Goal: Task Accomplishment & Management: Manage account settings

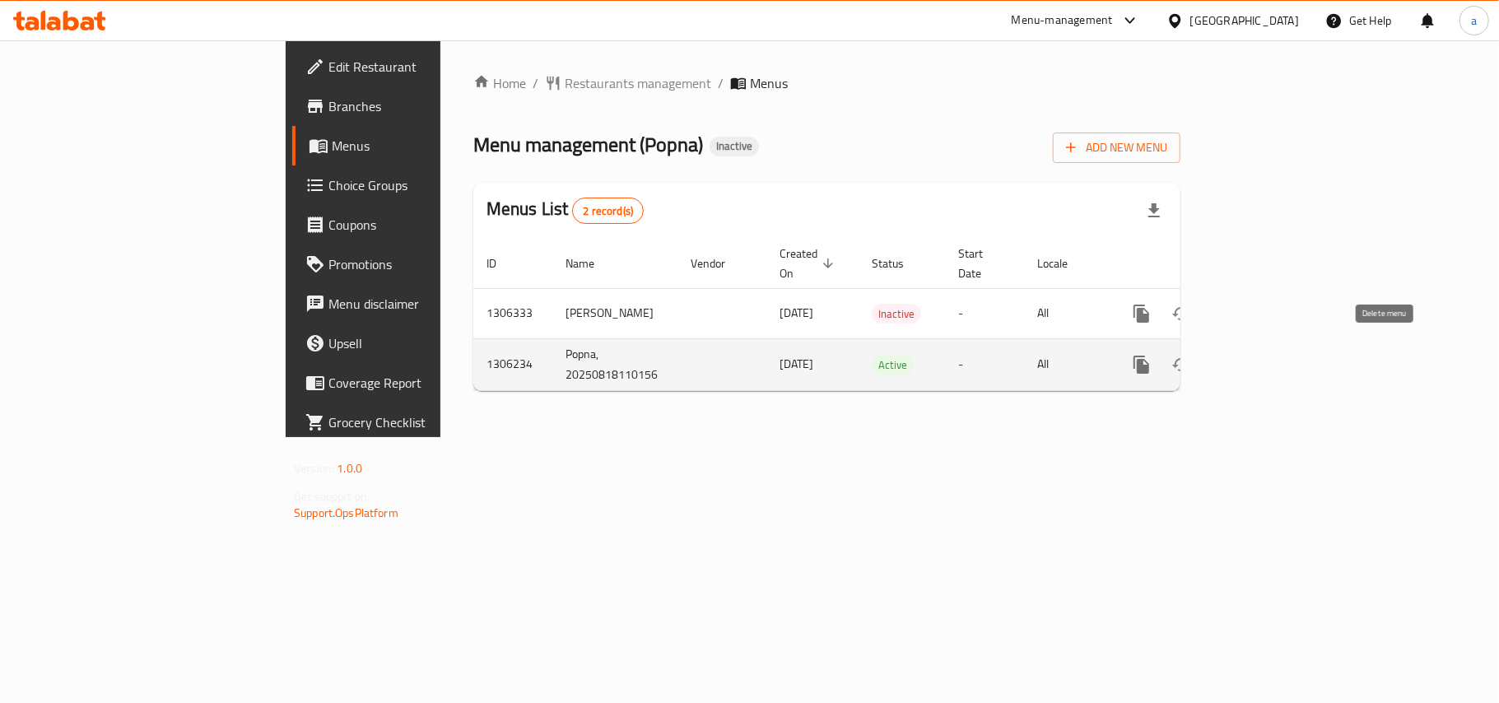
click at [1227, 357] on icon "enhanced table" at bounding box center [1221, 364] width 12 height 15
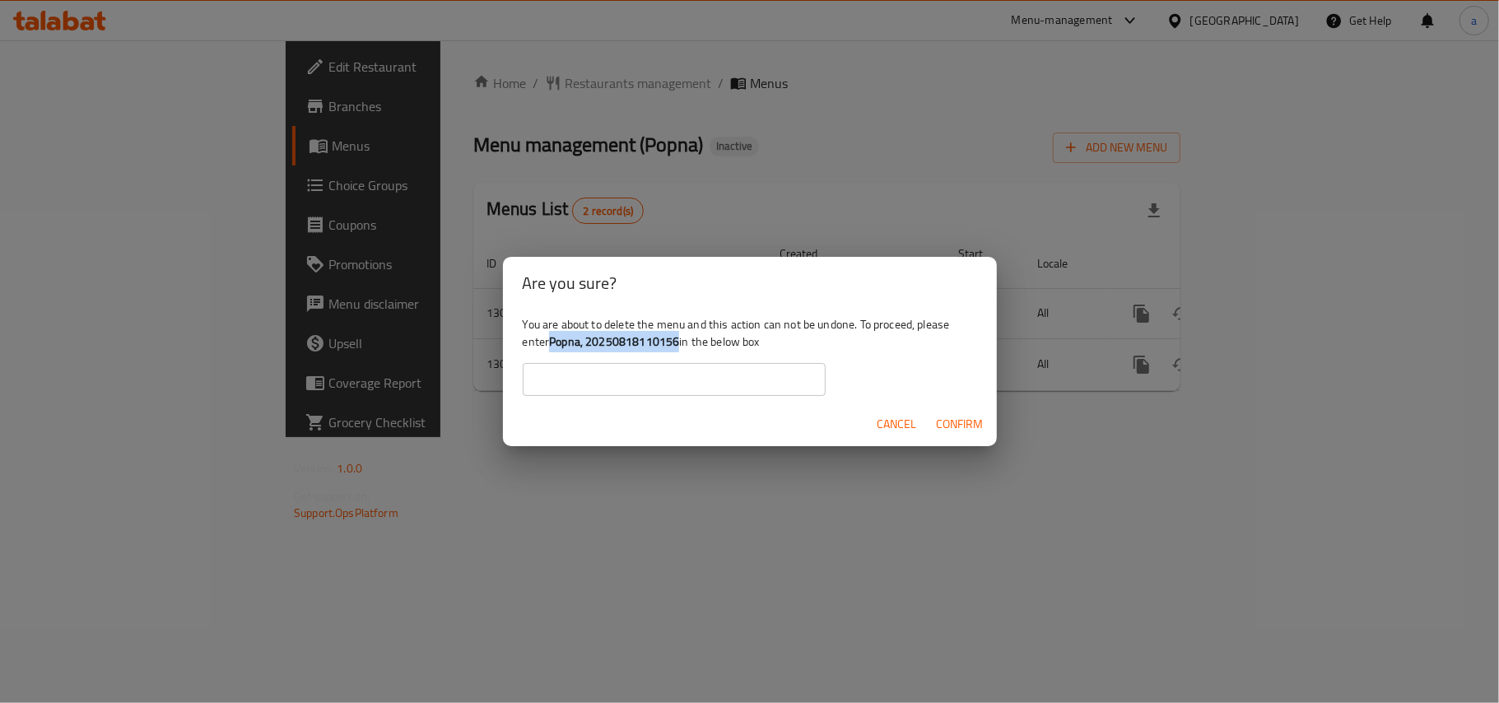
drag, startPoint x: 589, startPoint y: 343, endPoint x: 726, endPoint y: 339, distance: 136.7
click at [679, 339] on b "Popna, 20250818110156" at bounding box center [614, 341] width 130 height 21
copy b "Popna, 20250818110156"
click at [649, 385] on input "text" at bounding box center [674, 379] width 303 height 33
paste input "Popna, 20250818110156"
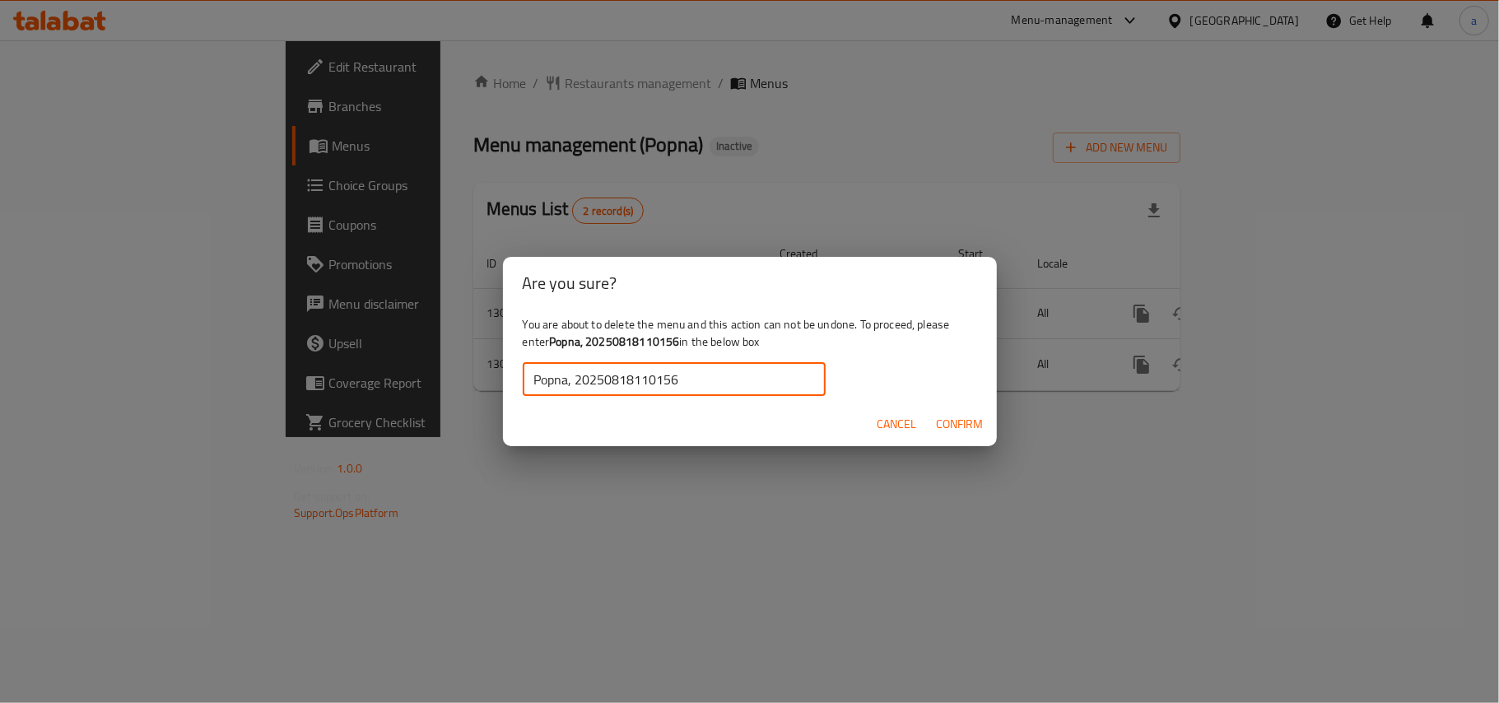
type input "Popna, 20250818110156"
click at [956, 423] on span "Confirm" at bounding box center [960, 424] width 47 height 21
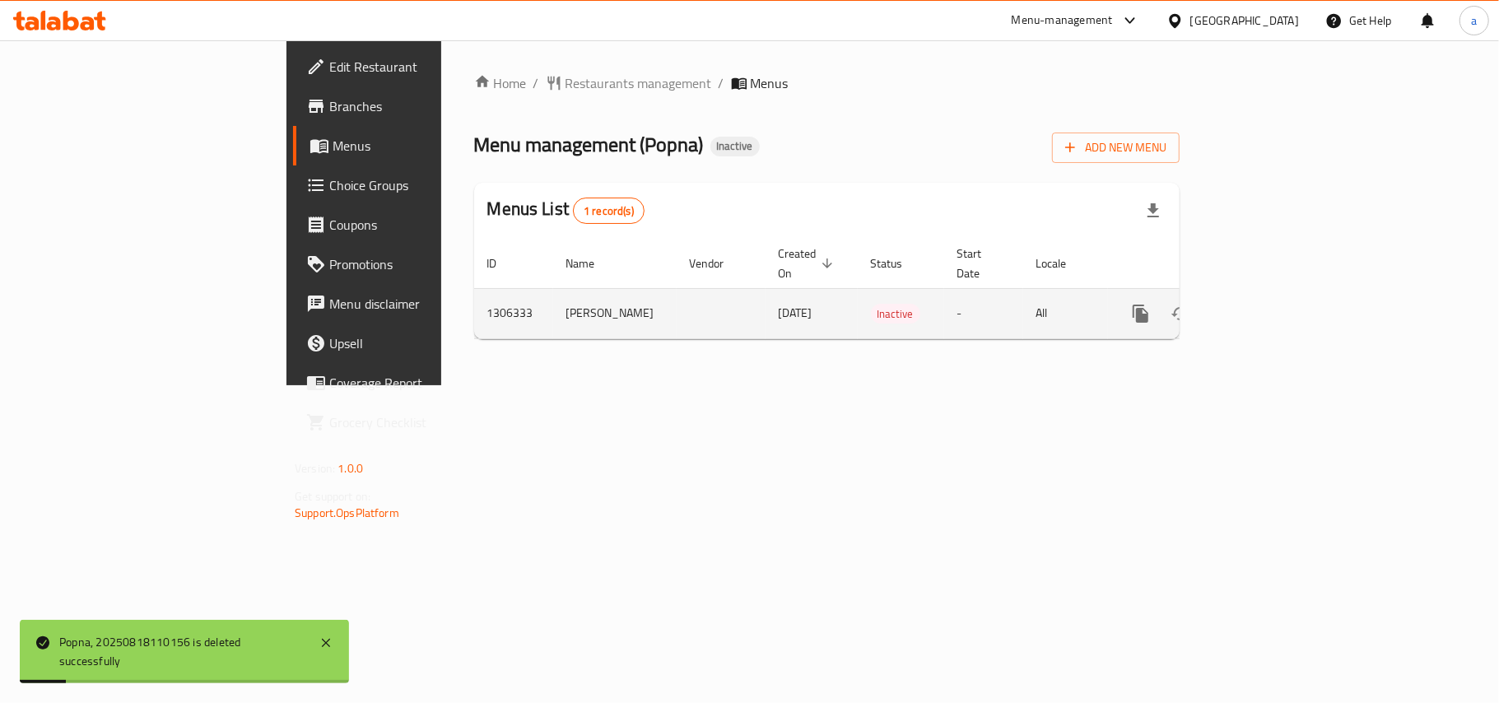
click at [1190, 304] on icon "enhanced table" at bounding box center [1181, 314] width 20 height 20
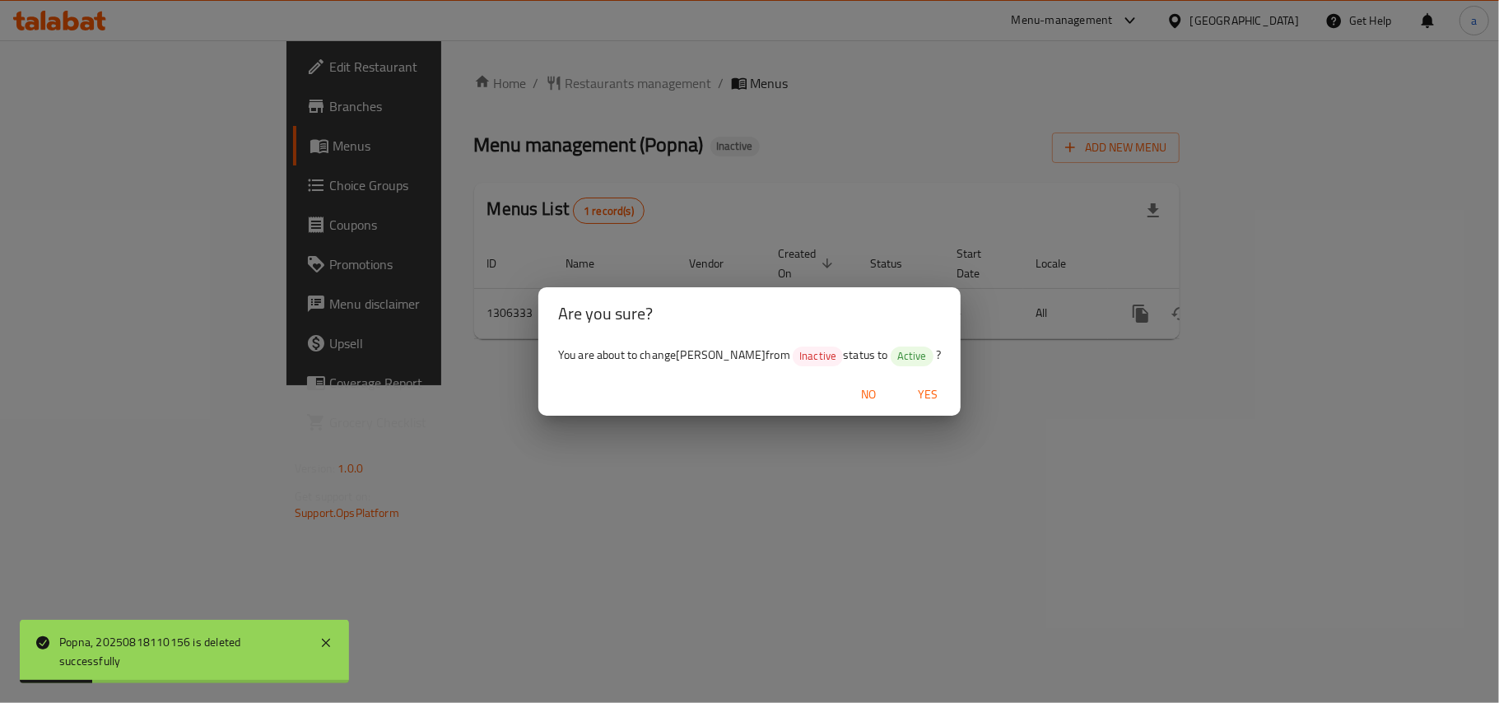
click at [943, 396] on span "Yes" at bounding box center [928, 394] width 40 height 21
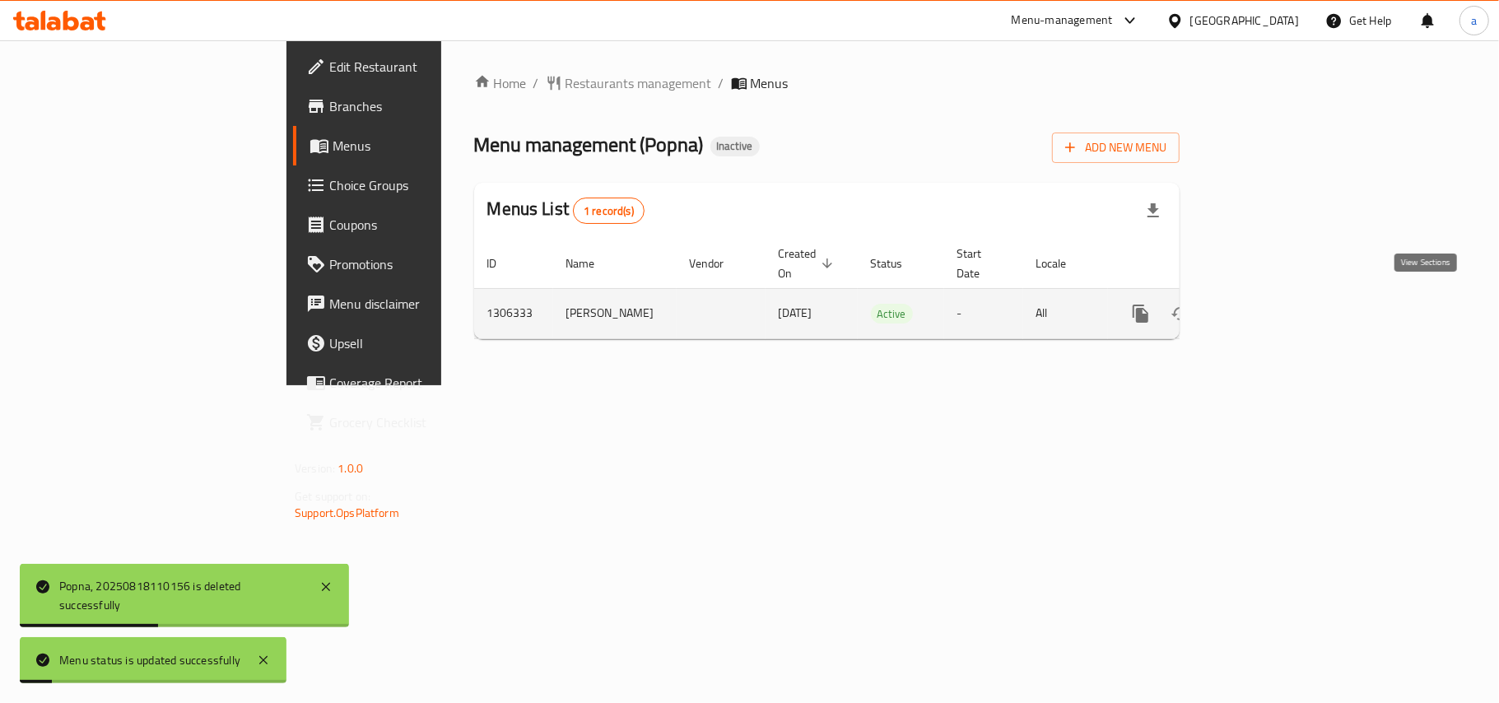
click at [1270, 310] on icon "enhanced table" at bounding box center [1260, 314] width 20 height 20
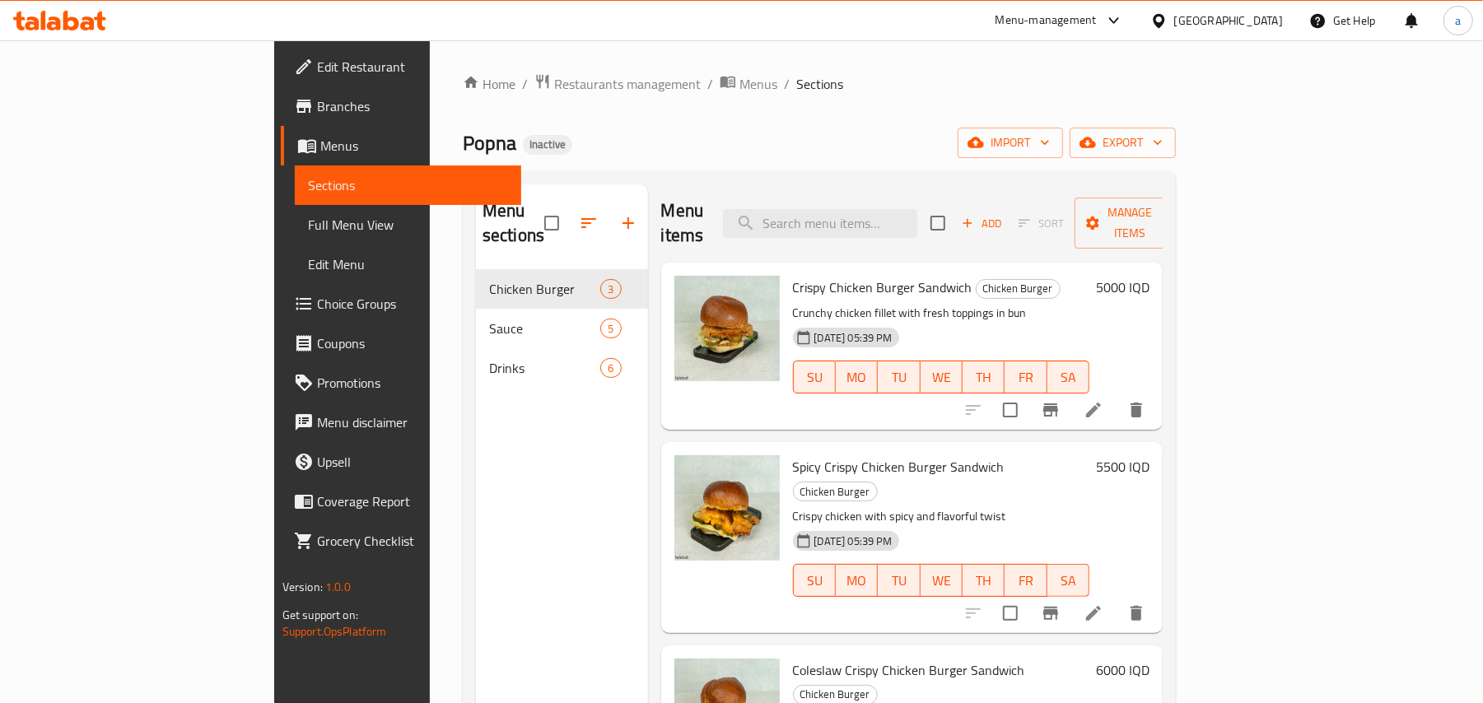
click at [1101, 606] on icon at bounding box center [1093, 613] width 15 height 15
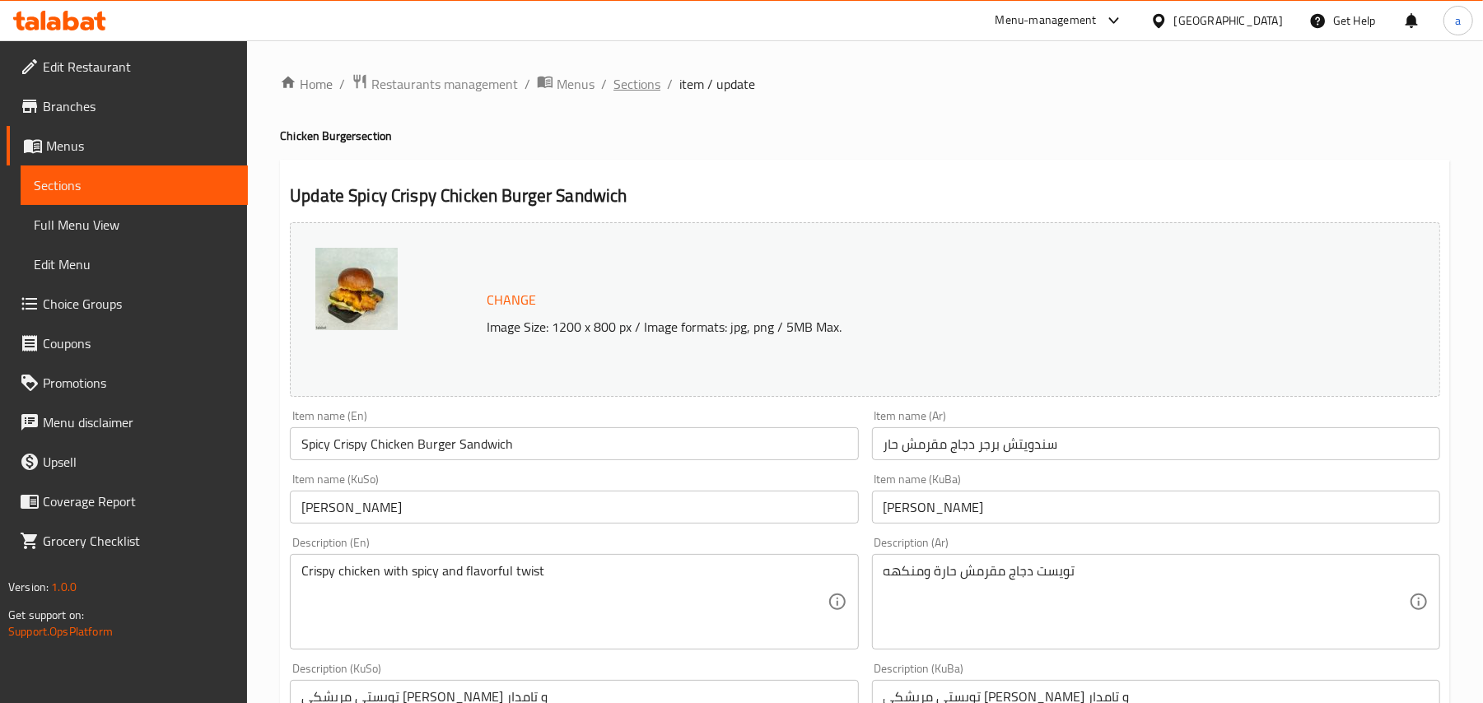
click at [641, 89] on span "Sections" at bounding box center [636, 84] width 47 height 20
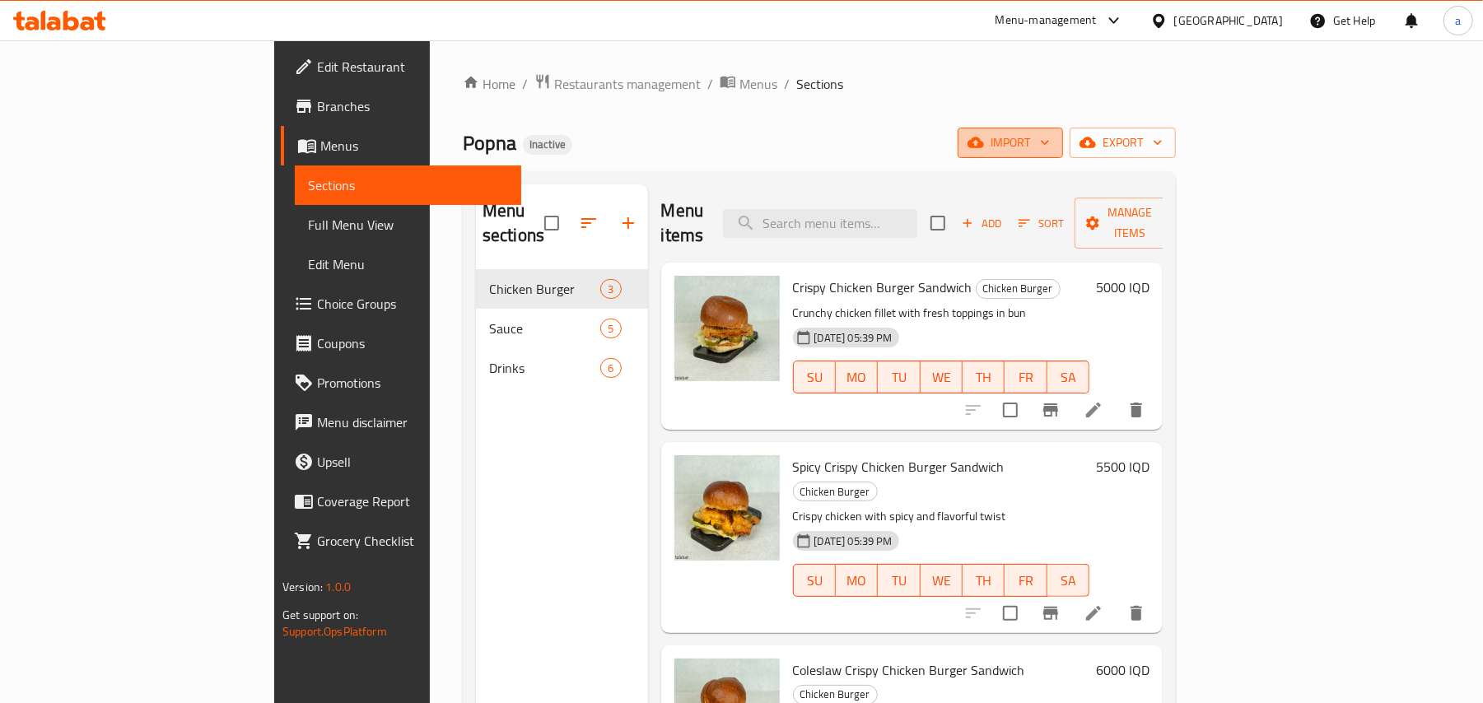
click at [1063, 158] on button "import" at bounding box center [1009, 143] width 105 height 30
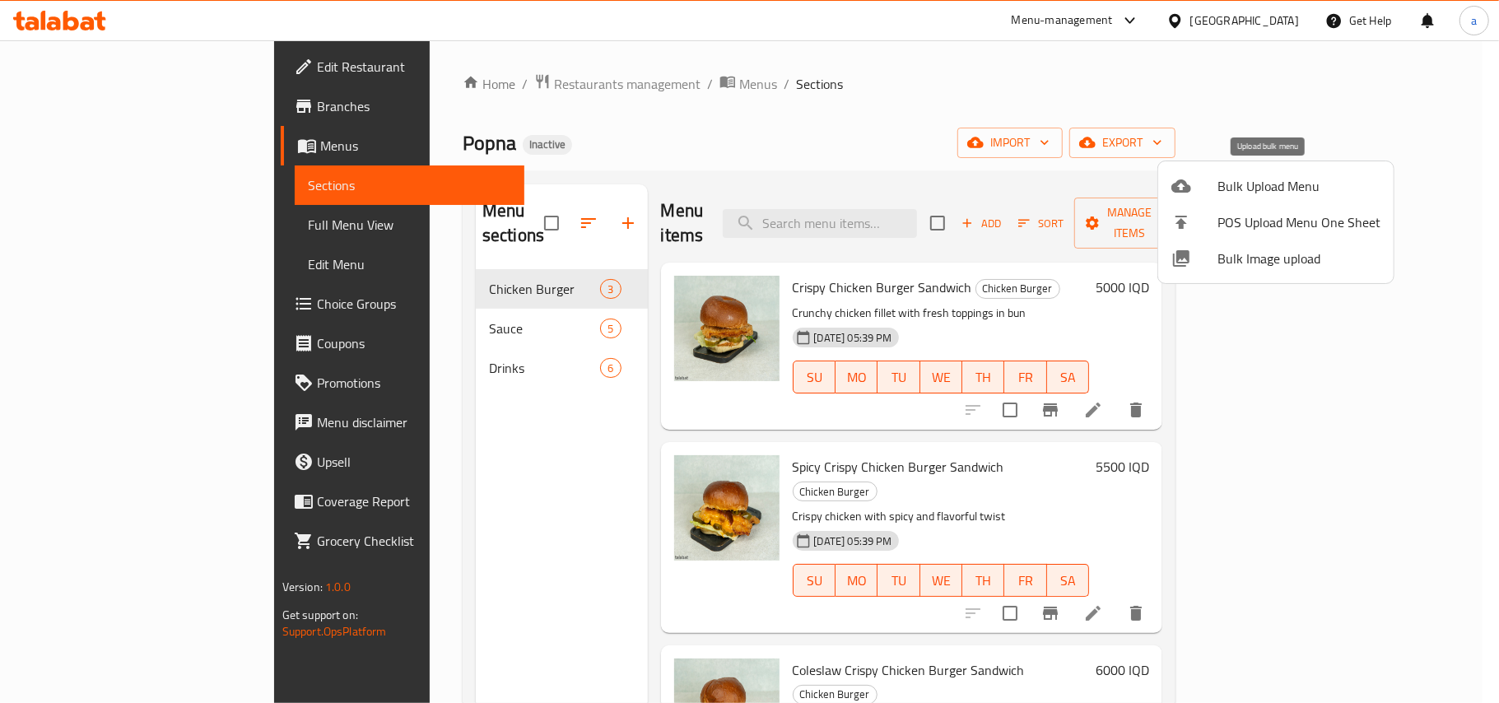
click at [1204, 188] on div at bounding box center [1195, 186] width 46 height 20
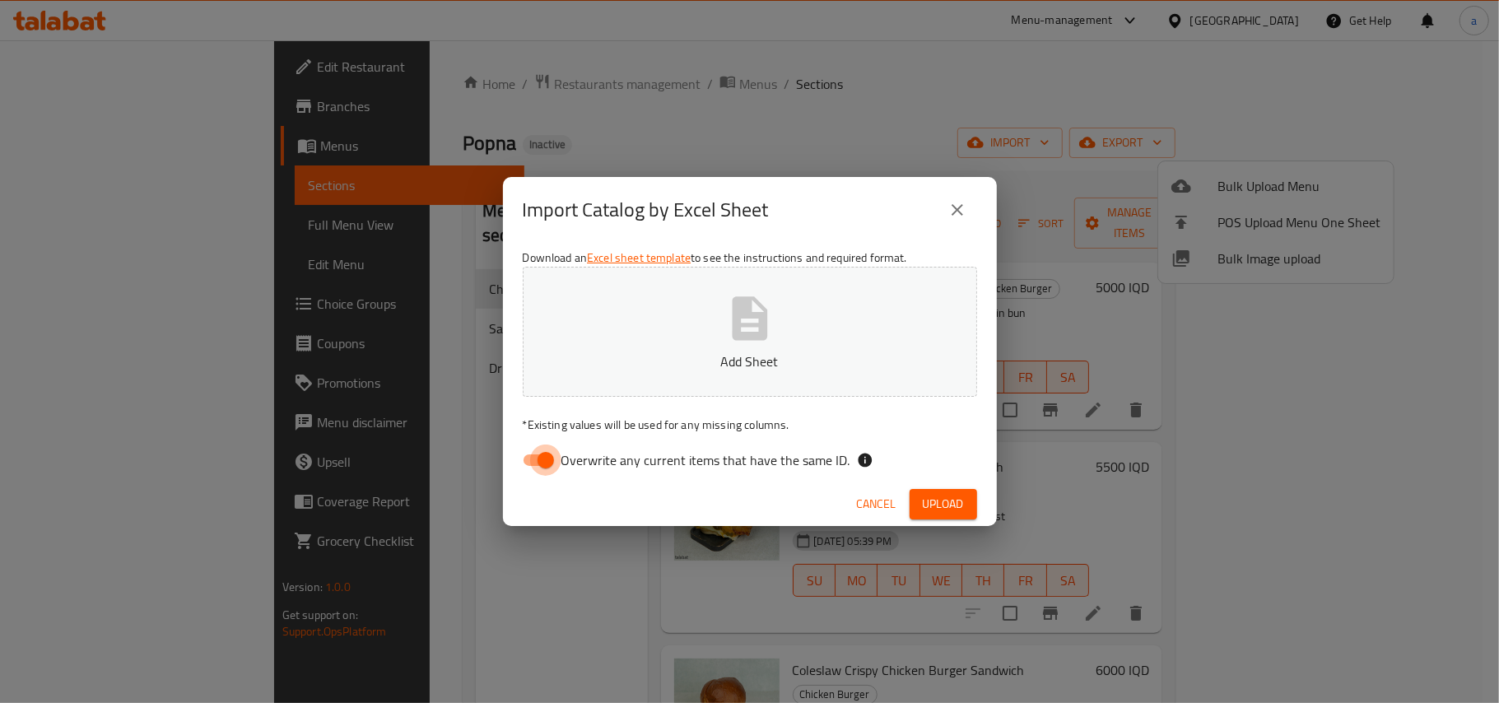
click at [538, 454] on input "Overwrite any current items that have the same ID." at bounding box center [546, 460] width 94 height 31
checkbox input "false"
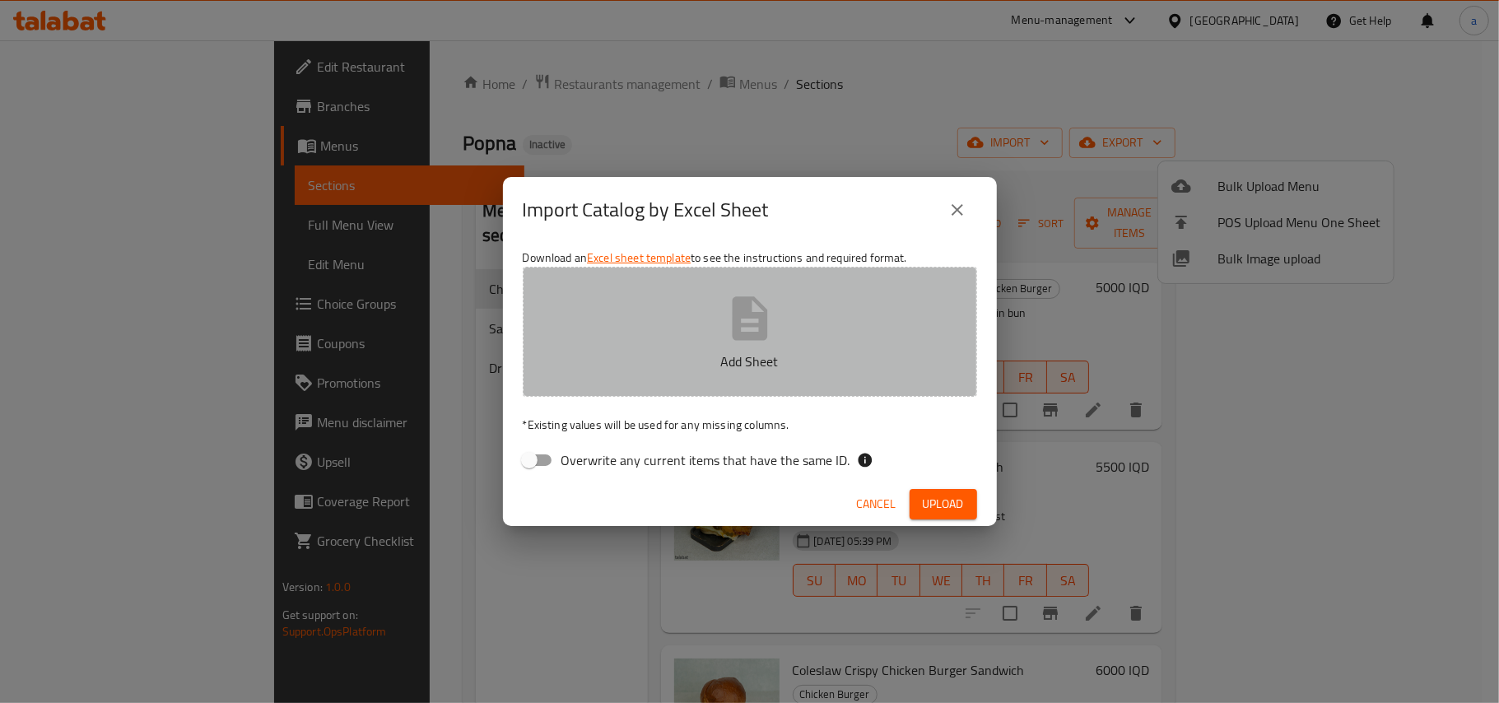
click at [690, 340] on button "Add Sheet" at bounding box center [750, 332] width 454 height 130
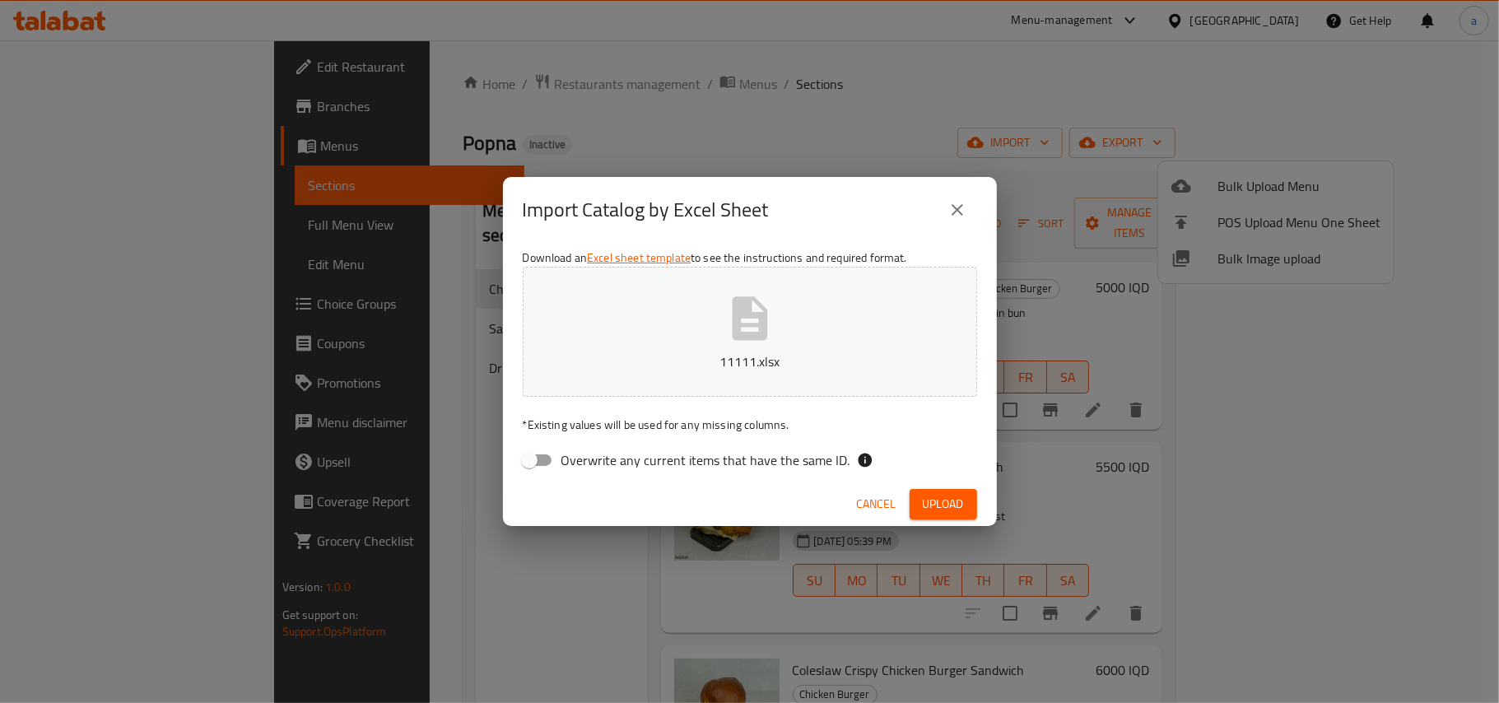
click at [940, 505] on span "Upload" at bounding box center [943, 504] width 41 height 21
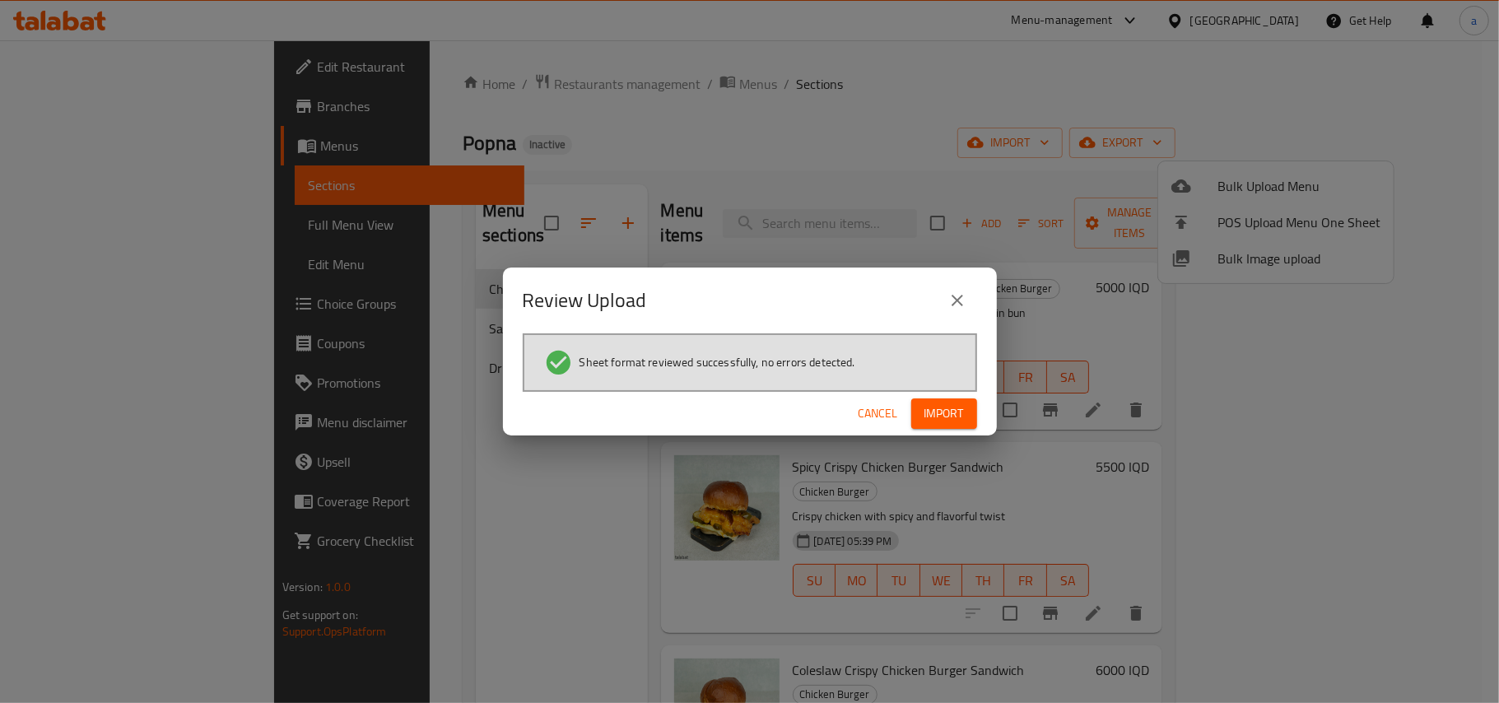
click at [936, 410] on span "Import" at bounding box center [945, 413] width 40 height 21
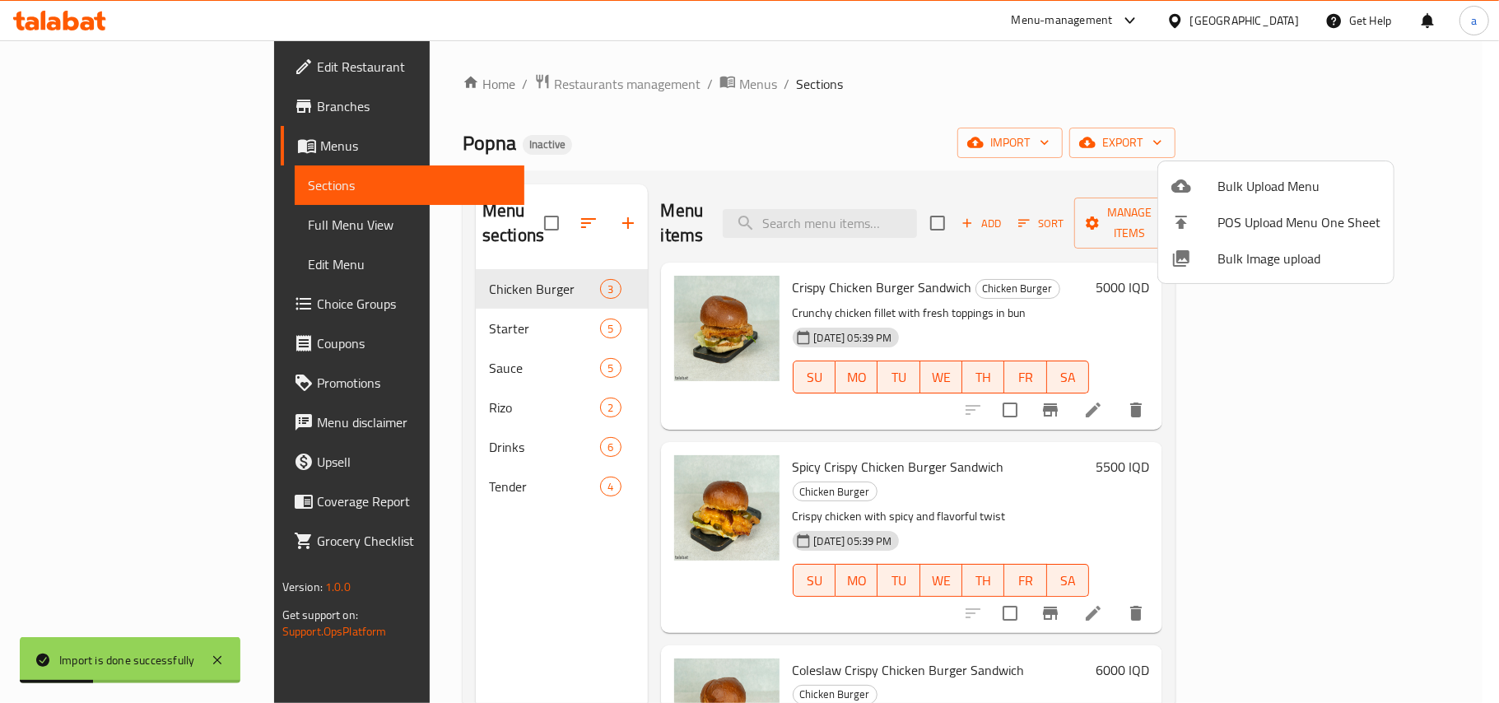
click at [384, 383] on div at bounding box center [749, 351] width 1499 height 703
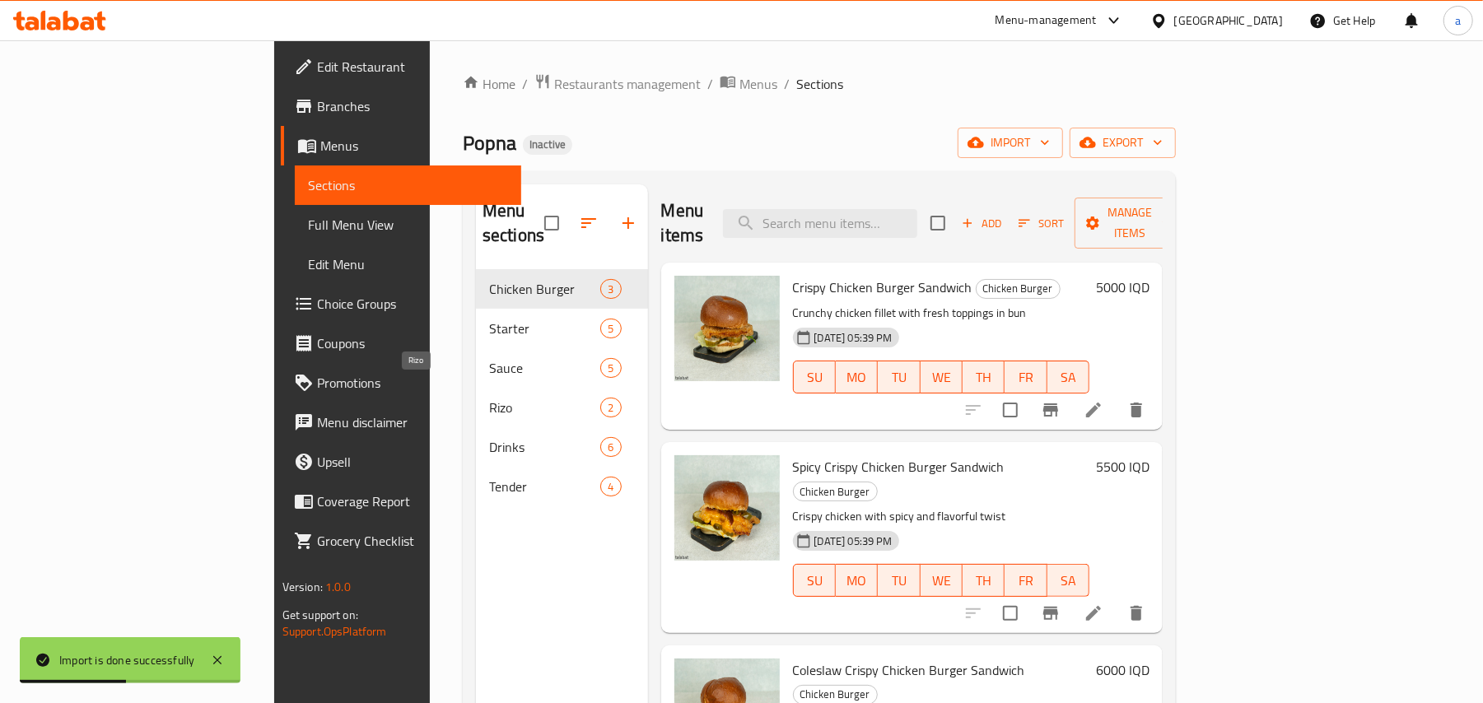
click at [489, 398] on span "Rizo" at bounding box center [544, 408] width 111 height 20
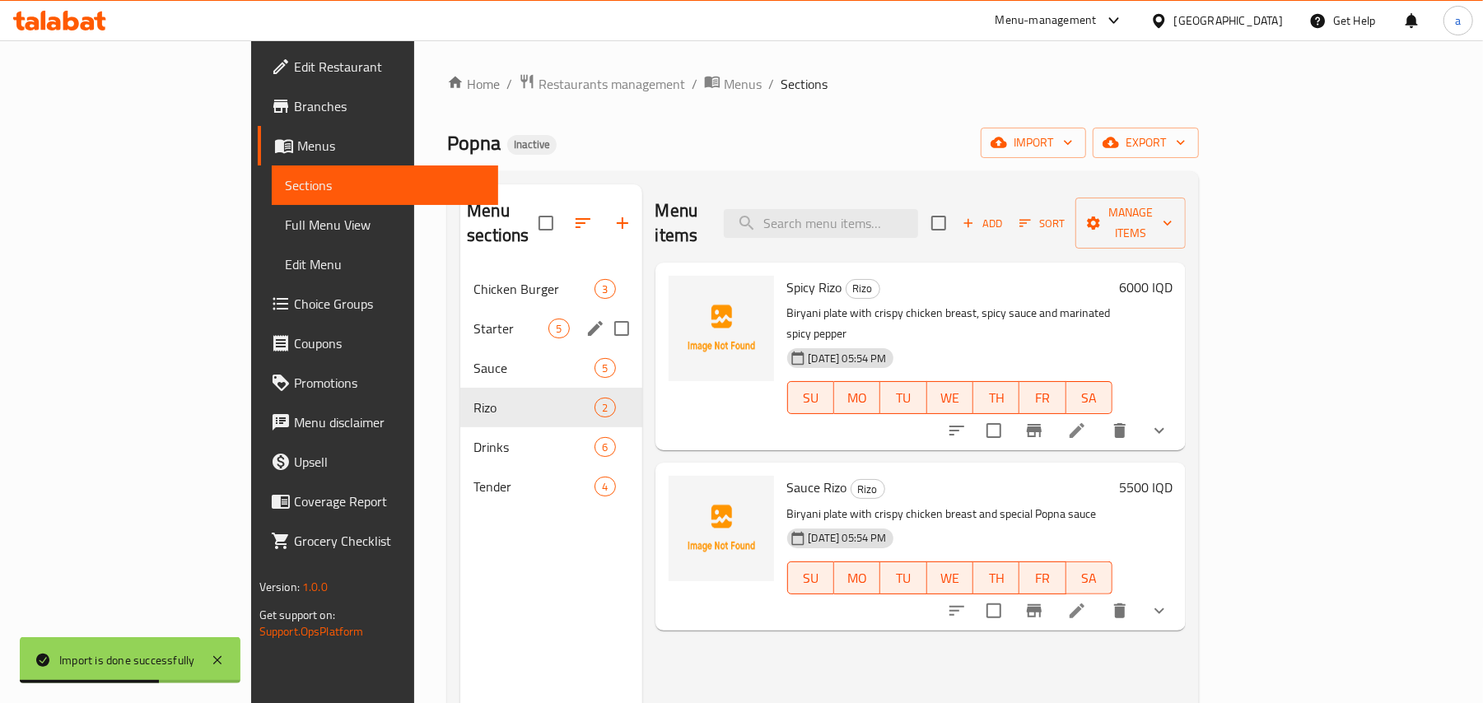
click at [460, 326] on div "Starter 5" at bounding box center [550, 329] width 181 height 40
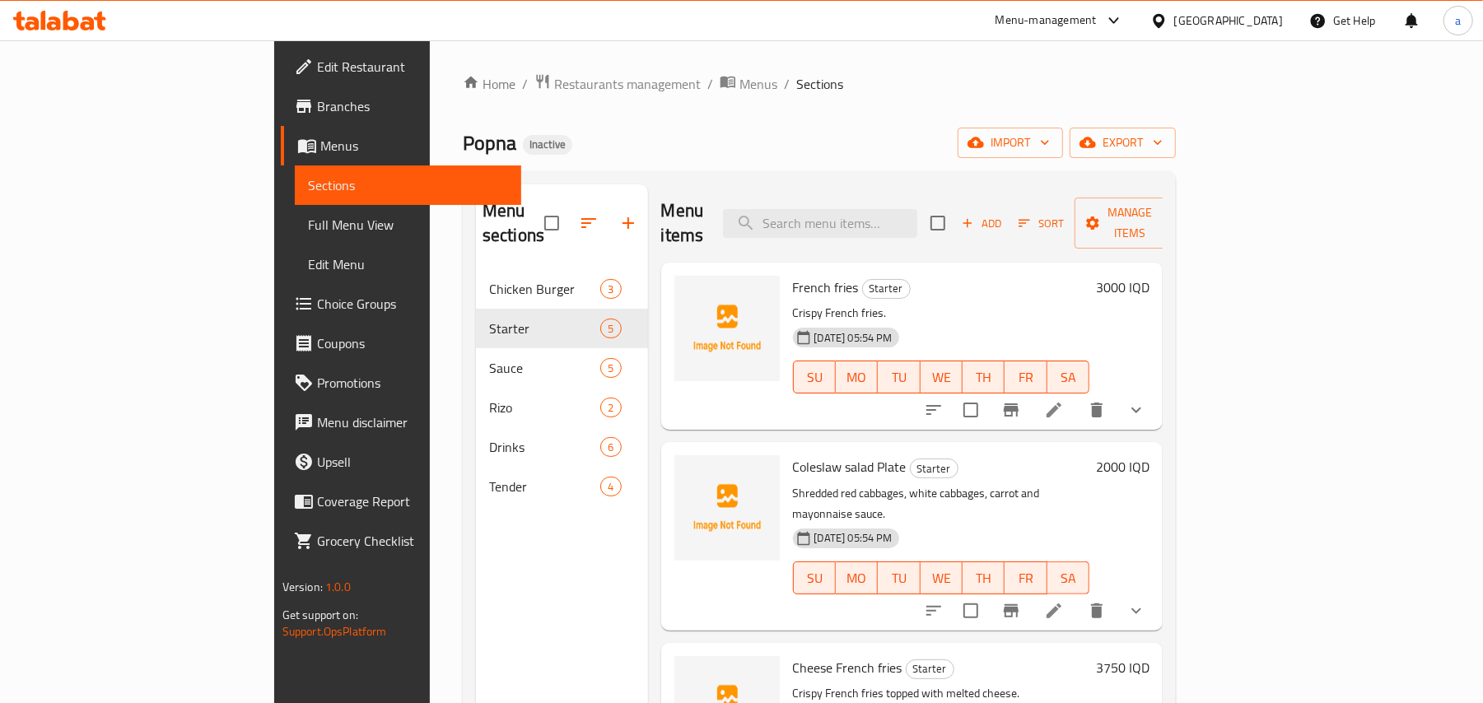
click at [1146, 400] on icon "show more" at bounding box center [1136, 410] width 20 height 20
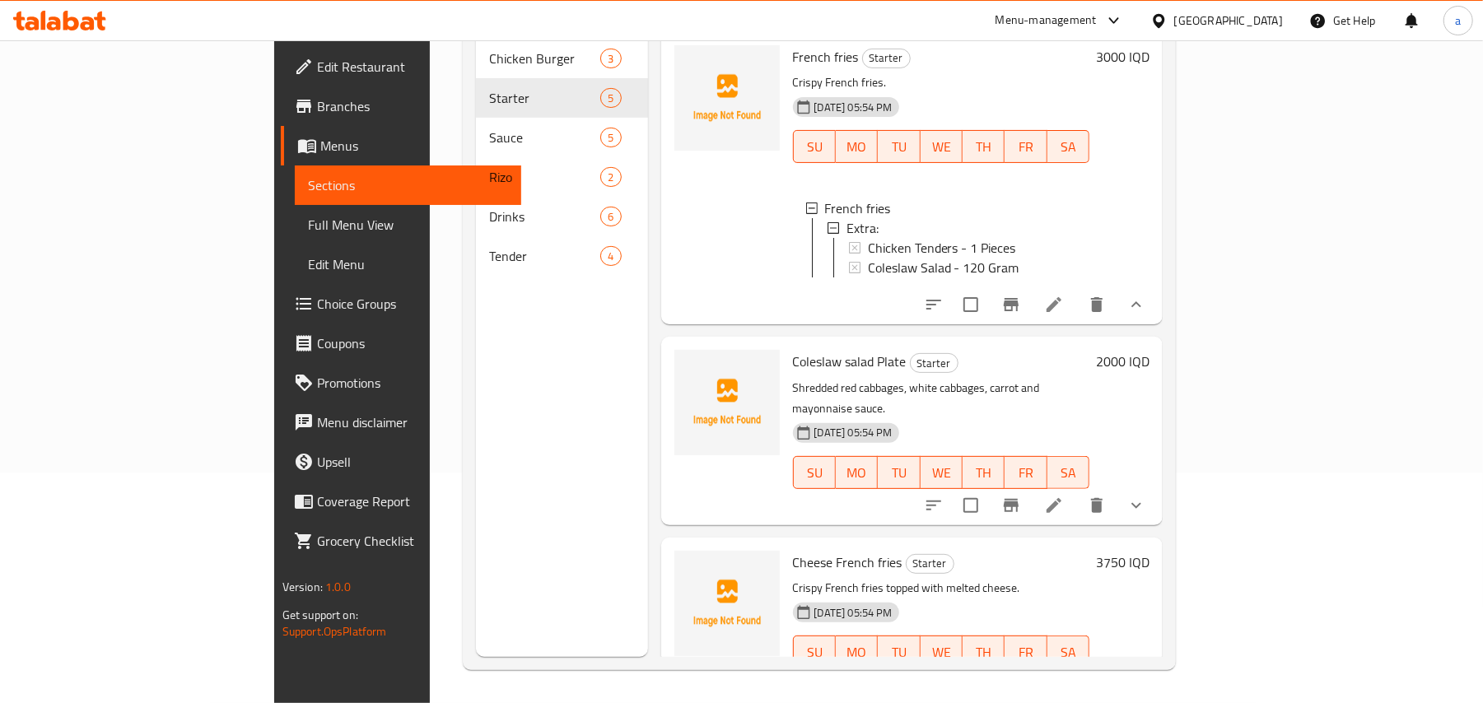
click at [308, 225] on span "Full Menu View" at bounding box center [408, 225] width 201 height 20
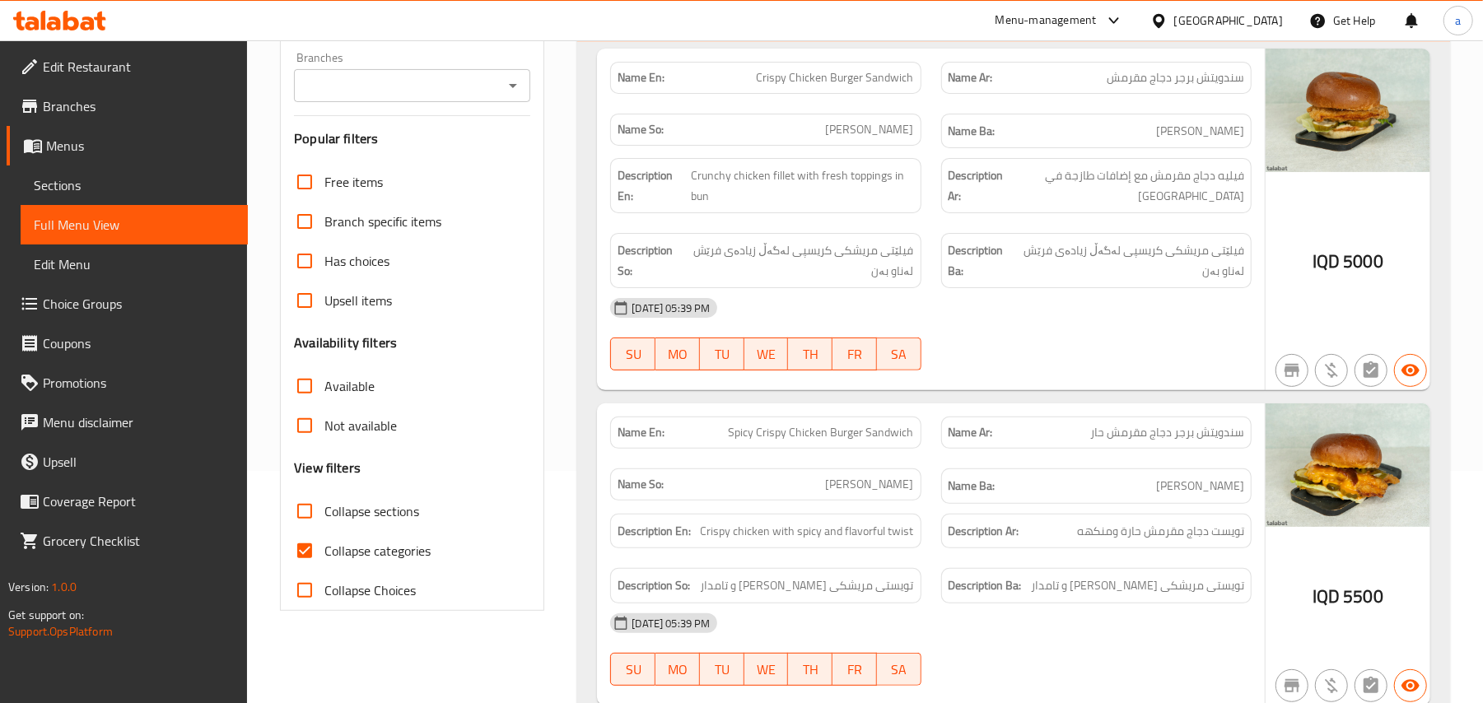
click at [507, 86] on icon "Open" at bounding box center [513, 86] width 20 height 20
click at [431, 162] on li "Popna," at bounding box center [411, 164] width 236 height 30
type input "Popna,"
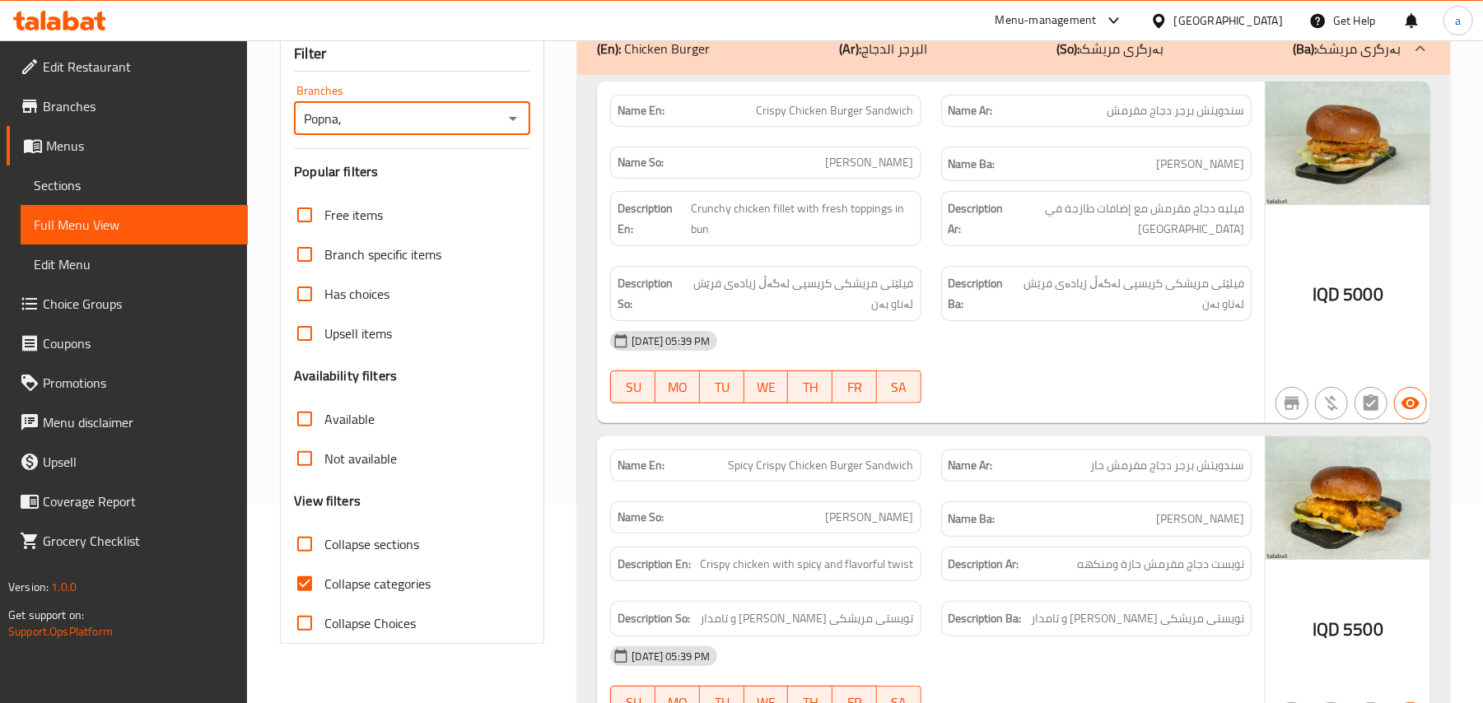
scroll to position [232, 0]
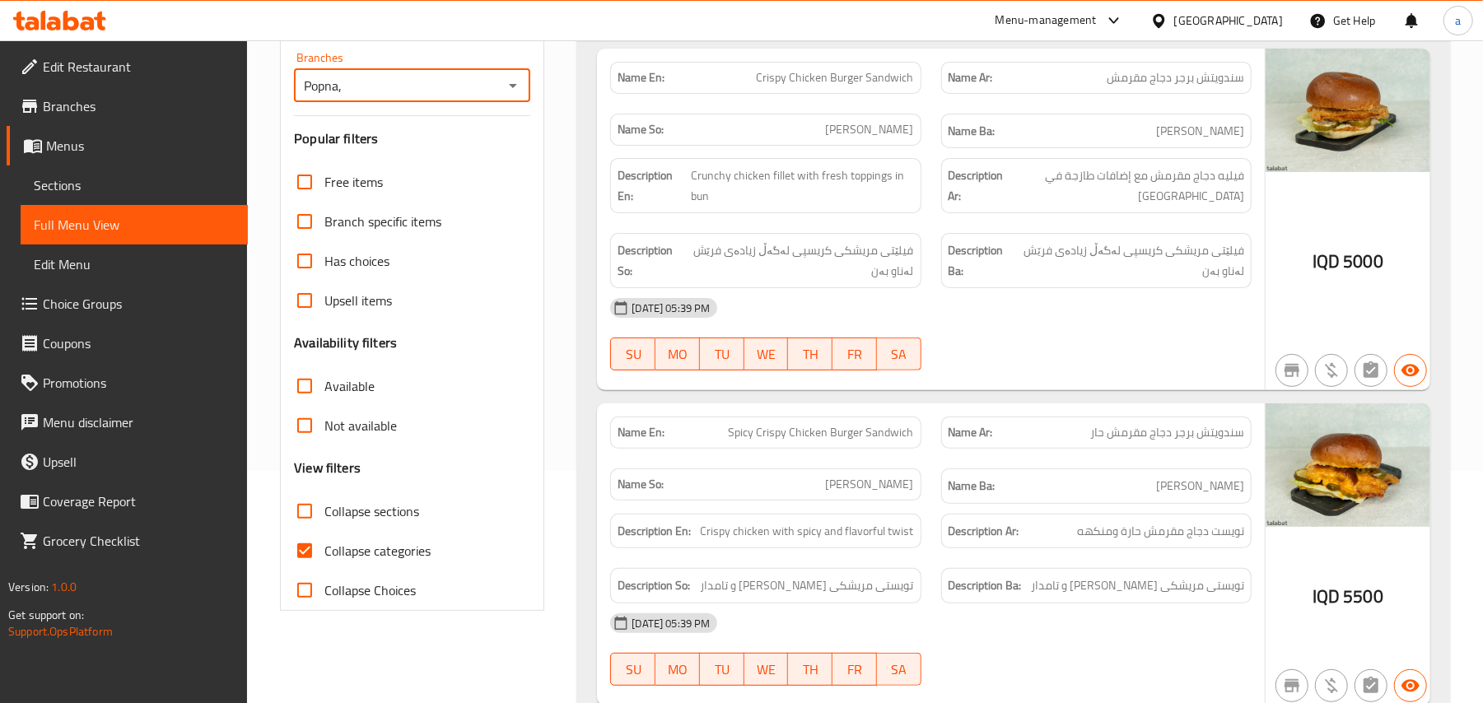
click at [310, 531] on input "Collapse sections" at bounding box center [305, 512] width 40 height 40
checkbox input "true"
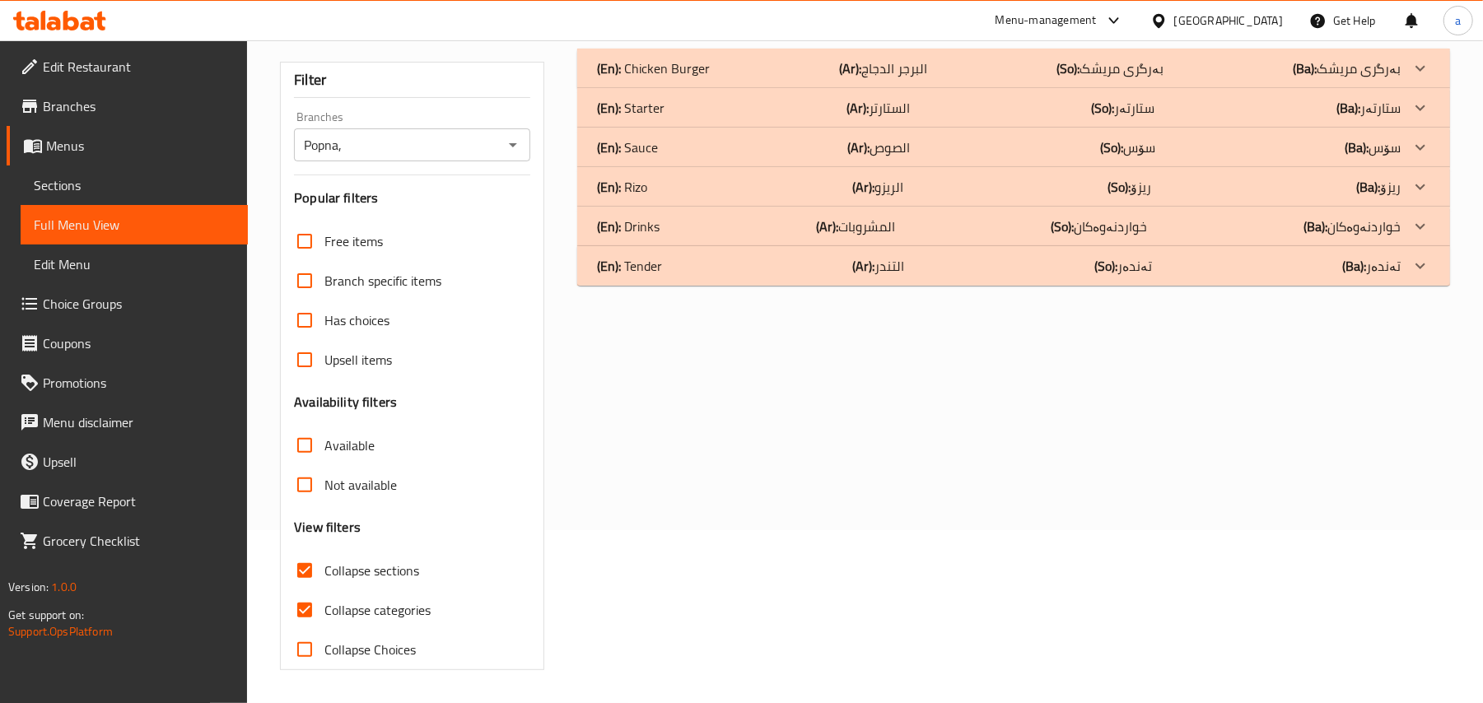
click at [304, 567] on div "Free items Branch specific items Has choices Upsell items Availability filters …" at bounding box center [412, 445] width 236 height 448
click at [318, 607] on input "Collapse categories" at bounding box center [305, 610] width 40 height 40
checkbox input "false"
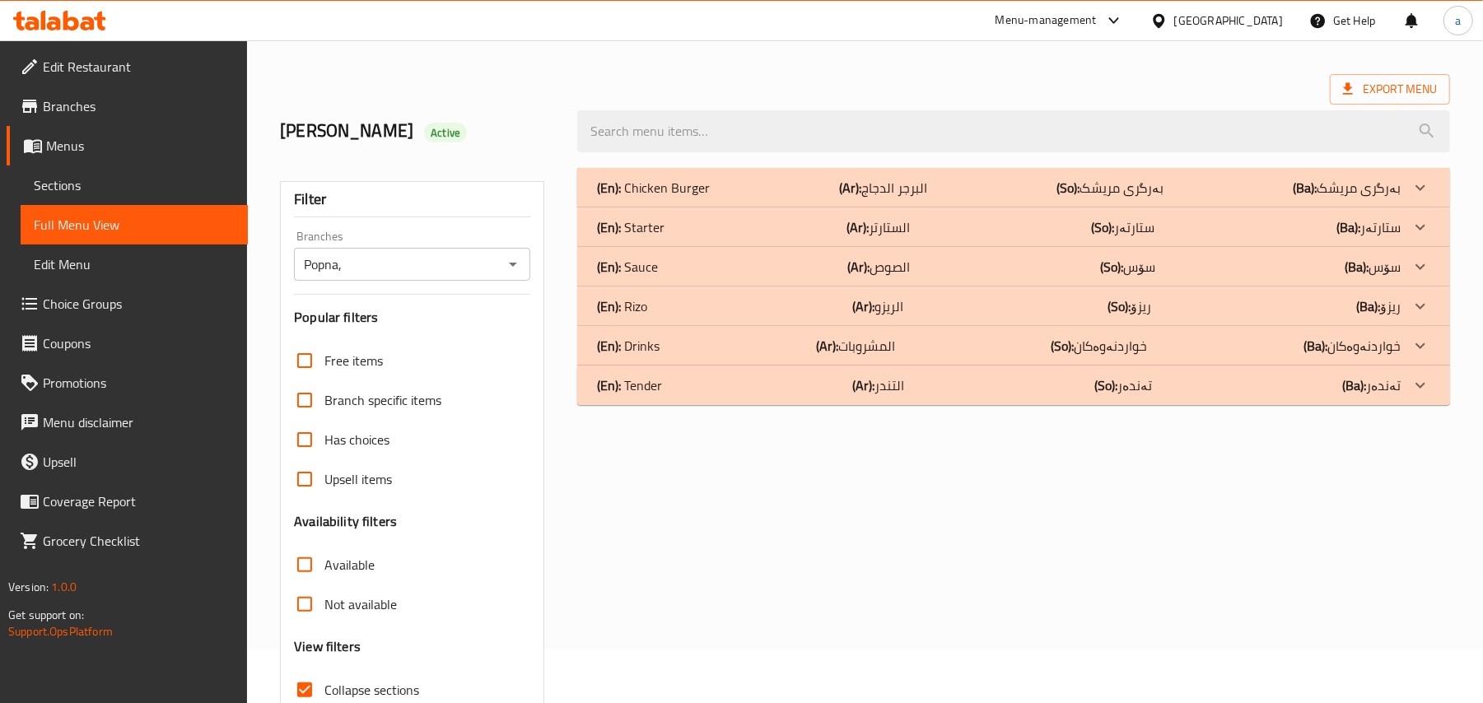
scroll to position [0, 0]
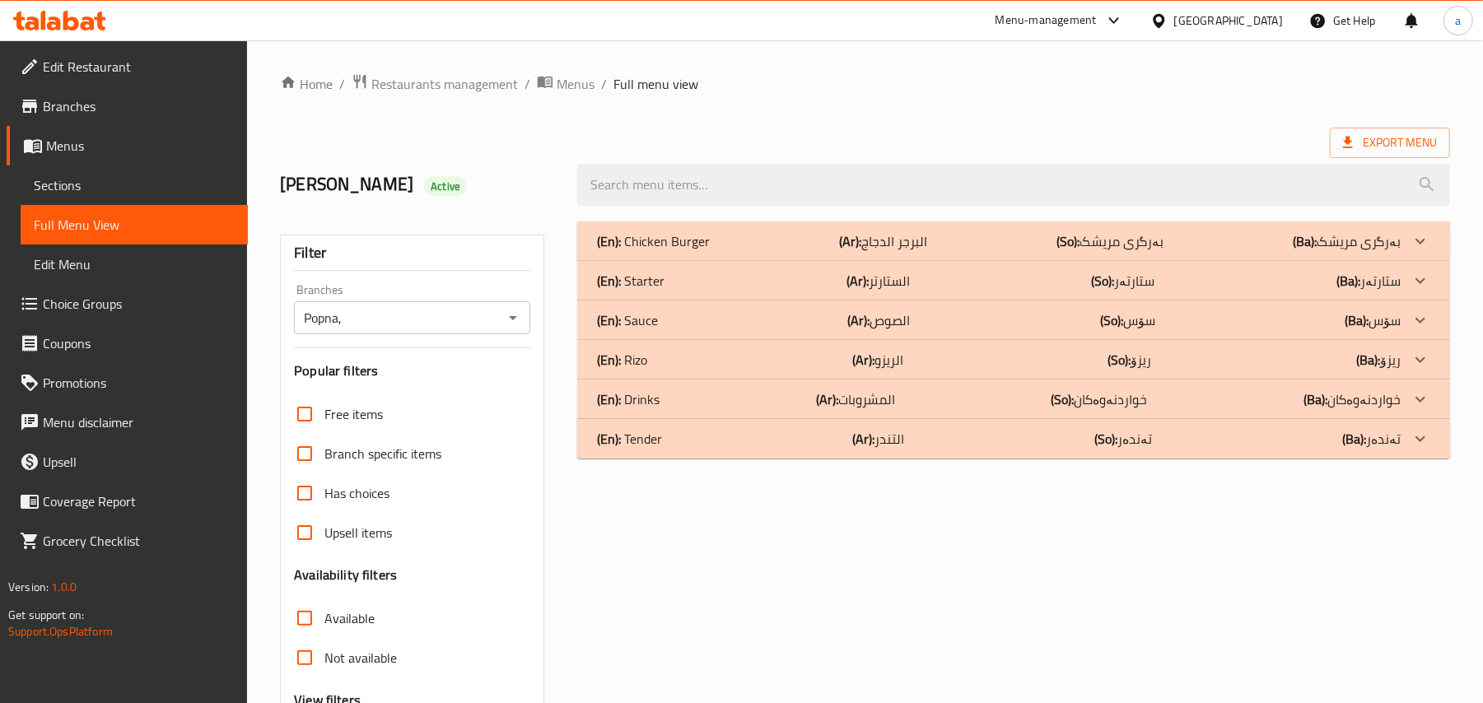
click at [970, 251] on div "(En): Starter (Ar): الستارتر (So): ستارتەر (Ba): ستارتەر" at bounding box center [999, 241] width 804 height 20
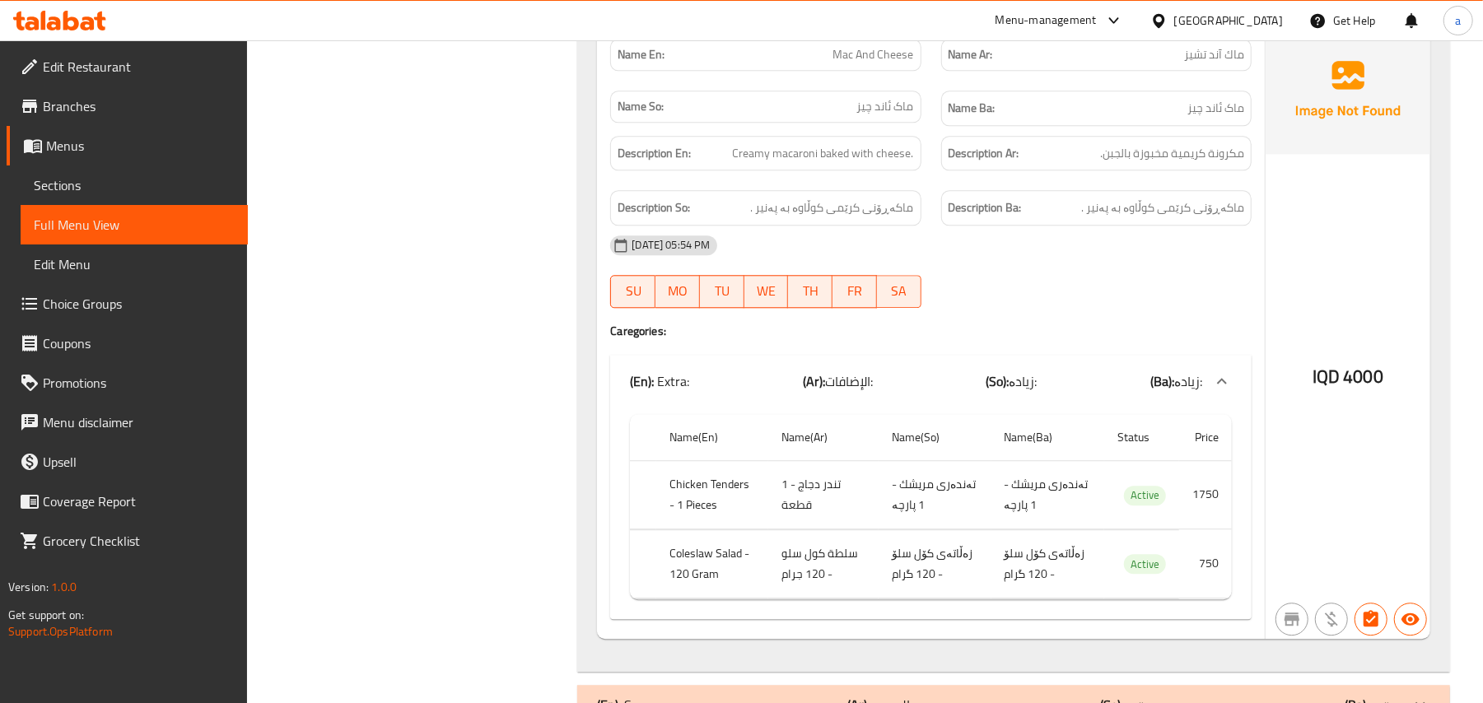
scroll to position [3129, 0]
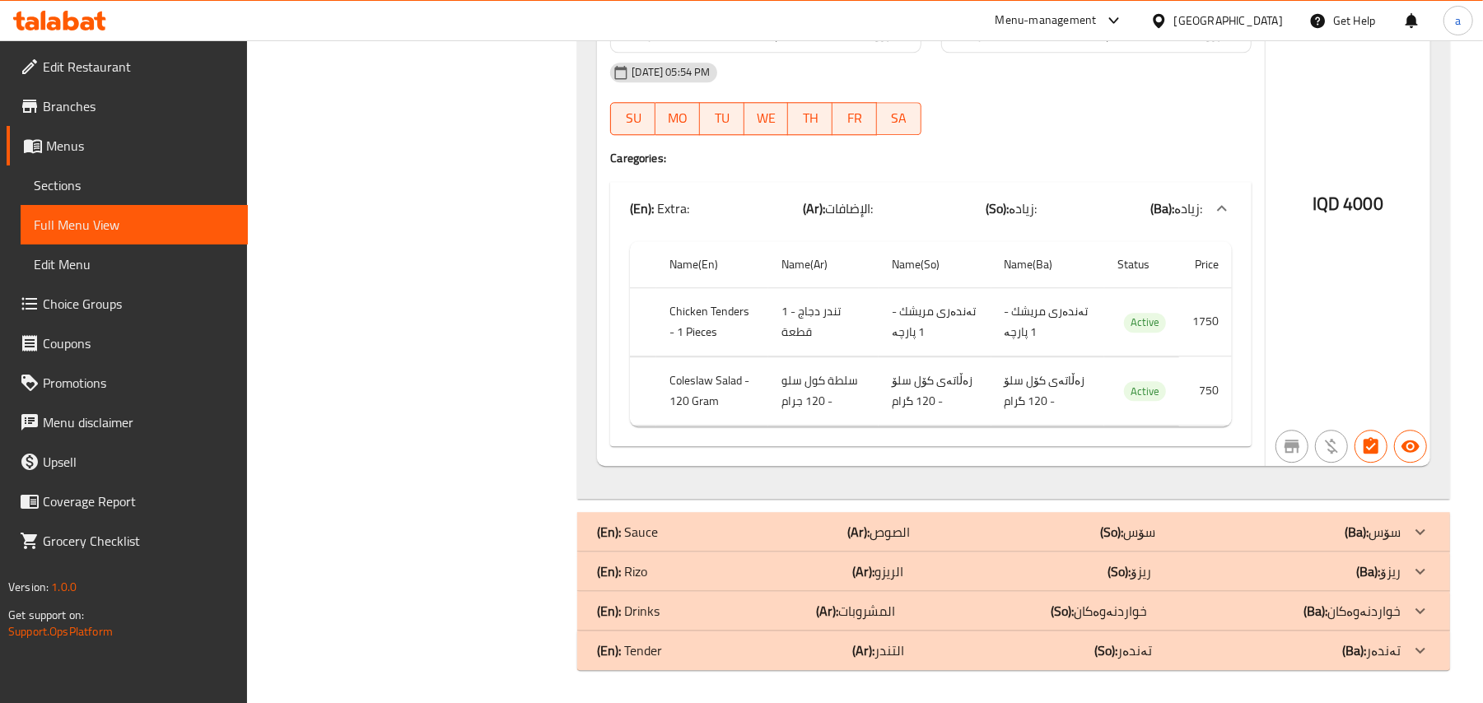
click at [136, 314] on span "Choice Groups" at bounding box center [139, 304] width 192 height 20
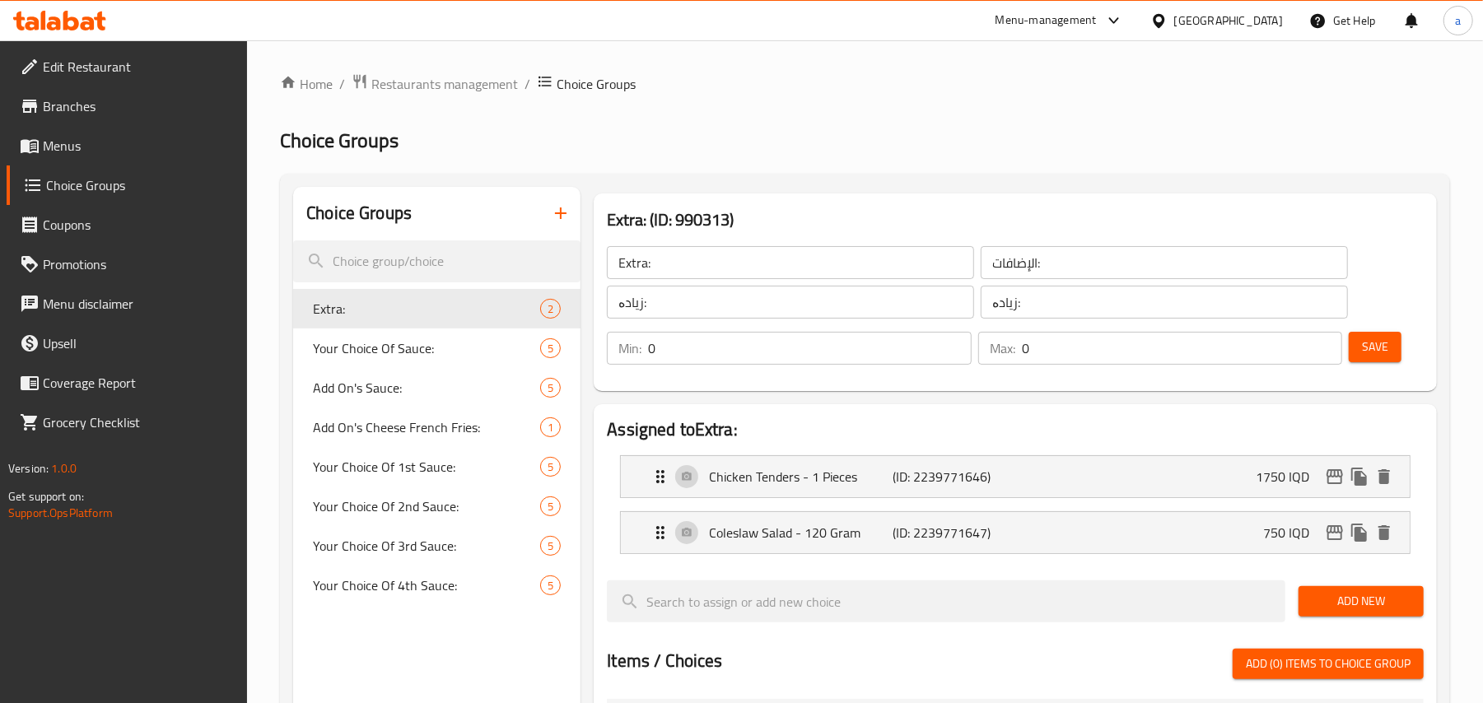
click at [64, 155] on span "Menus" at bounding box center [139, 146] width 192 height 20
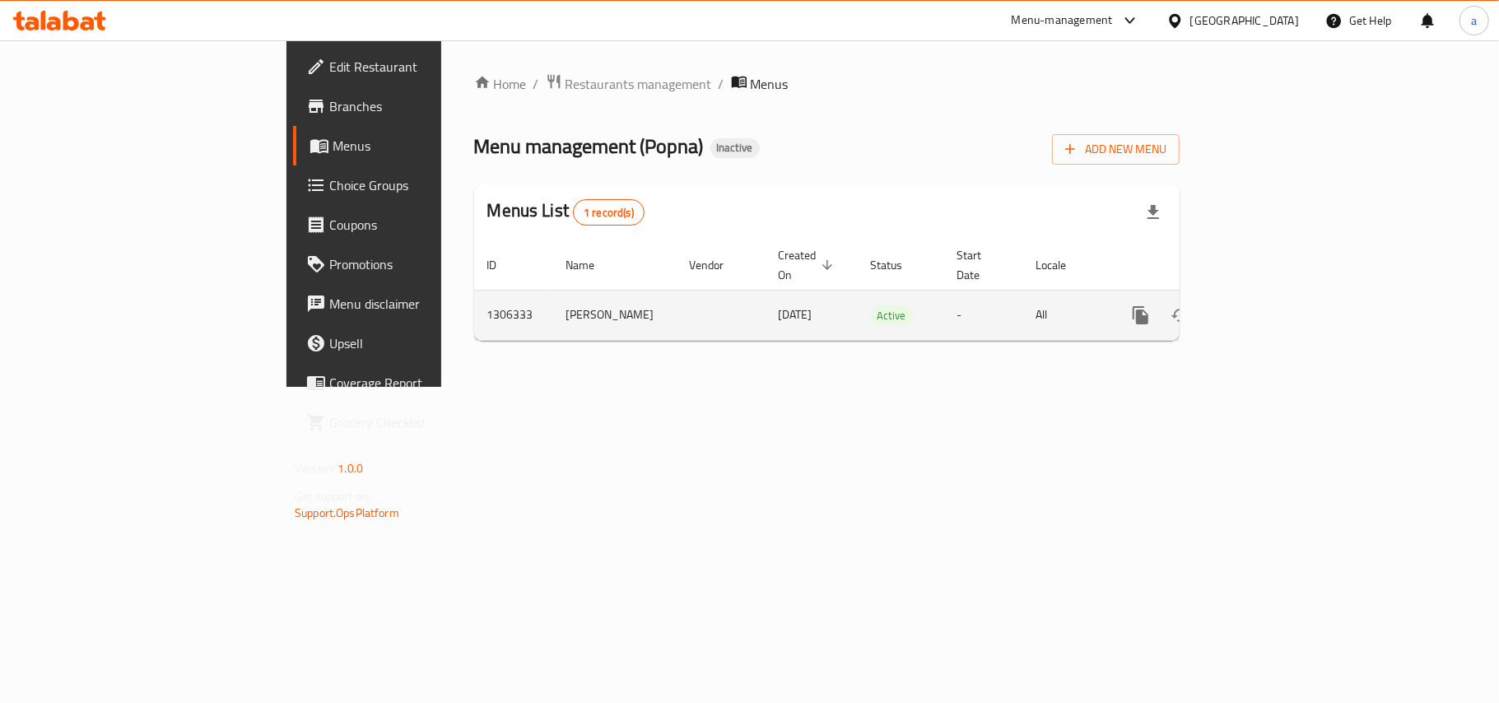
click at [1270, 308] on icon "enhanced table" at bounding box center [1260, 315] width 20 height 20
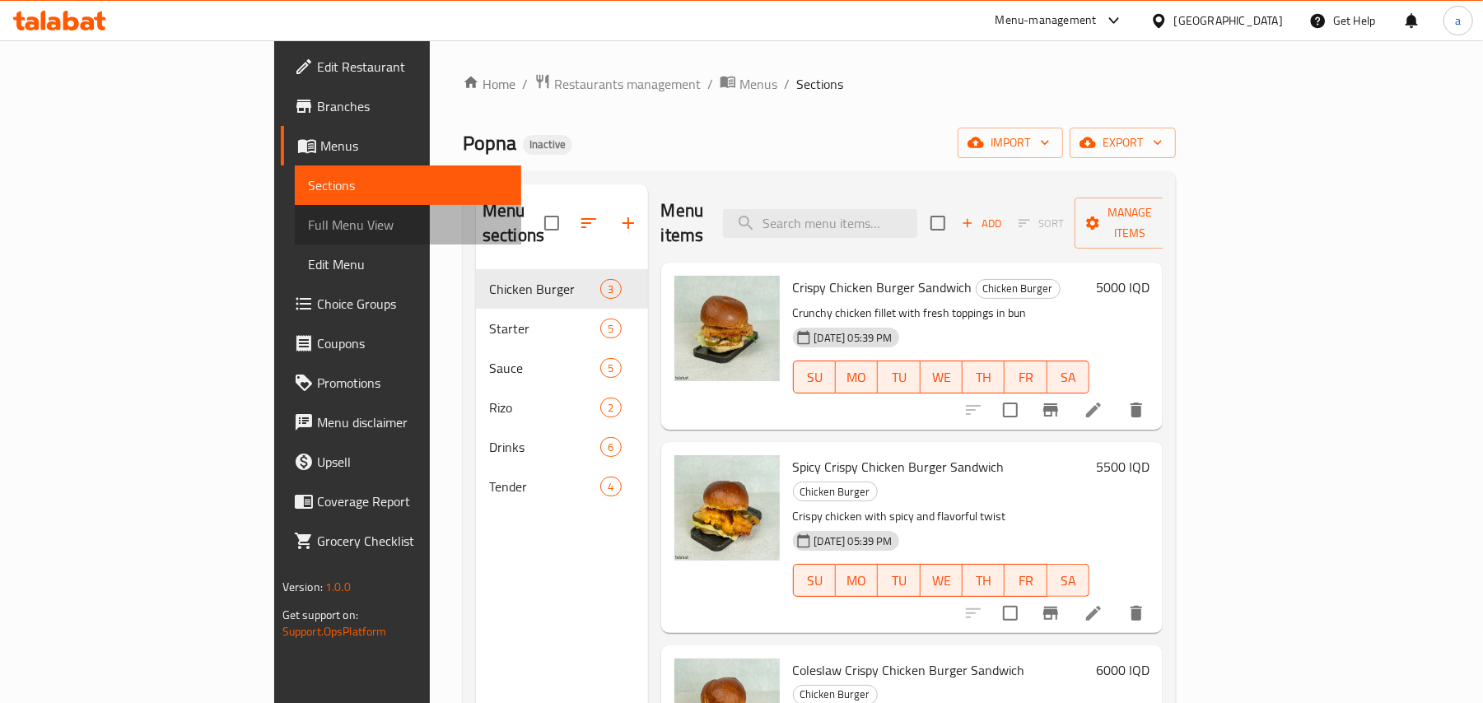
click at [295, 217] on link "Full Menu View" at bounding box center [408, 225] width 227 height 40
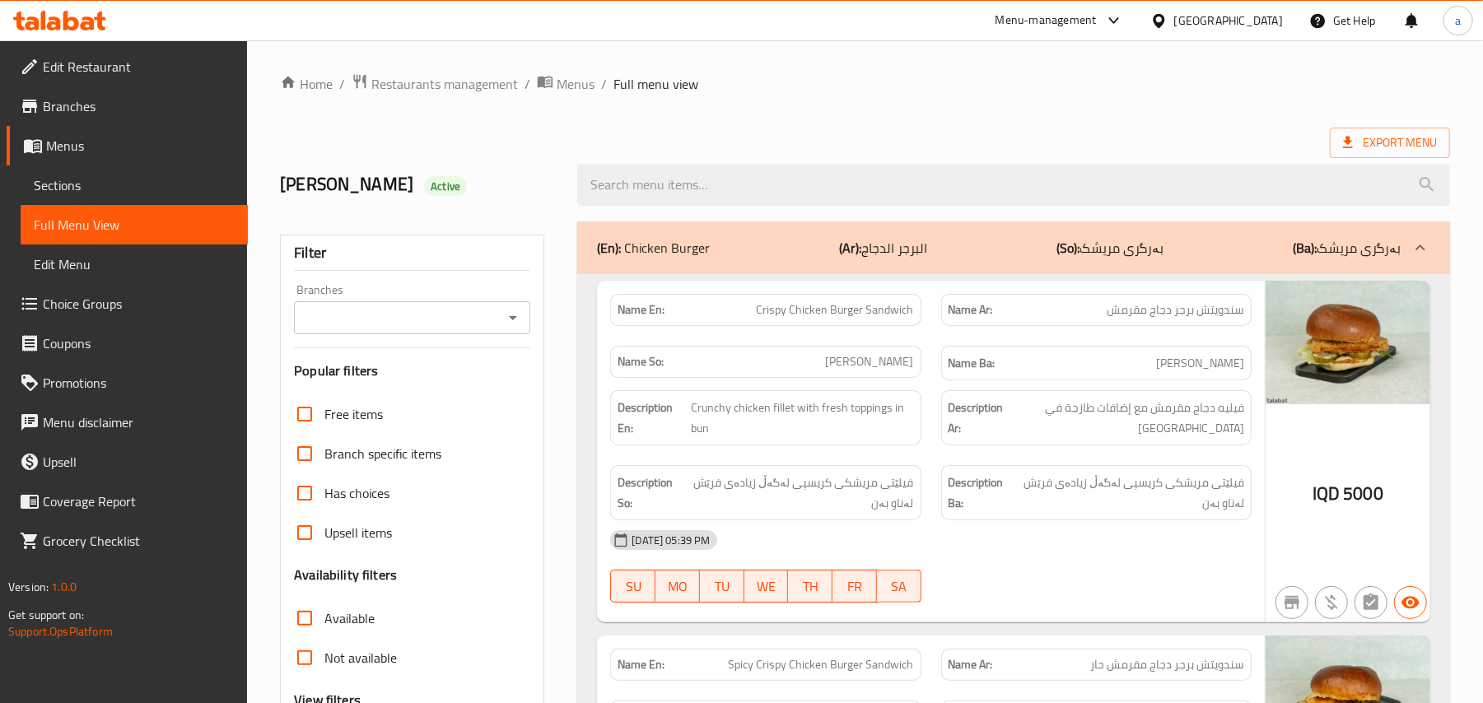
click at [517, 318] on icon "Open" at bounding box center [513, 318] width 20 height 20
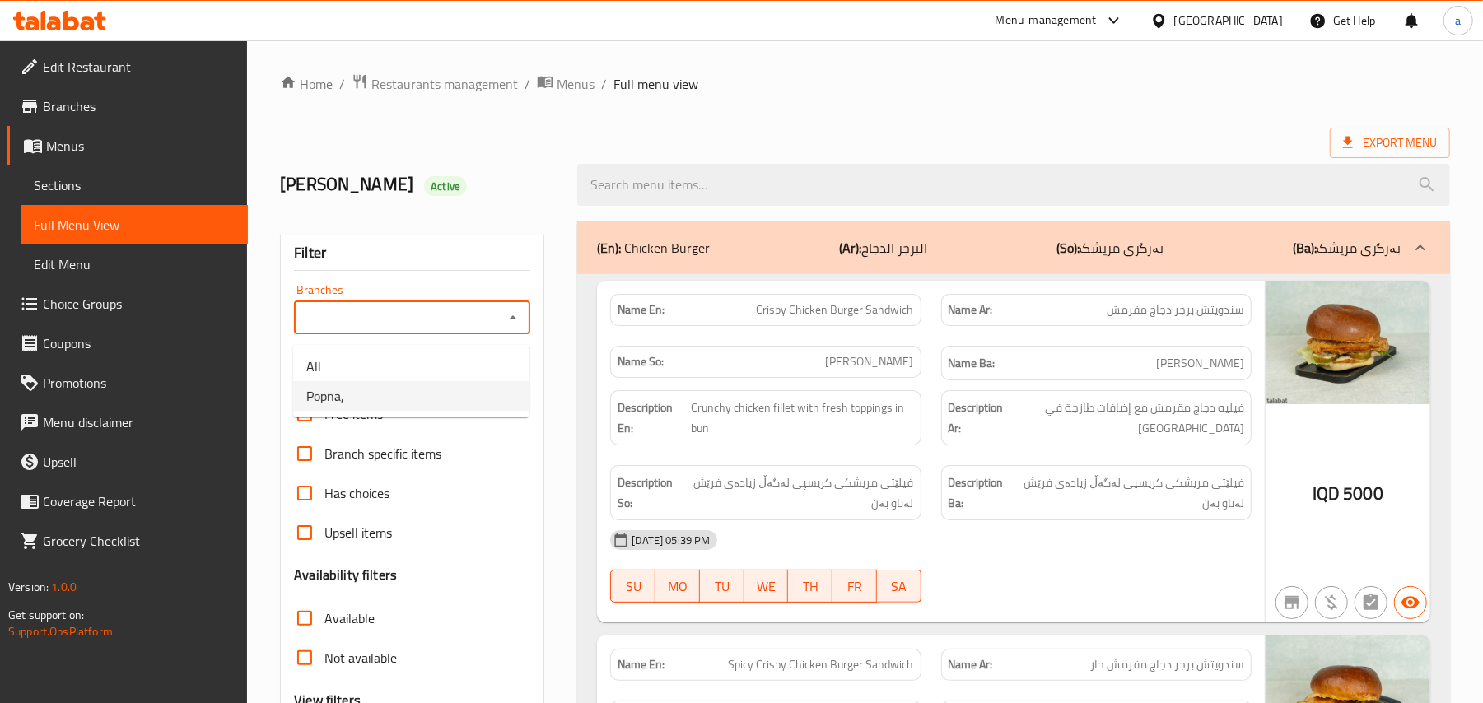
click at [419, 393] on li "Popna," at bounding box center [411, 396] width 236 height 30
type input "Popna,"
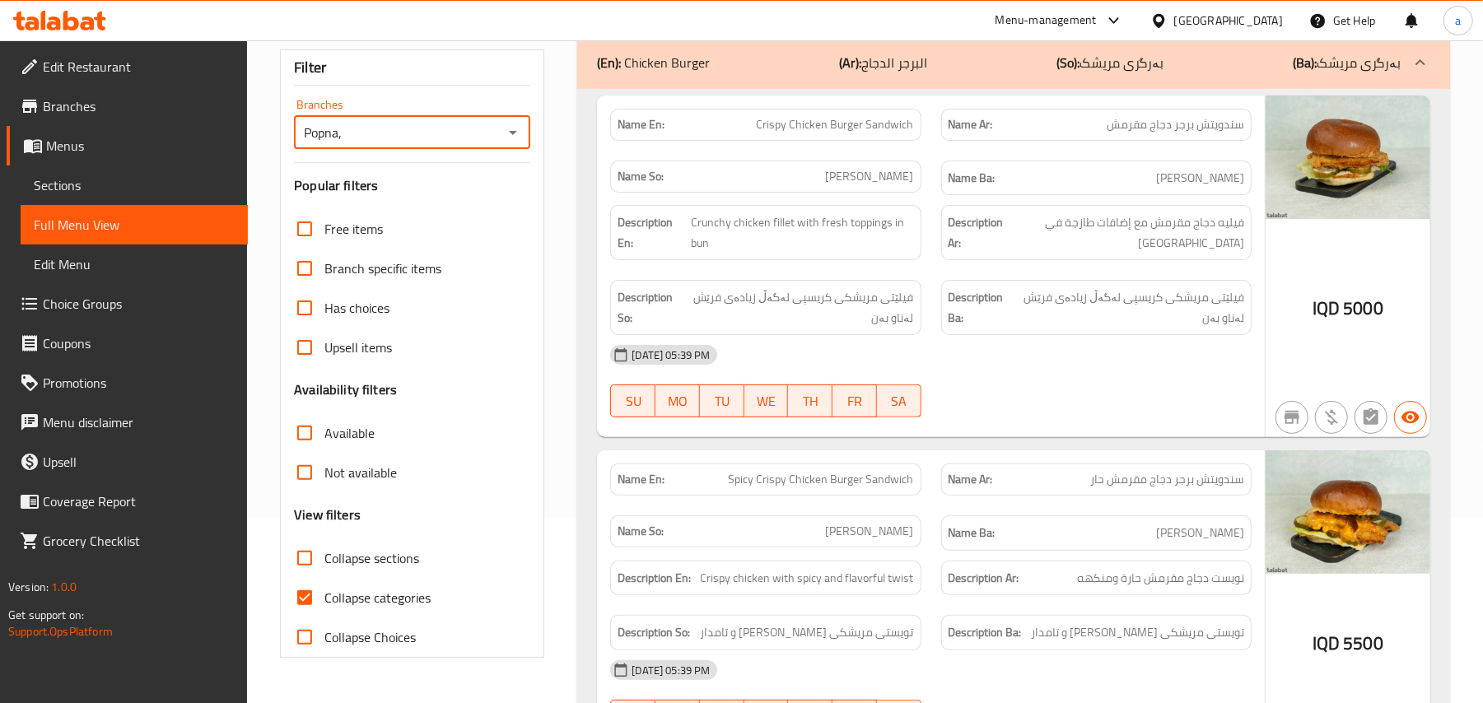
scroll to position [255, 0]
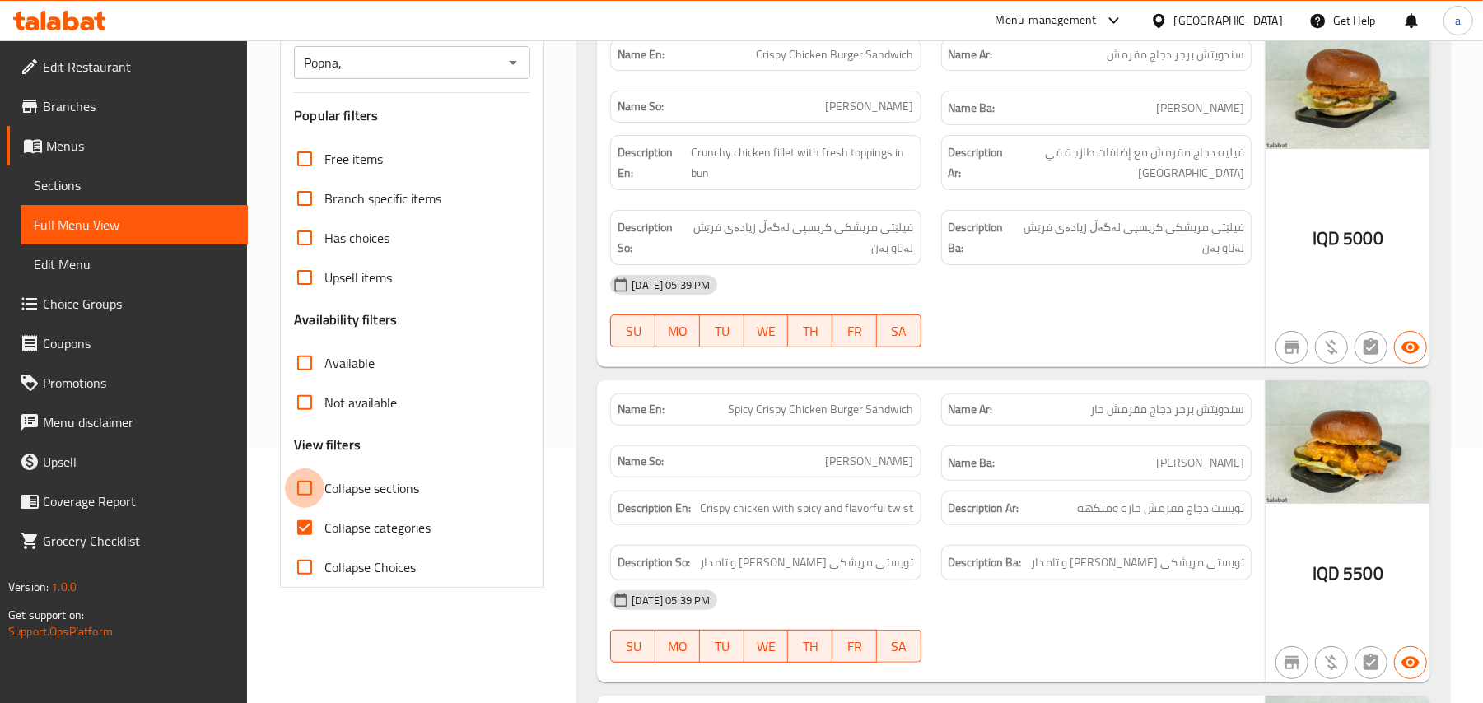
click at [310, 508] on input "Collapse sections" at bounding box center [305, 488] width 40 height 40
checkbox input "true"
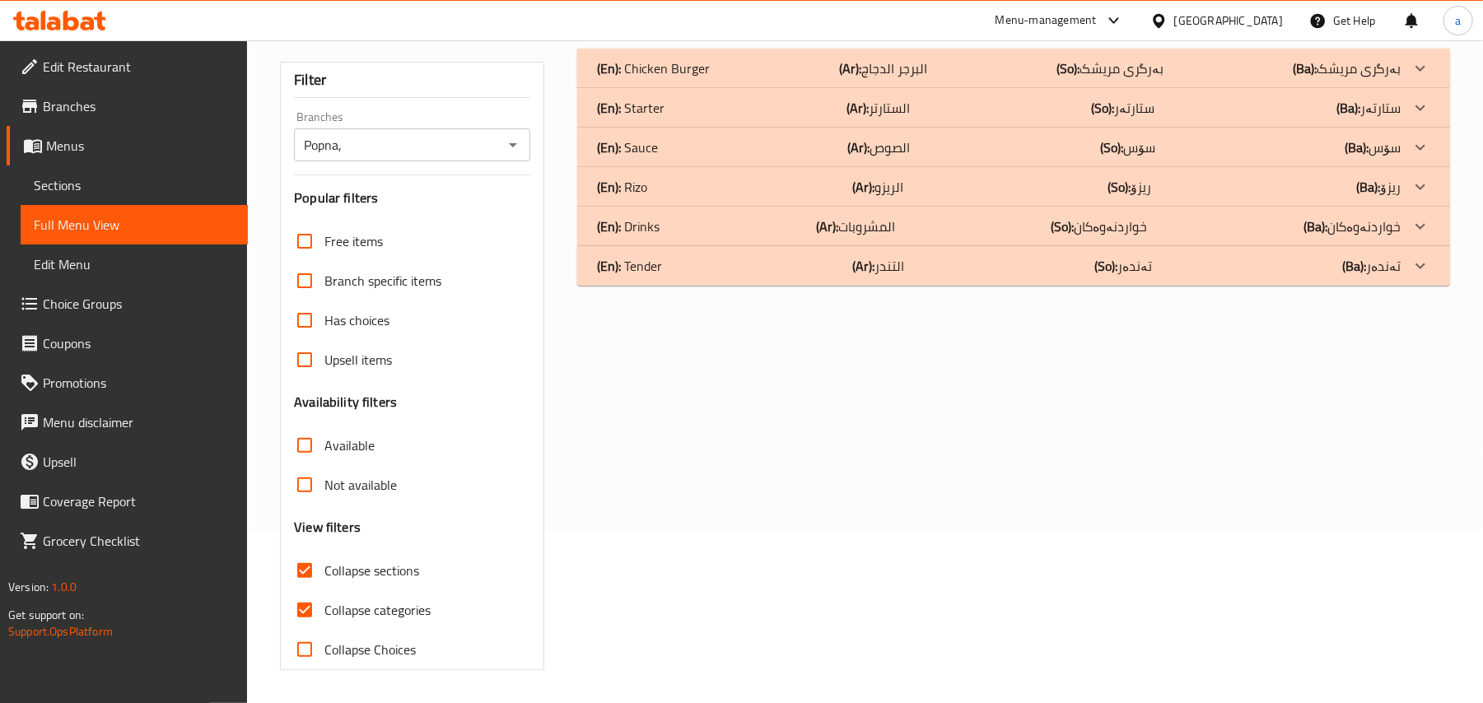
scroll to position [199, 0]
click at [318, 538] on div "Free items Branch specific items Has choices Upsell items Availability filters …" at bounding box center [412, 445] width 236 height 448
click at [318, 597] on input "Collapse categories" at bounding box center [305, 610] width 40 height 40
checkbox input "false"
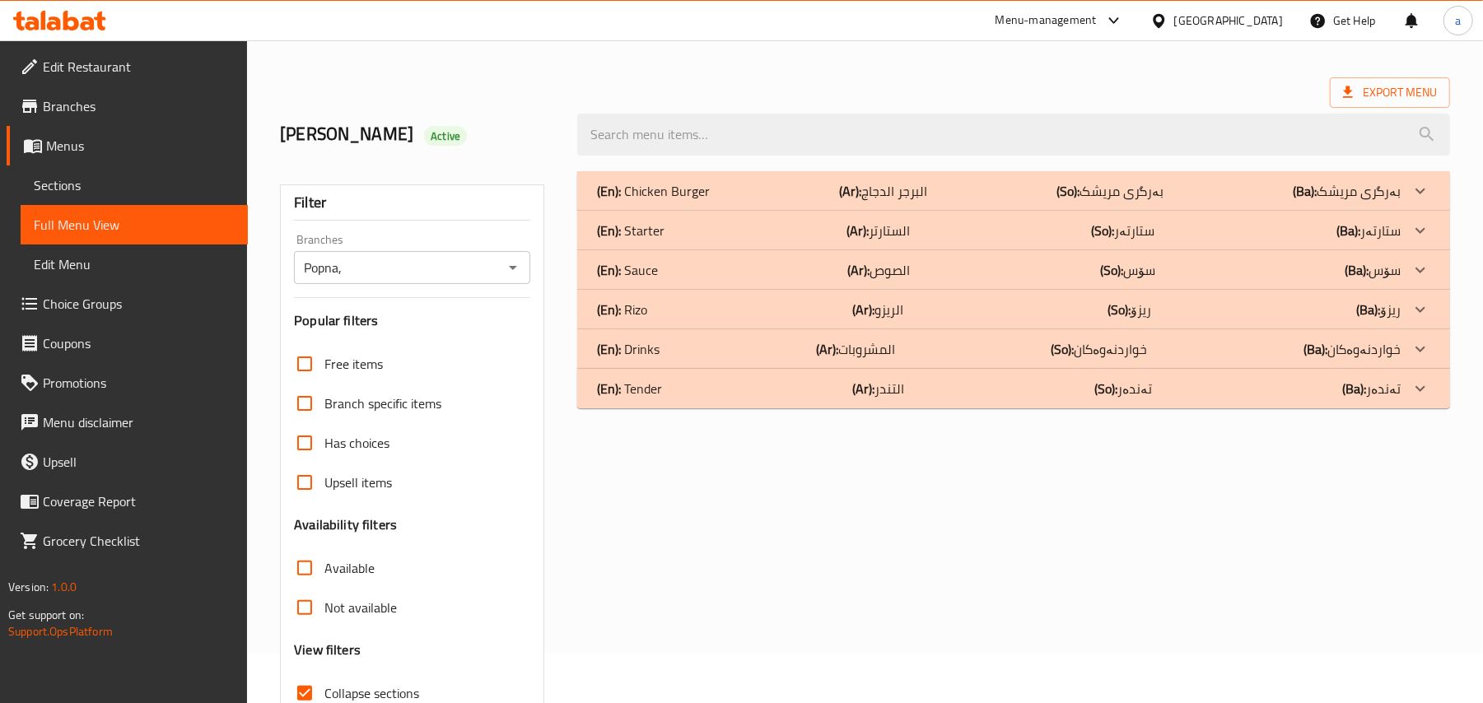
scroll to position [0, 0]
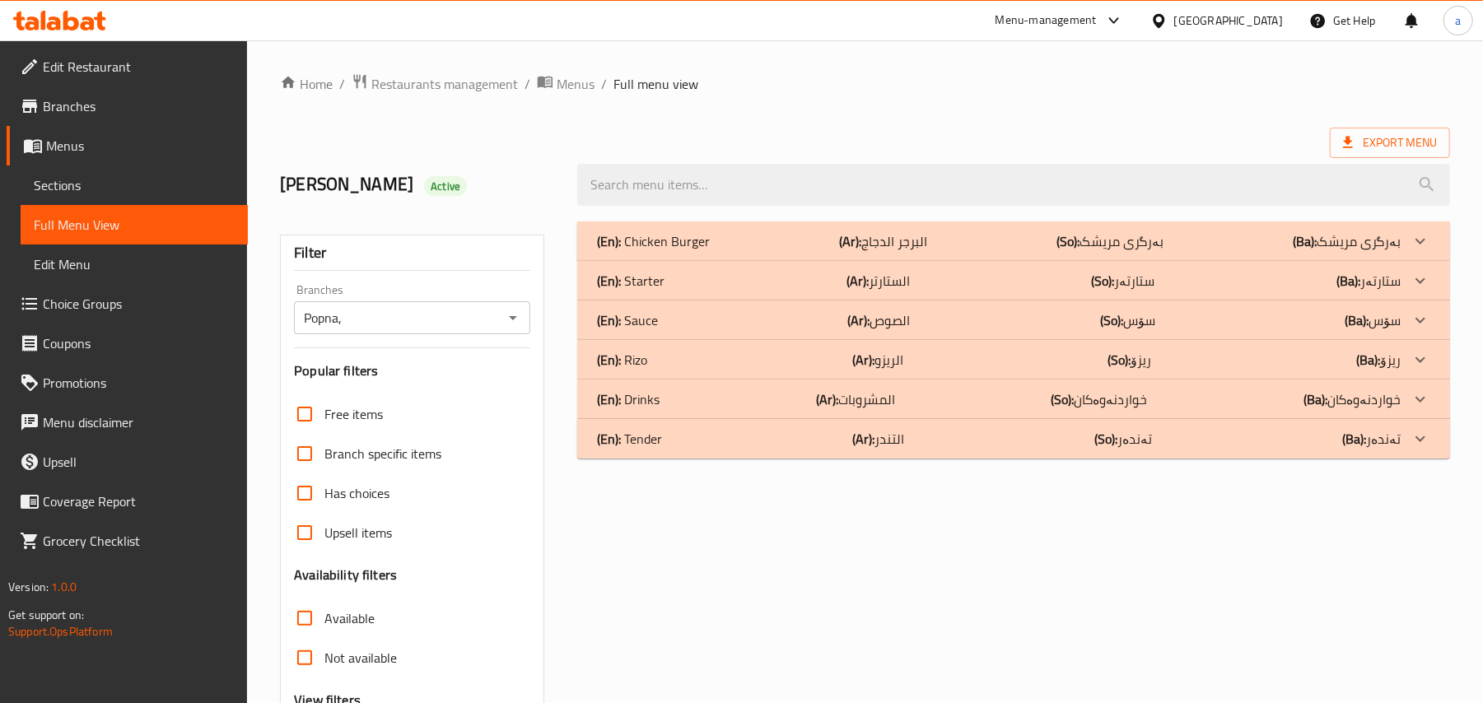
click at [901, 251] on p "(Ar): الستارتر" at bounding box center [883, 241] width 88 height 20
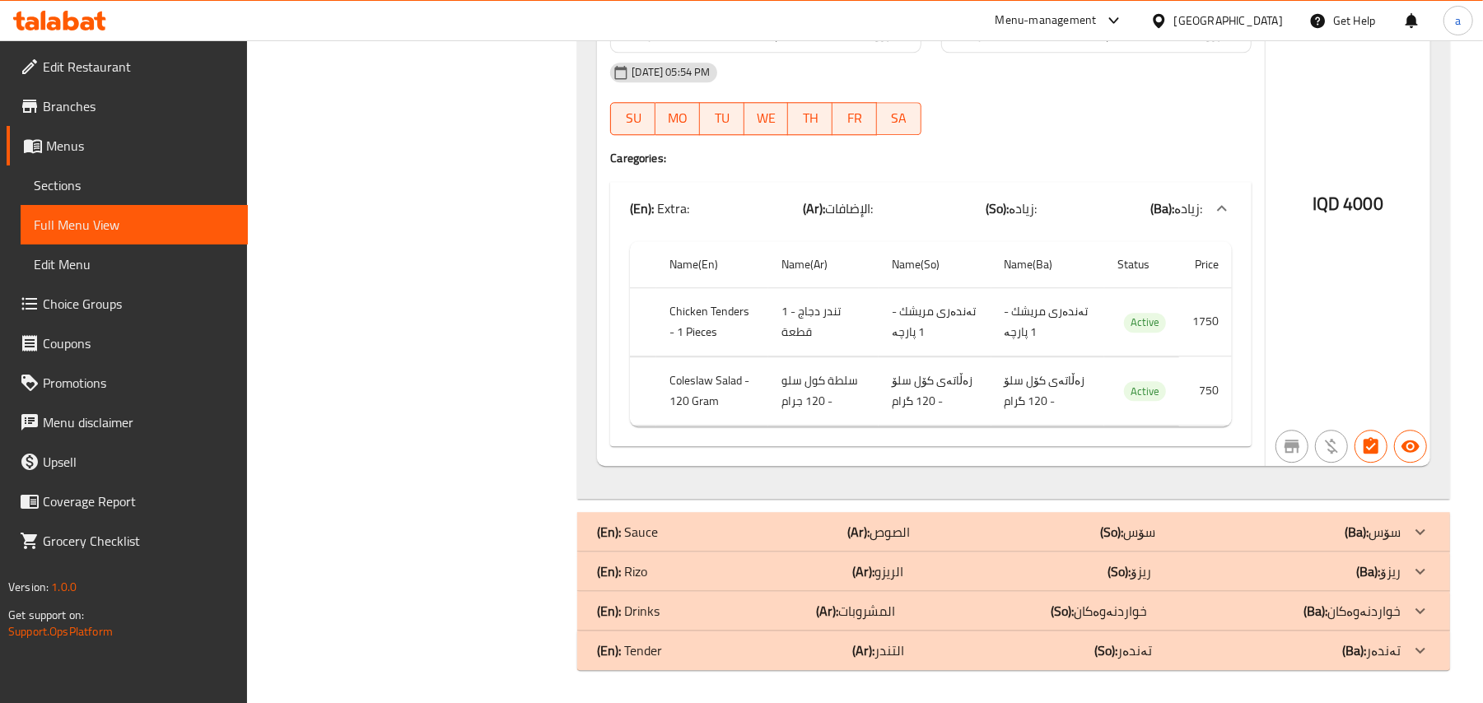
scroll to position [3129, 0]
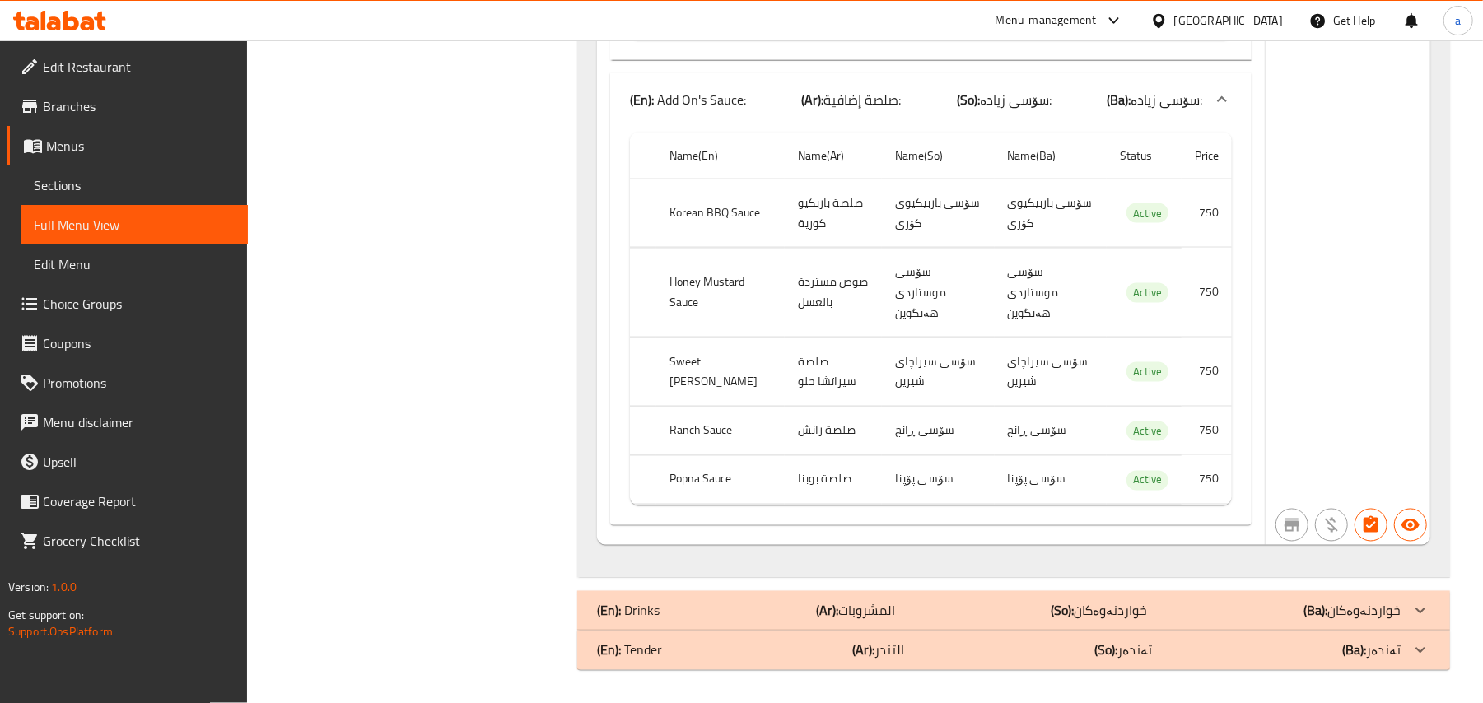
scroll to position [6396, 0]
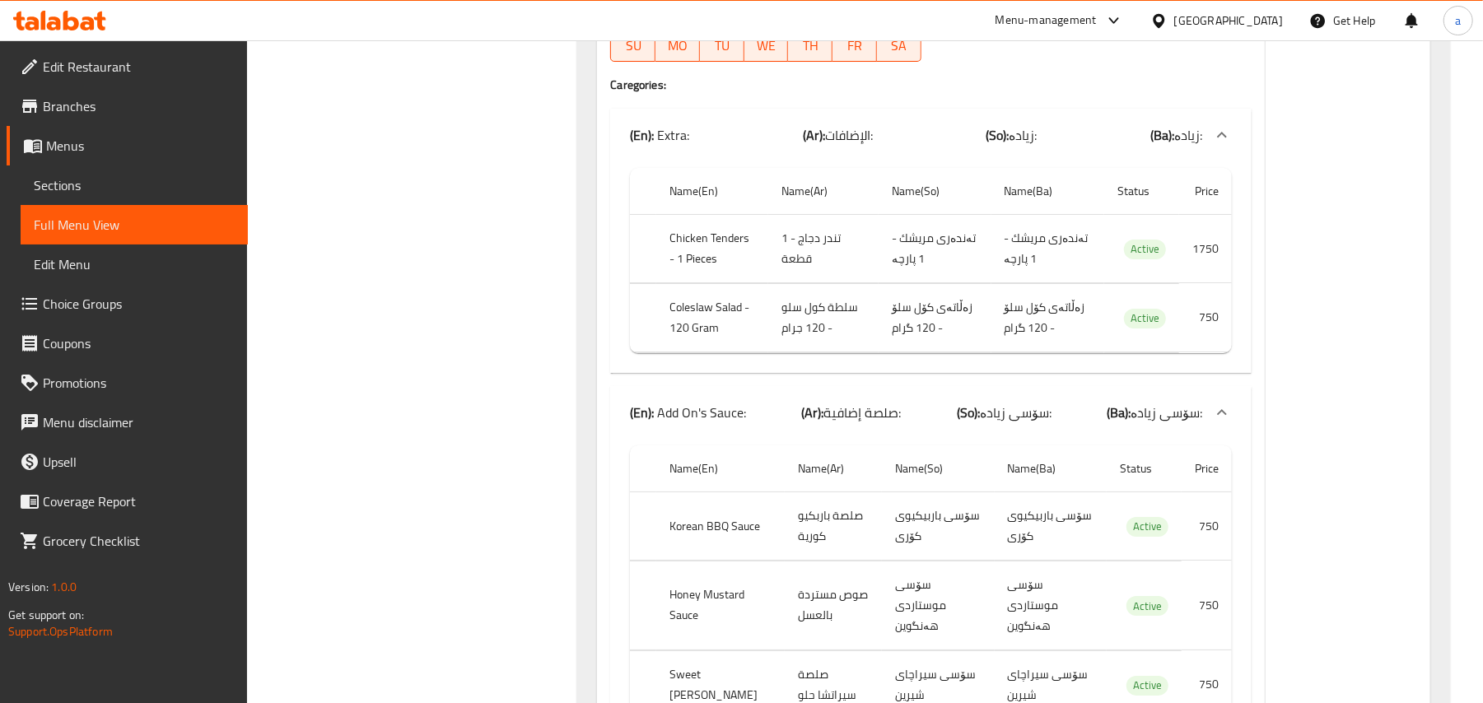
scroll to position [12899, 0]
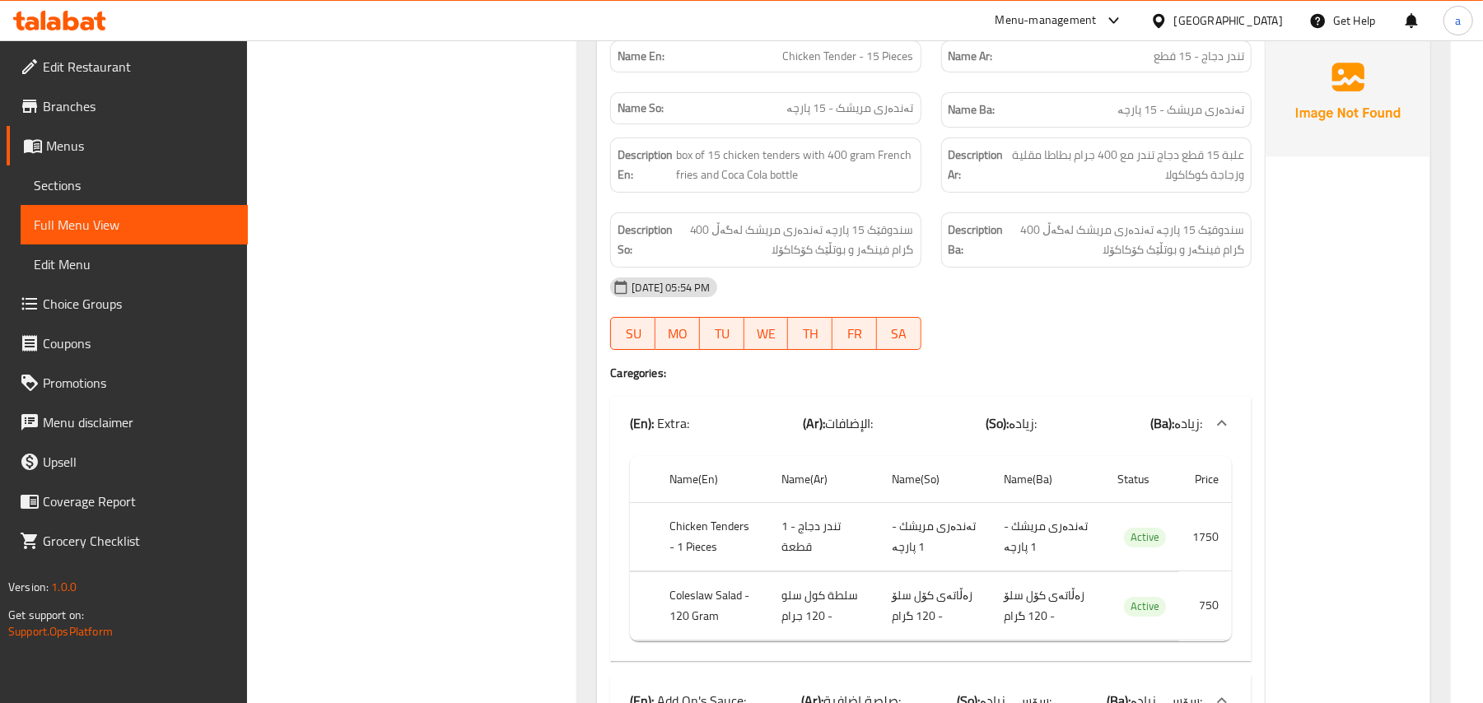
click at [122, 189] on span "Sections" at bounding box center [134, 185] width 201 height 20
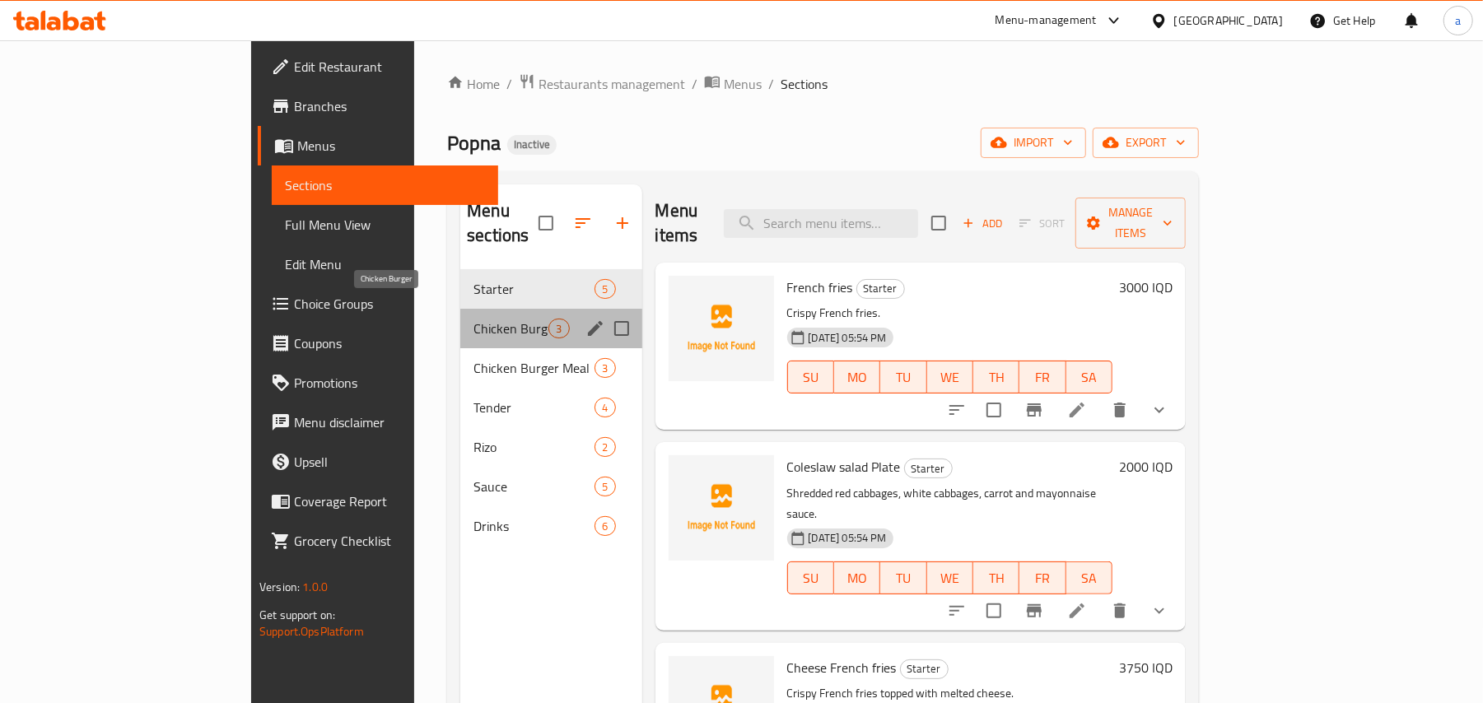
click at [473, 319] on span "Chicken Burger" at bounding box center [510, 329] width 75 height 20
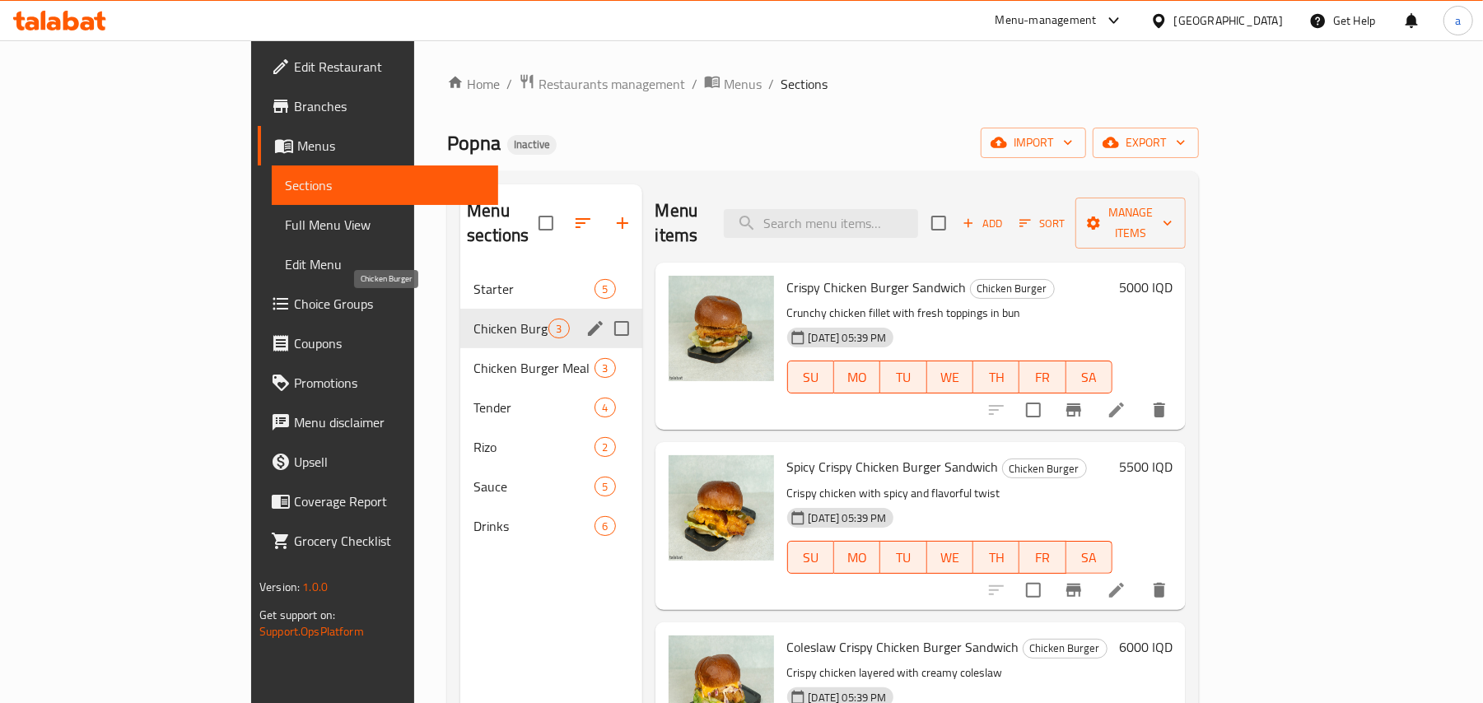
click at [473, 279] on span "Starter" at bounding box center [533, 289] width 121 height 20
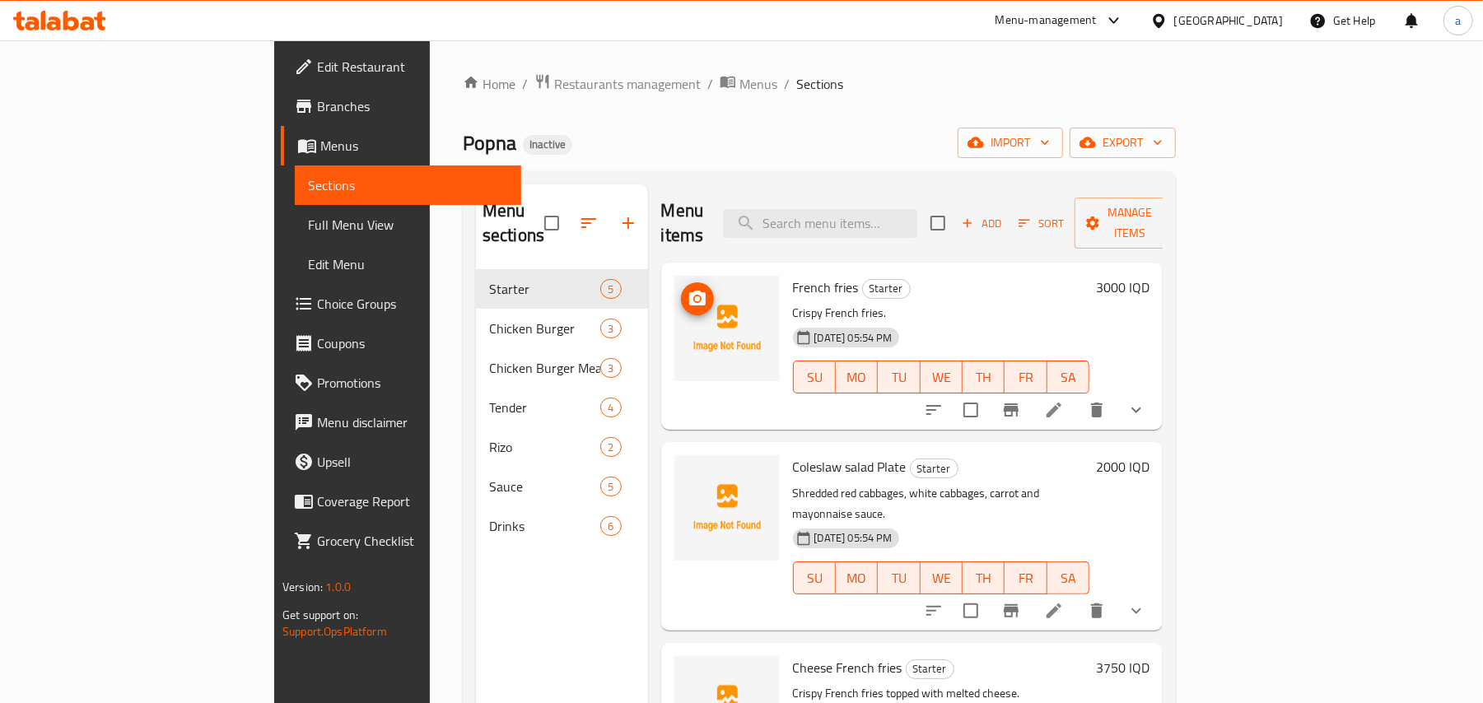
click at [687, 289] on icon "upload picture" at bounding box center [697, 299] width 20 height 20
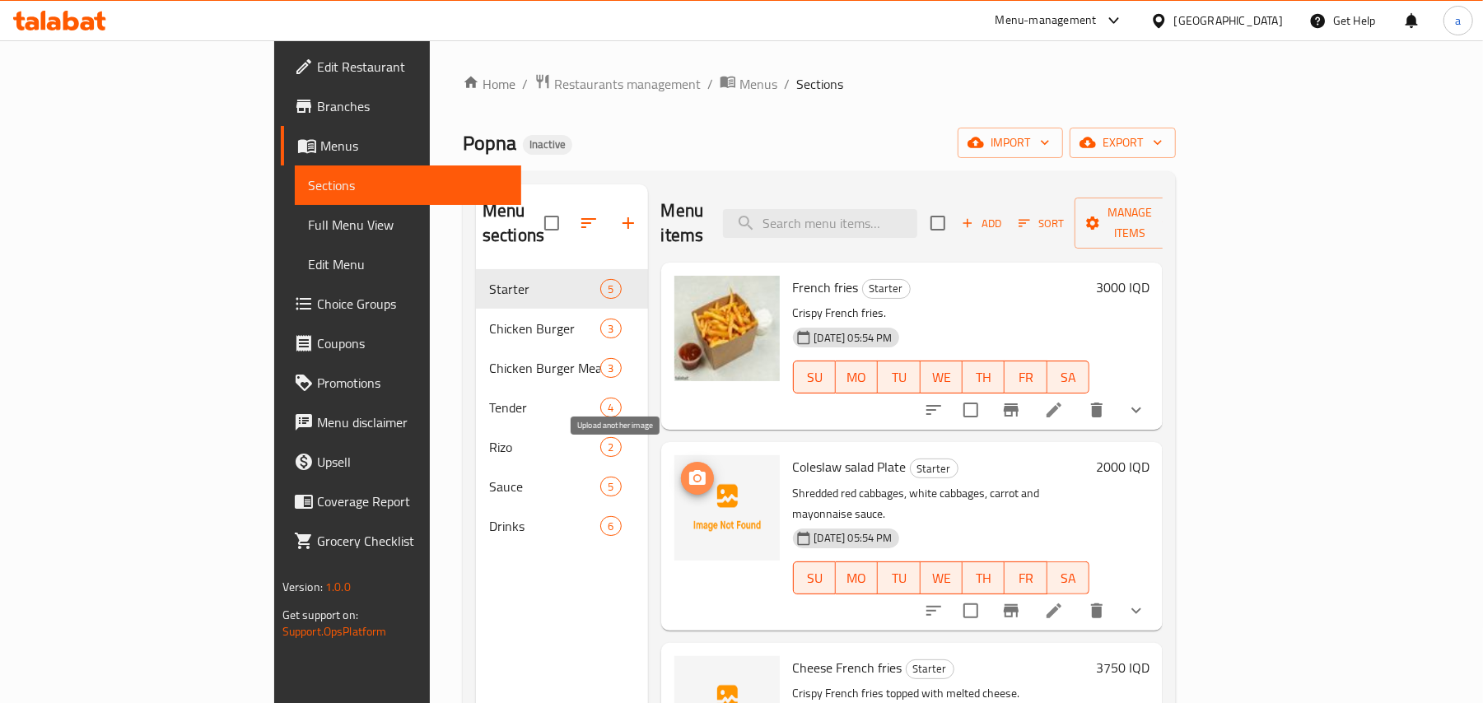
click at [689, 470] on icon "upload picture" at bounding box center [697, 477] width 16 height 15
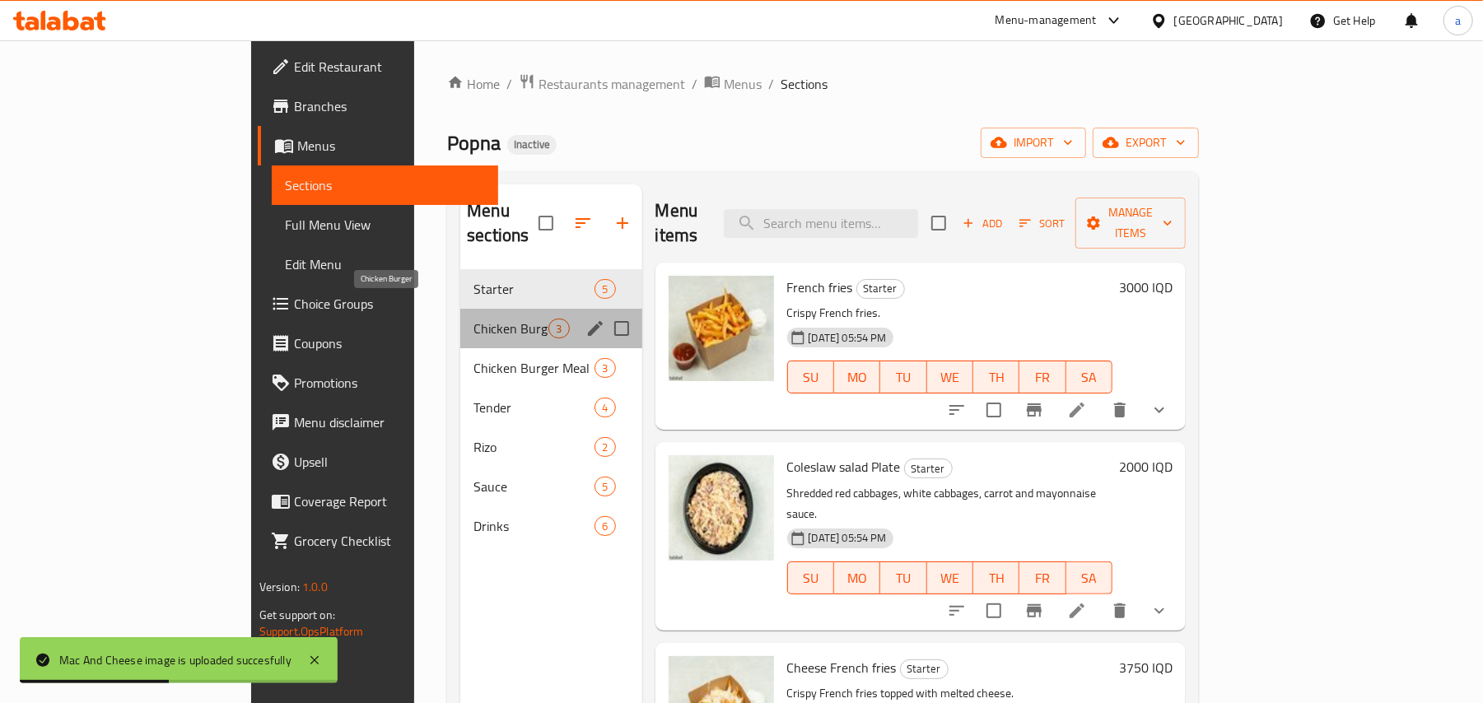
click at [473, 319] on span "Chicken Burger" at bounding box center [510, 329] width 75 height 20
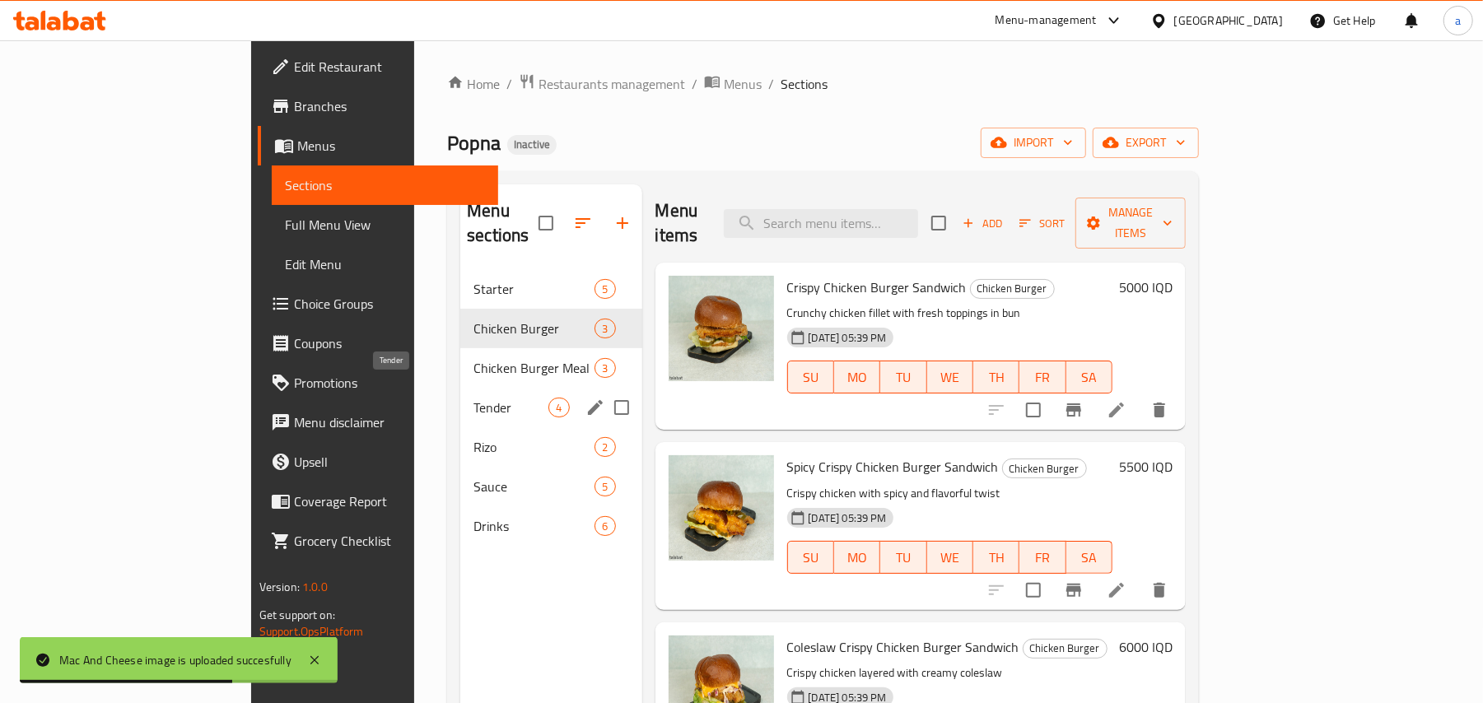
click at [473, 398] on span "Tender" at bounding box center [510, 408] width 75 height 20
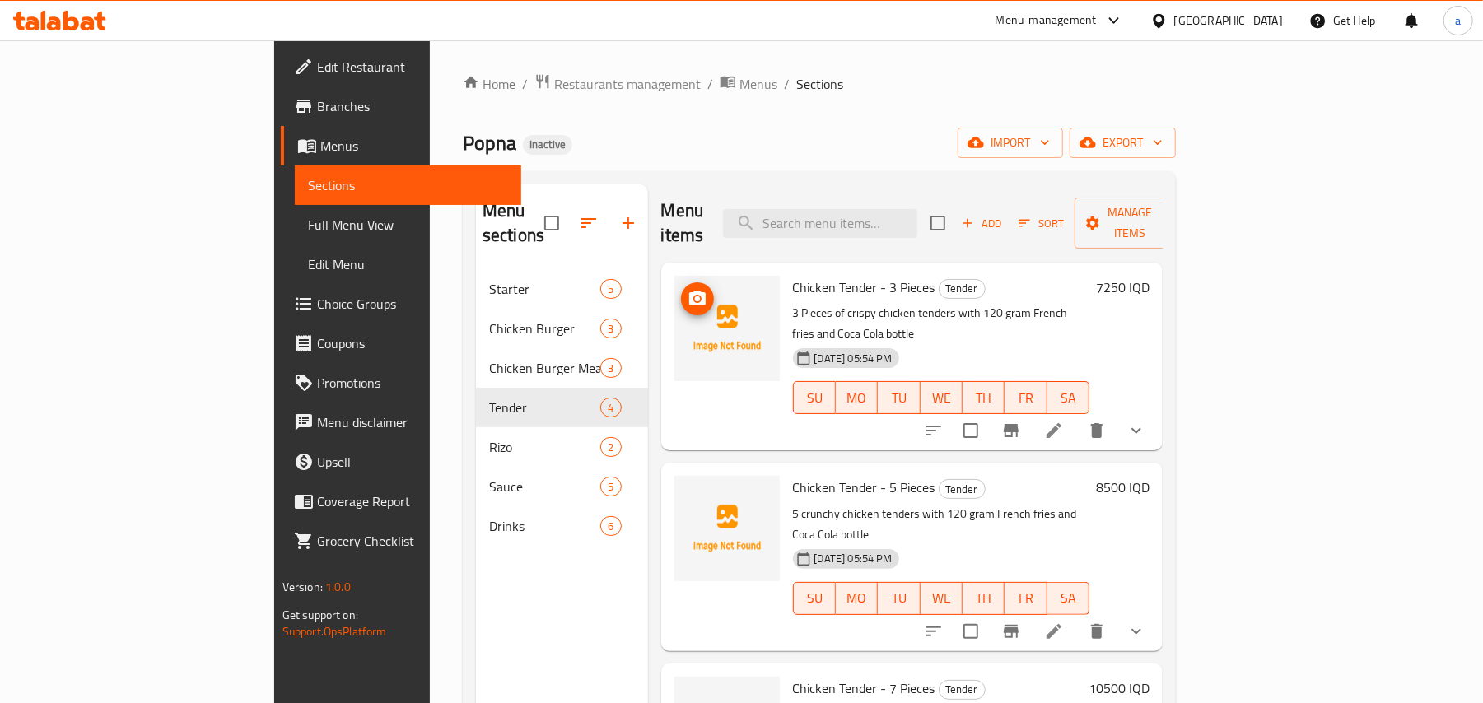
click at [687, 289] on icon "upload picture" at bounding box center [697, 299] width 20 height 20
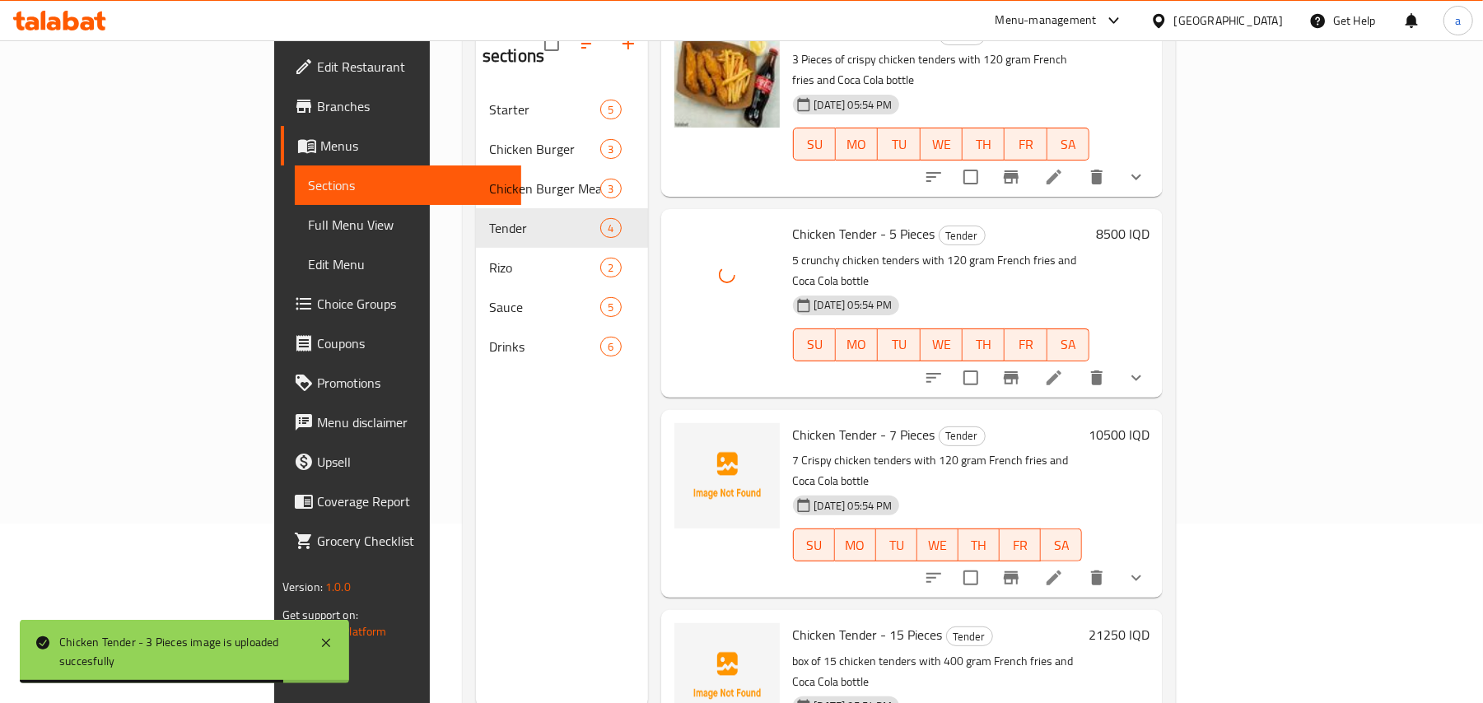
scroll to position [232, 0]
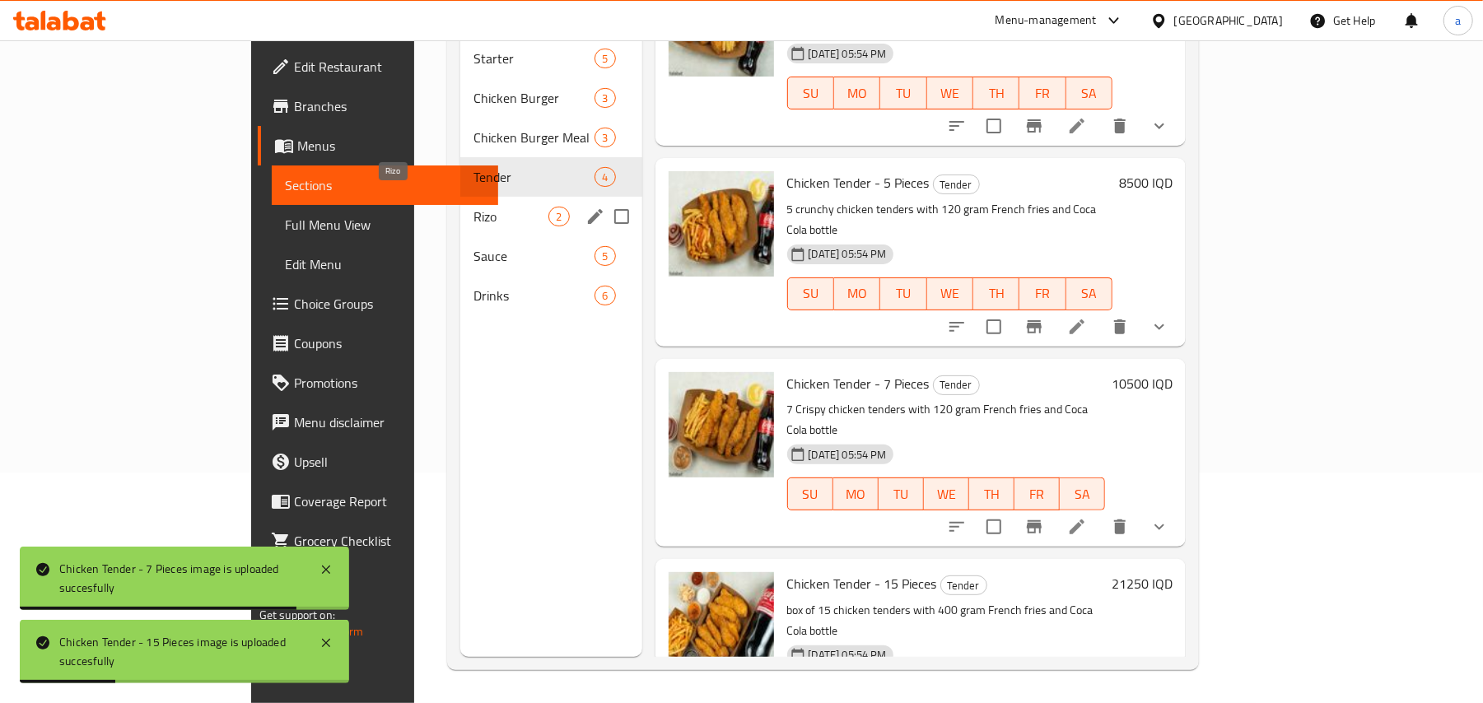
click at [473, 207] on span "Rizo" at bounding box center [510, 217] width 75 height 20
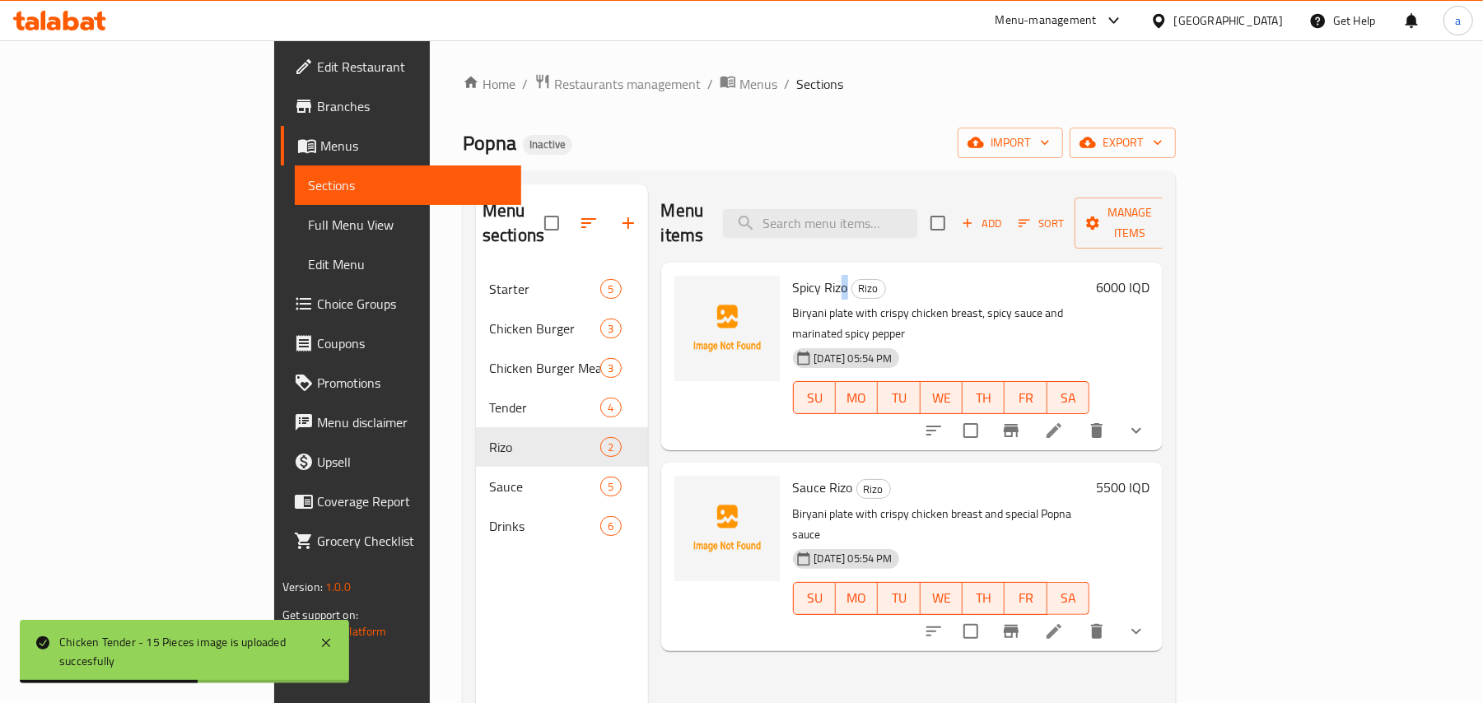
click at [793, 275] on span "Spicy Rizo" at bounding box center [820, 287] width 55 height 25
copy h6 "Rizo"
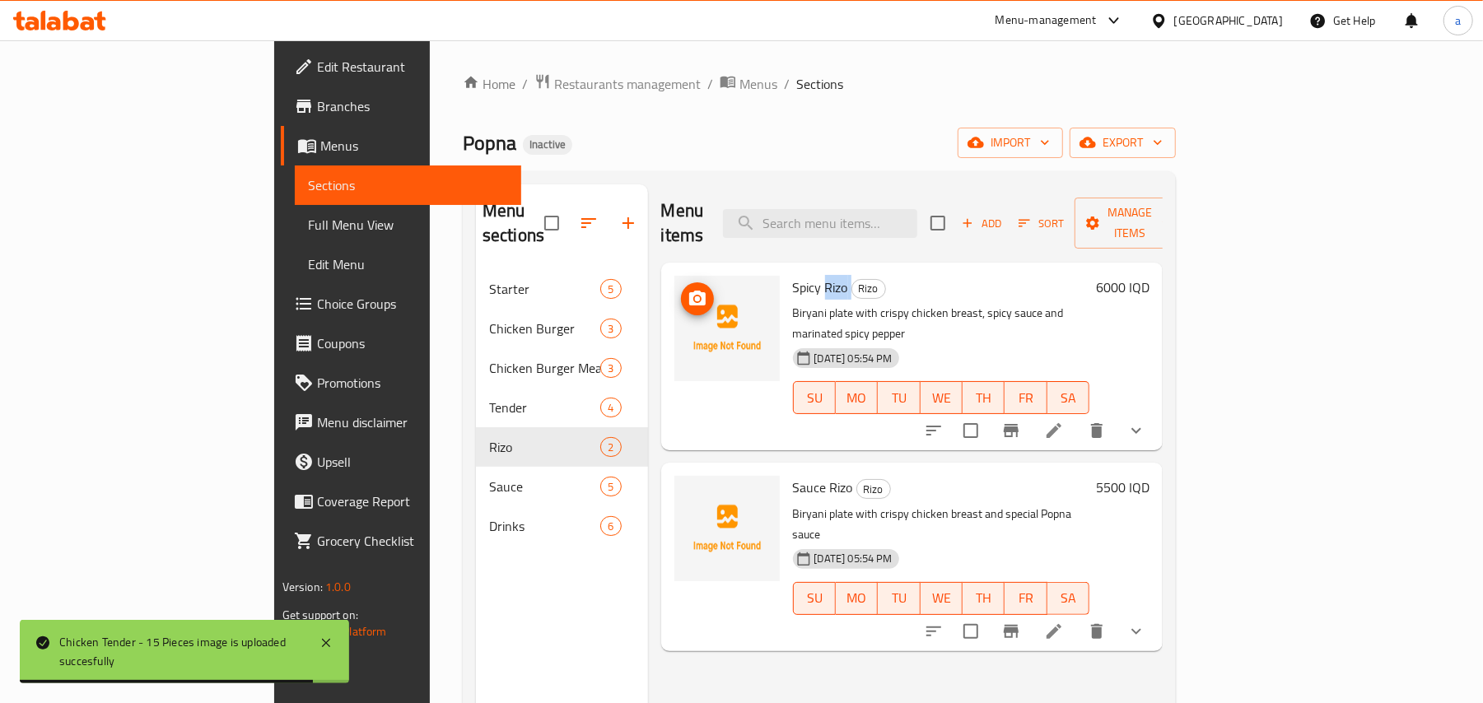
click at [681, 289] on span "upload picture" at bounding box center [697, 299] width 33 height 20
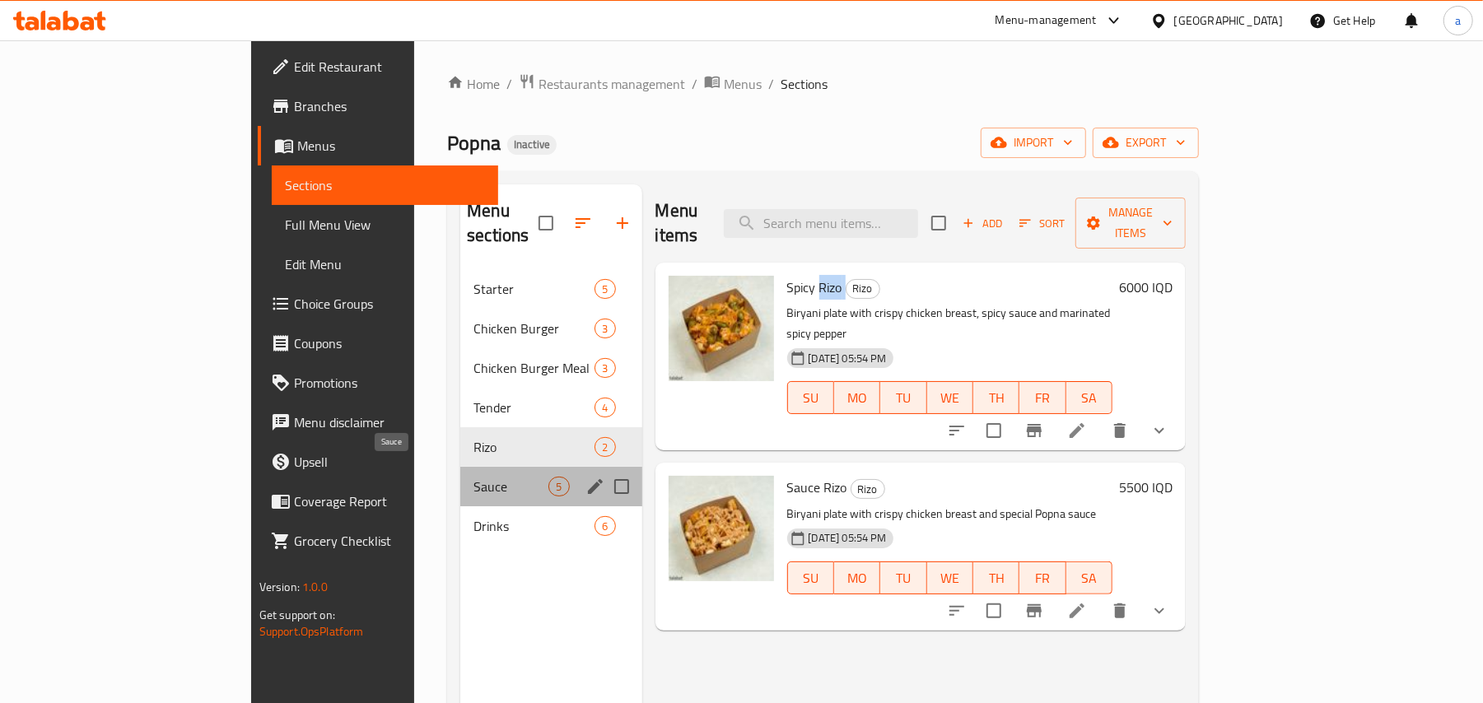
click at [473, 477] on span "Sauce" at bounding box center [510, 487] width 75 height 20
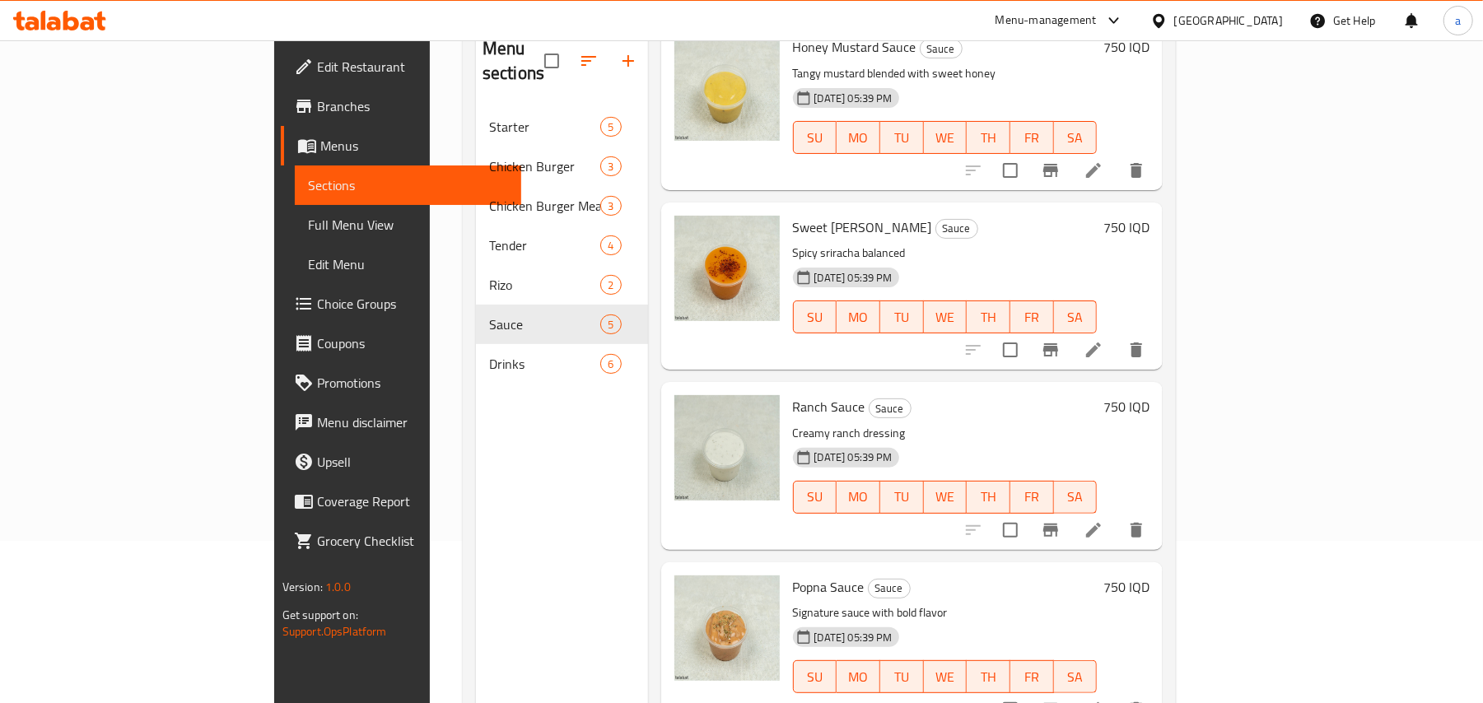
scroll to position [232, 0]
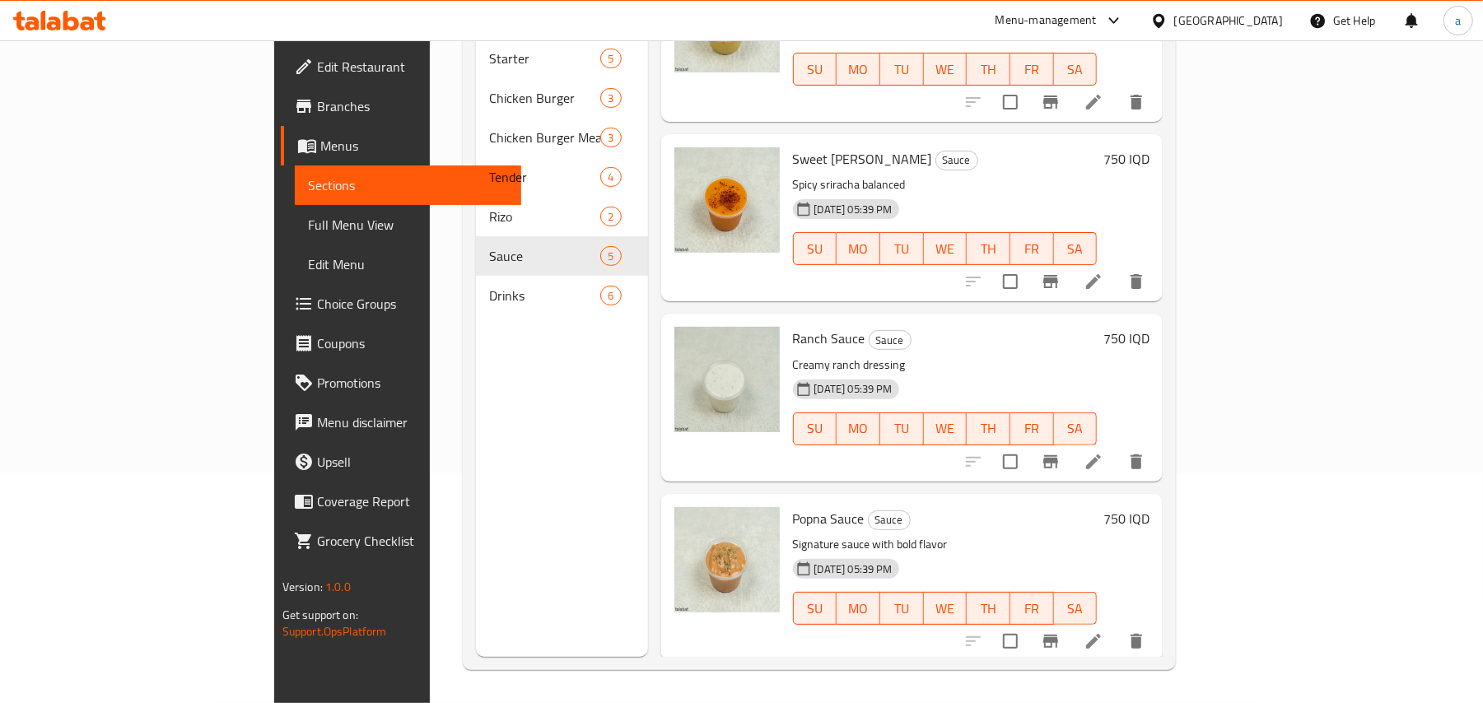
click at [476, 308] on nav "Starter 5 Chicken Burger 3 Chicken Burger Meal 3 Tender 4 Rizo 2 Sauce 5 Drinks…" at bounding box center [562, 177] width 172 height 290
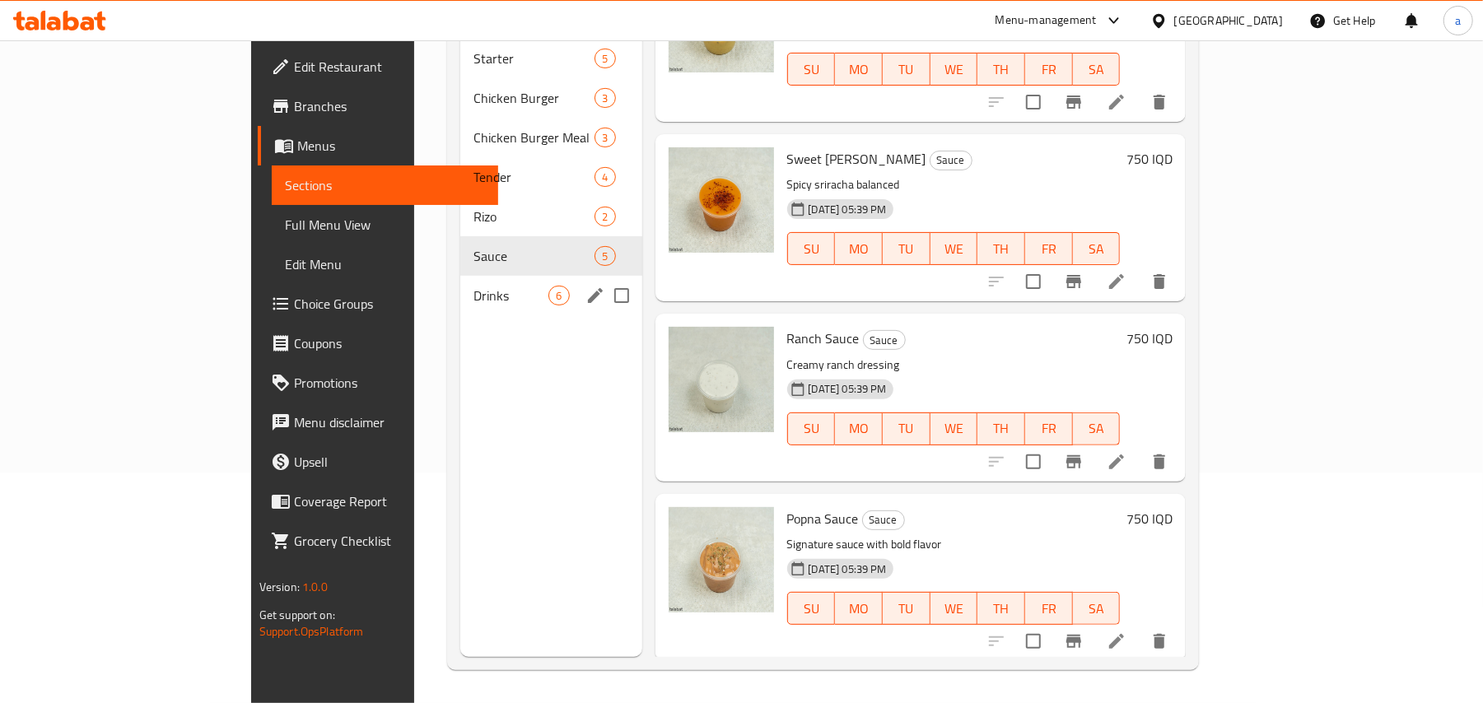
click at [473, 287] on span "Drinks" at bounding box center [510, 296] width 75 height 20
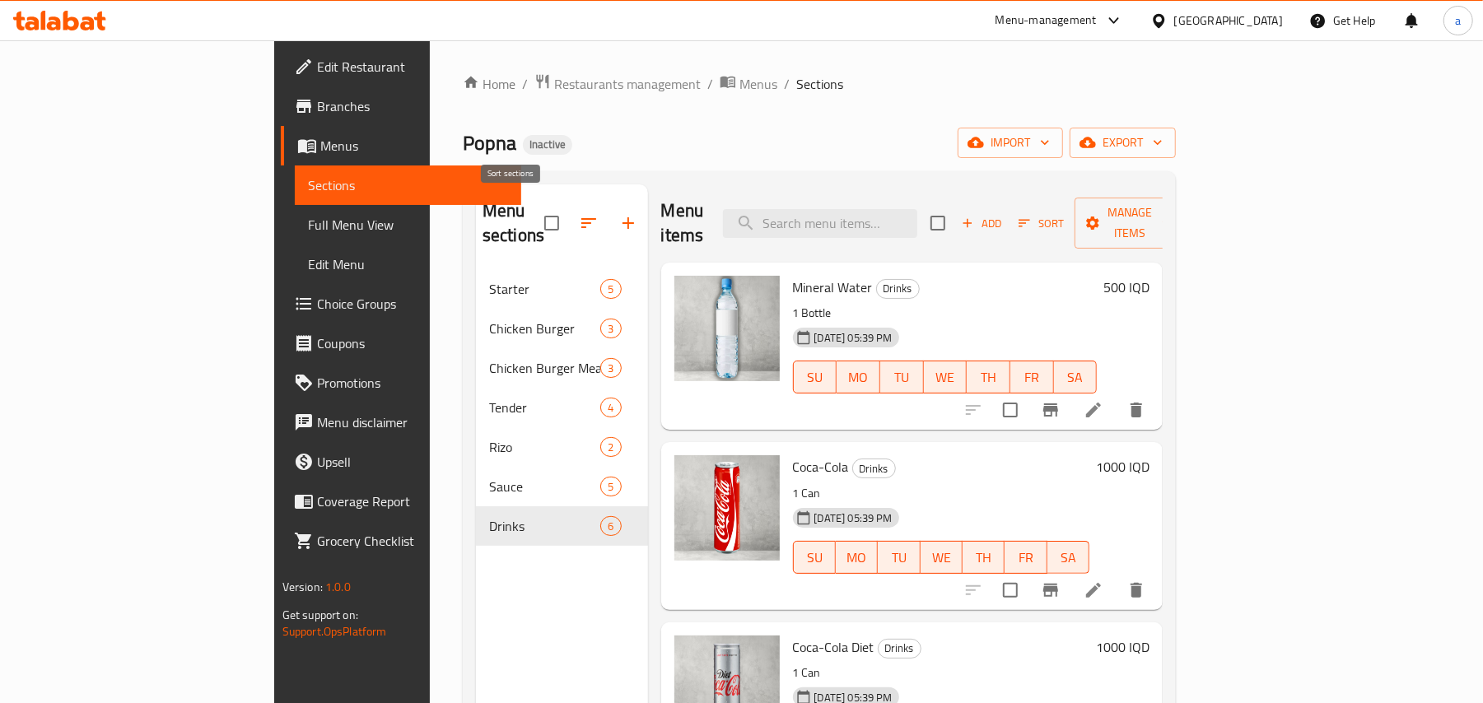
click at [579, 213] on icon "button" at bounding box center [589, 223] width 20 height 20
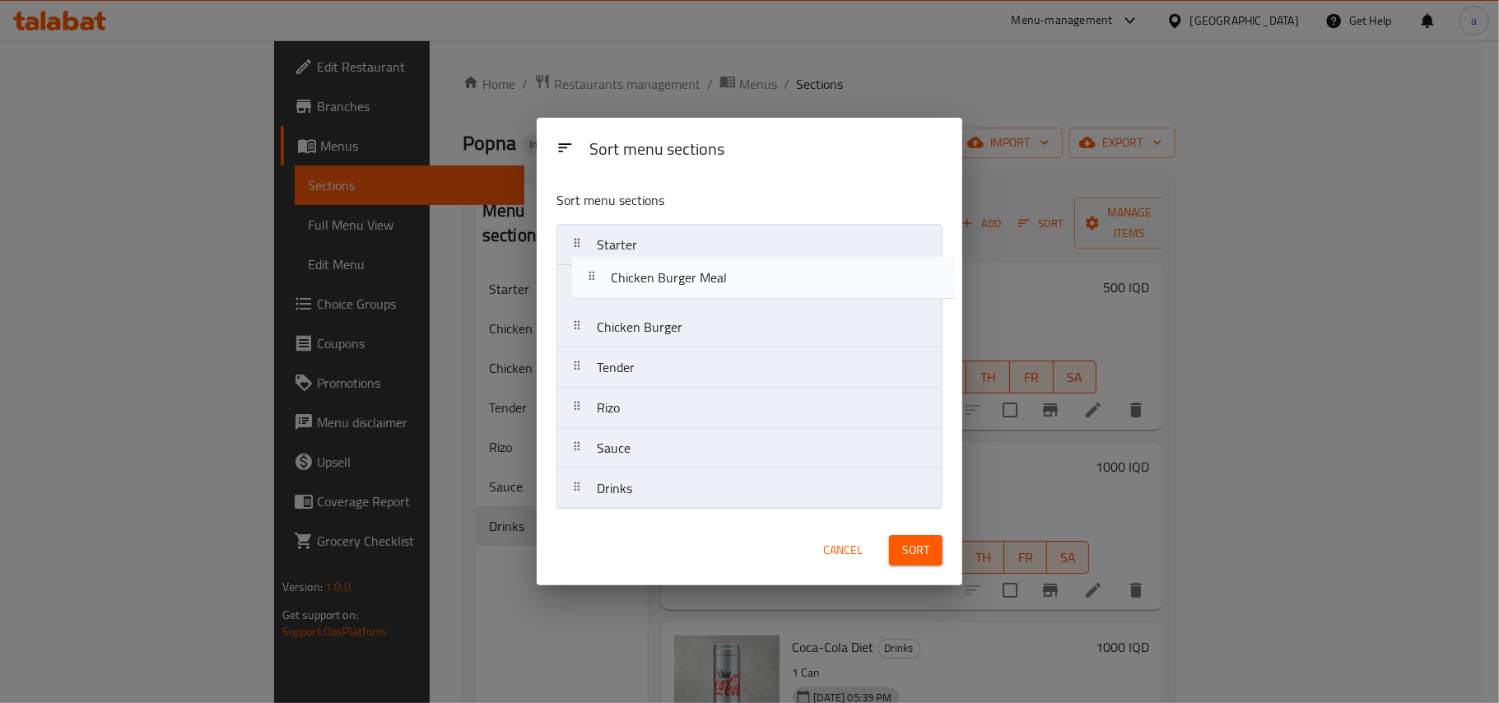
drag, startPoint x: 693, startPoint y: 334, endPoint x: 712, endPoint y: 271, distance: 66.2
click at [712, 271] on nav "Starter Chicken Burger Chicken Burger Meal Tender Rizo Sauce Drinks" at bounding box center [750, 367] width 386 height 286
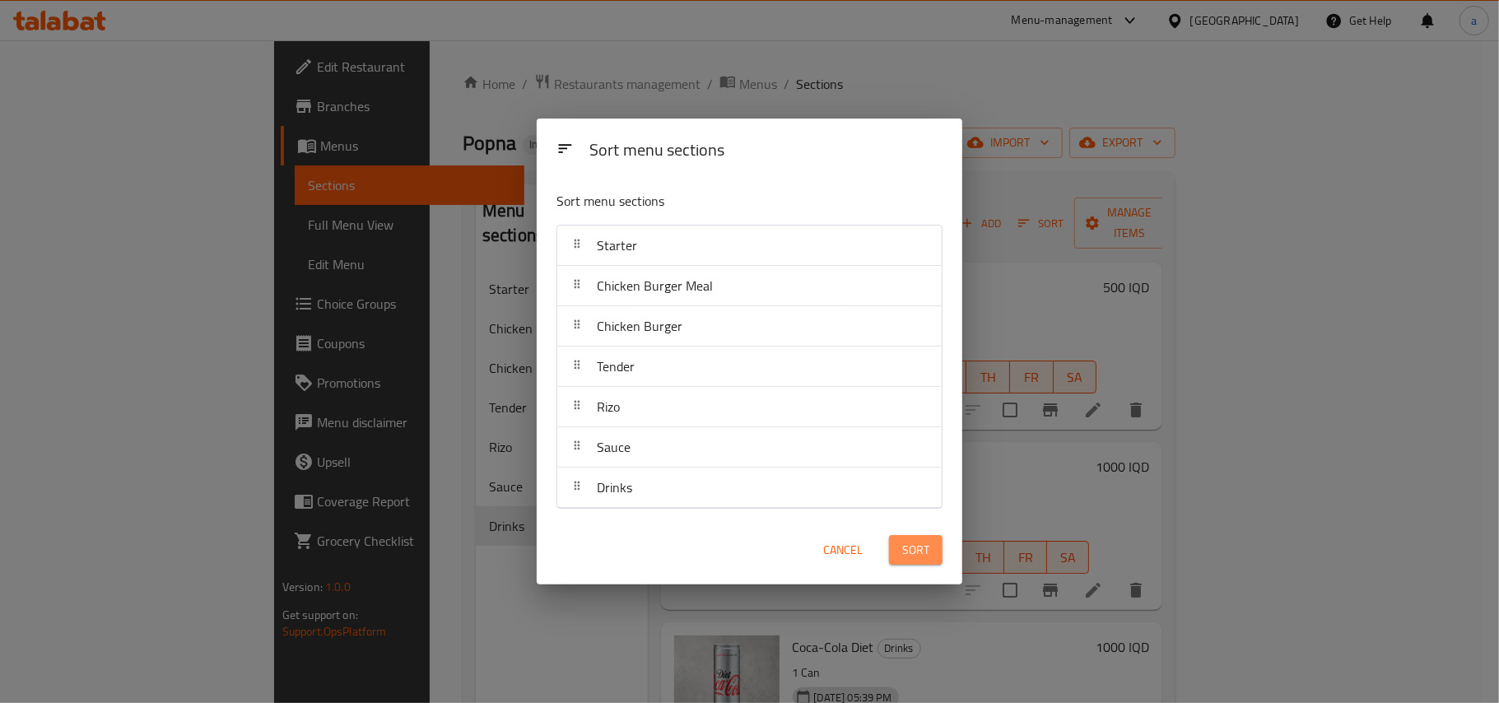
click at [939, 557] on button "Sort" at bounding box center [916, 550] width 54 height 30
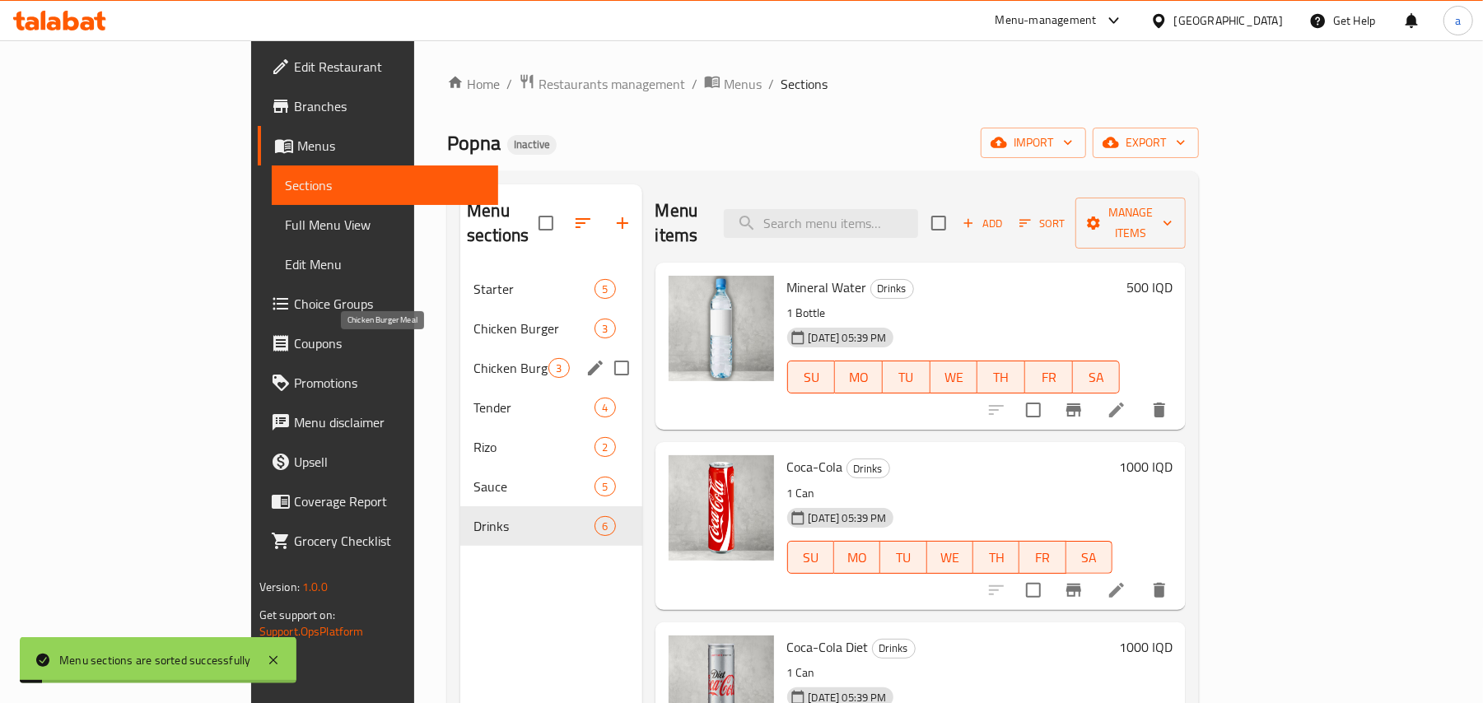
click at [473, 358] on span "Chicken Burger Meal" at bounding box center [510, 368] width 75 height 20
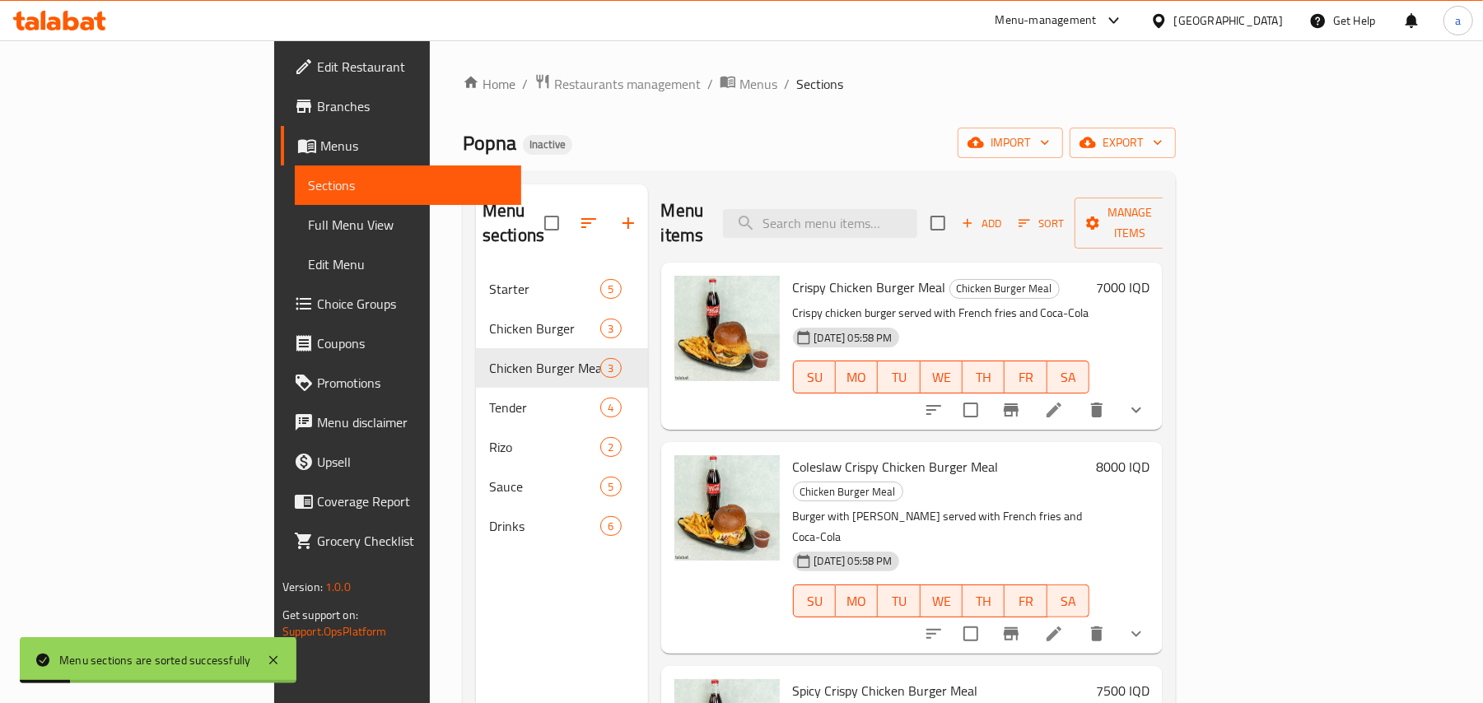
click at [1146, 403] on icon "show more" at bounding box center [1136, 410] width 20 height 20
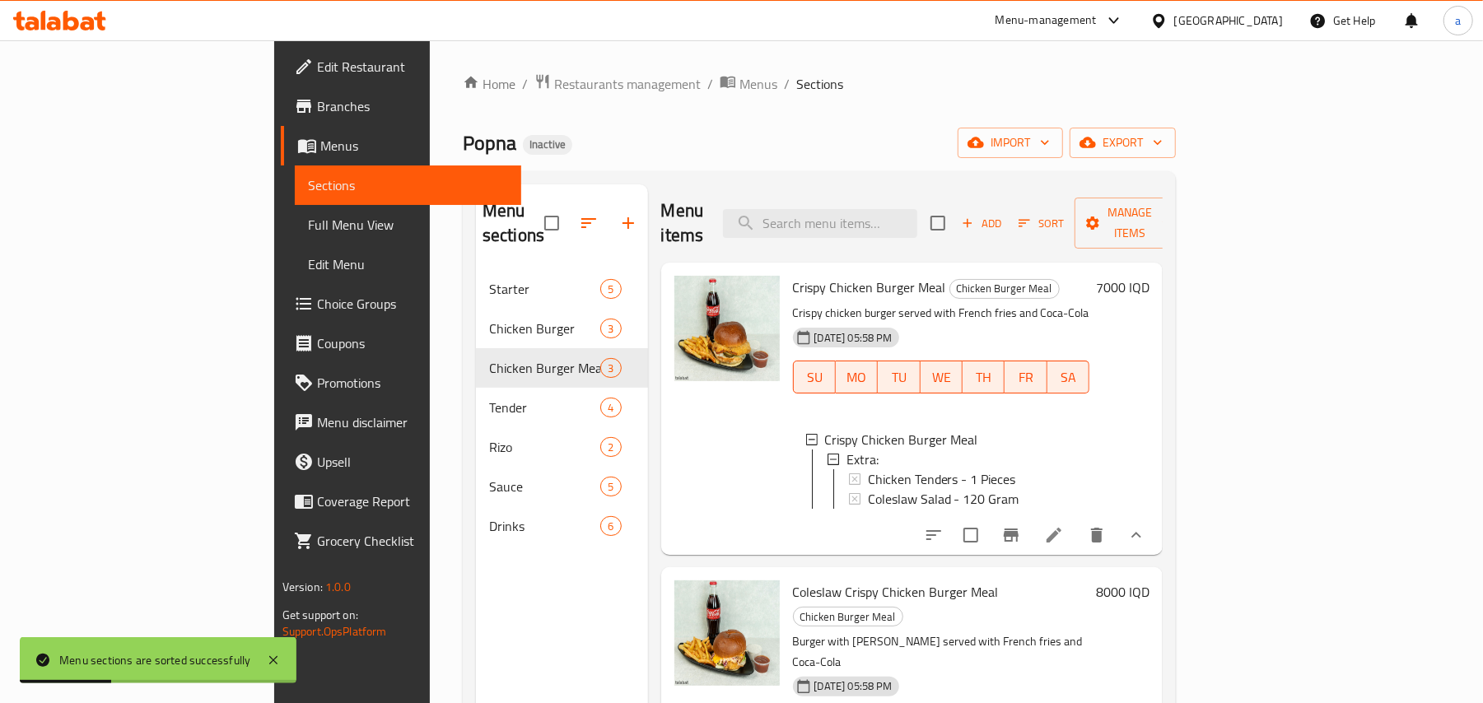
click at [1146, 538] on icon "show more" at bounding box center [1136, 535] width 20 height 20
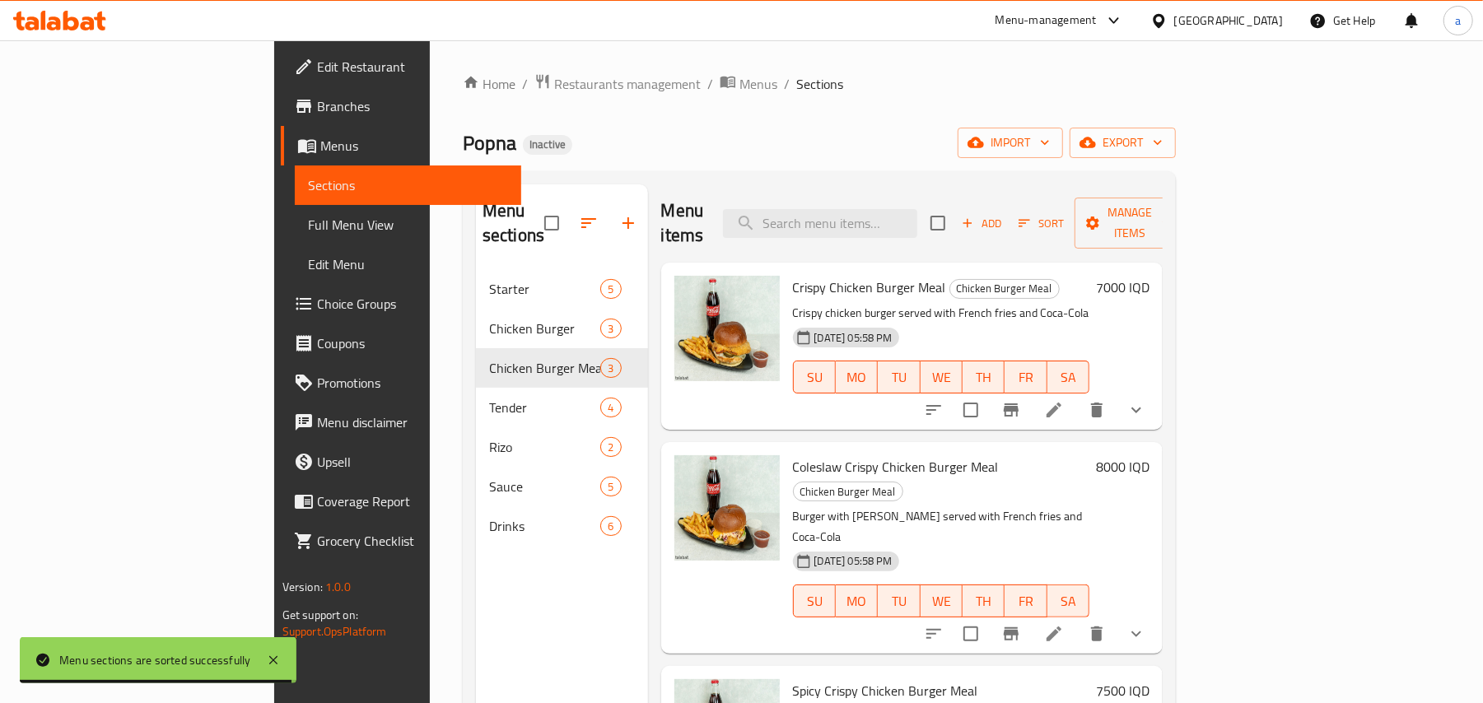
click at [308, 235] on span "Full Menu View" at bounding box center [408, 225] width 201 height 20
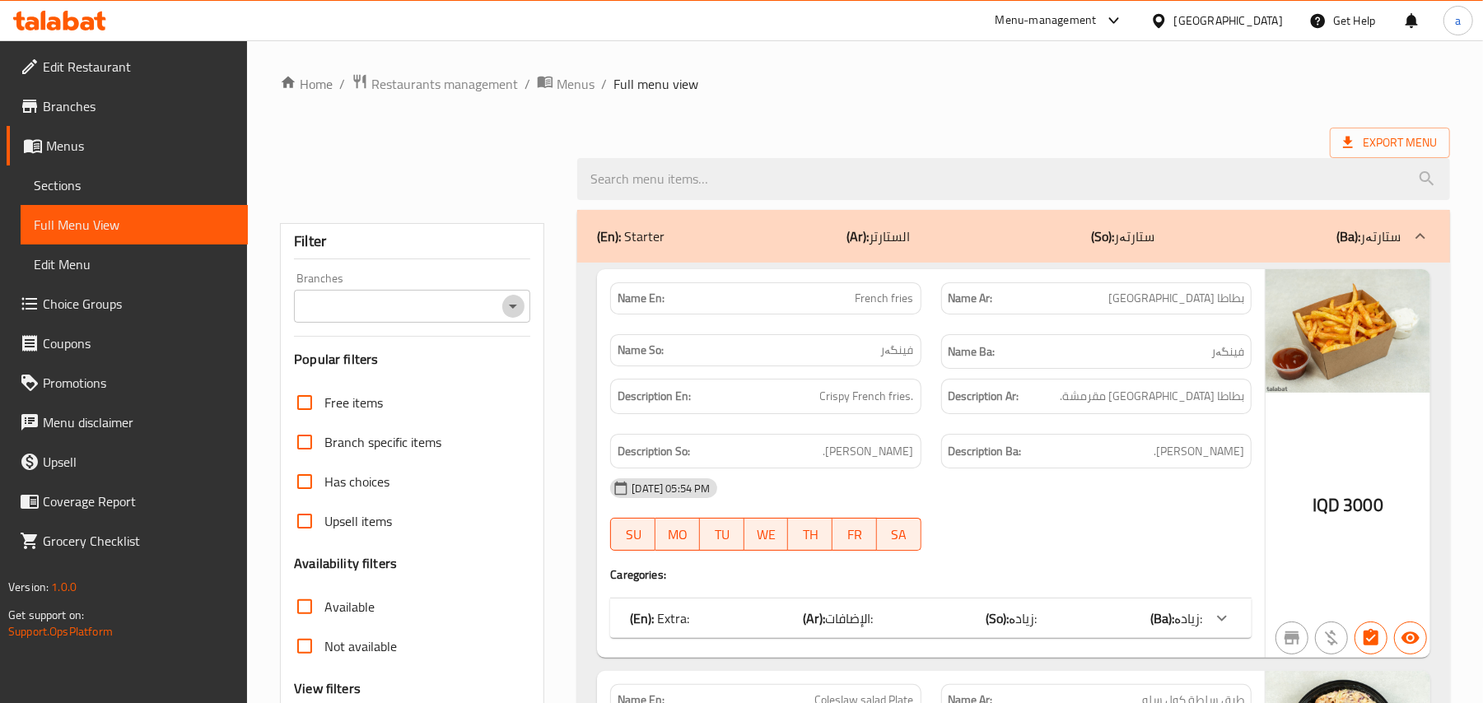
click at [515, 310] on icon "Open" at bounding box center [513, 306] width 20 height 20
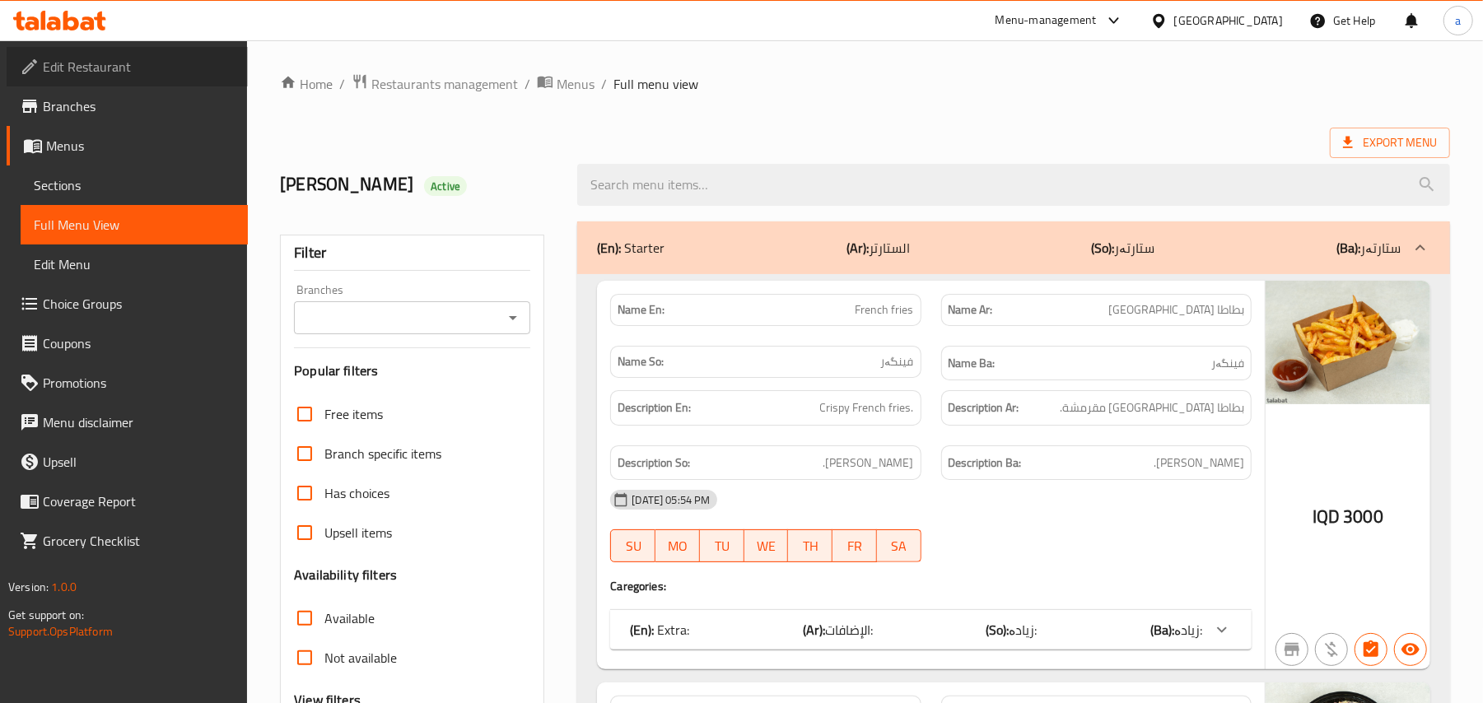
click at [106, 69] on span "Edit Restaurant" at bounding box center [139, 67] width 192 height 20
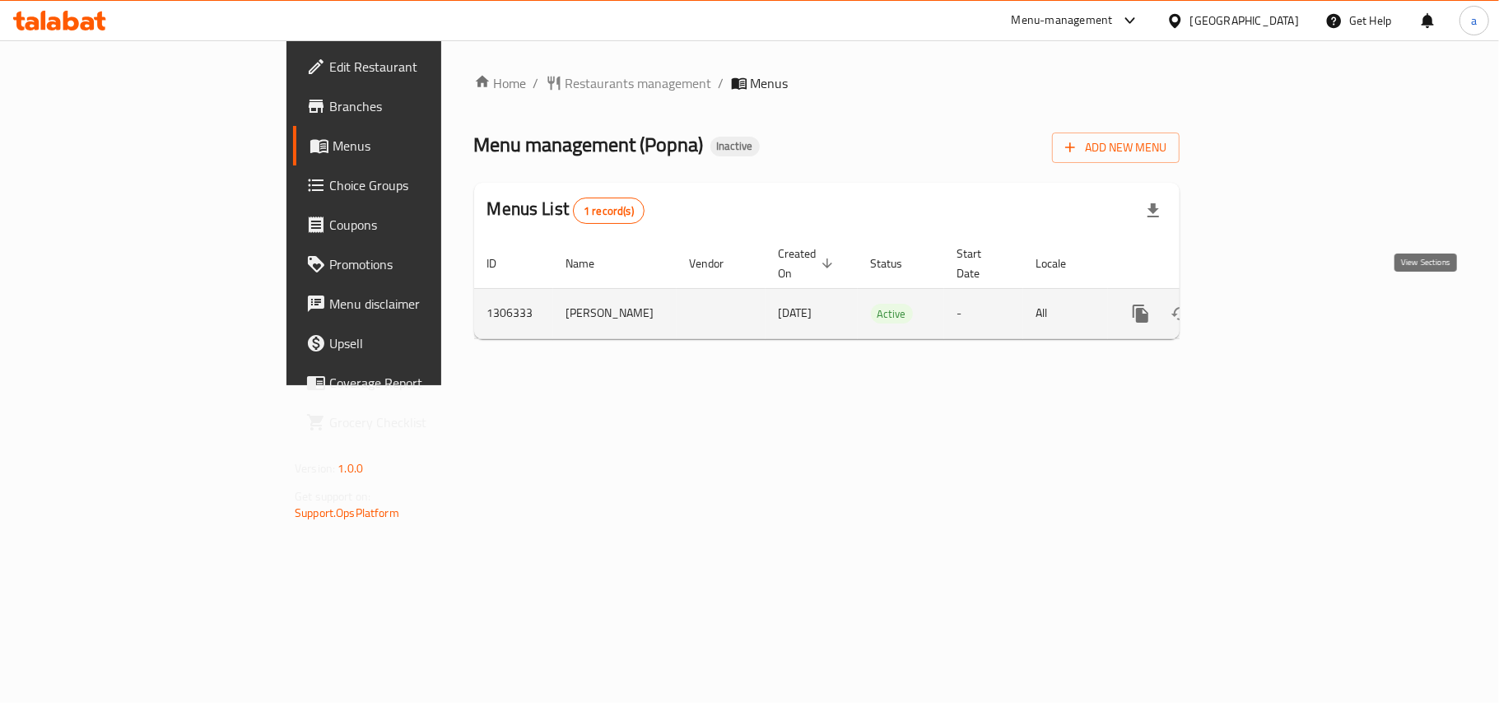
click at [1270, 308] on icon "enhanced table" at bounding box center [1260, 314] width 20 height 20
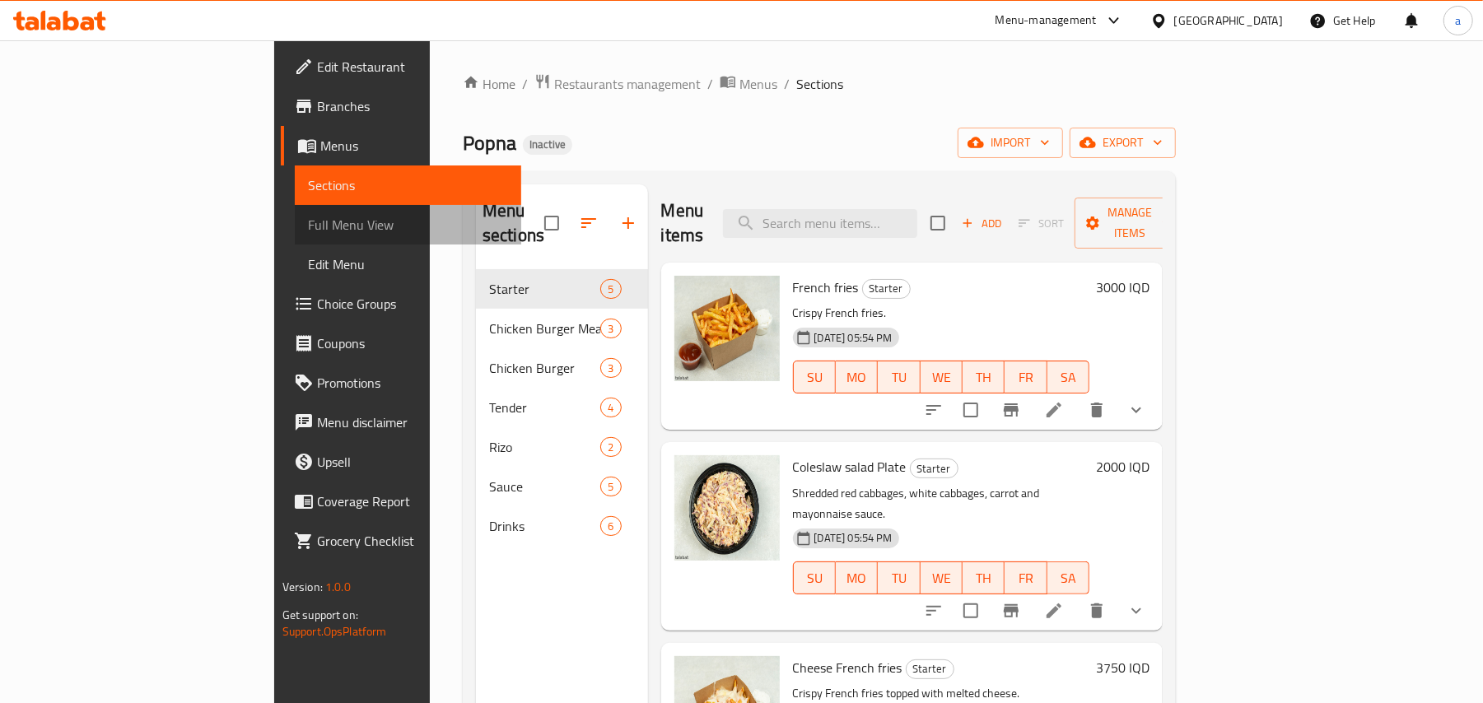
click at [308, 234] on span "Full Menu View" at bounding box center [408, 225] width 201 height 20
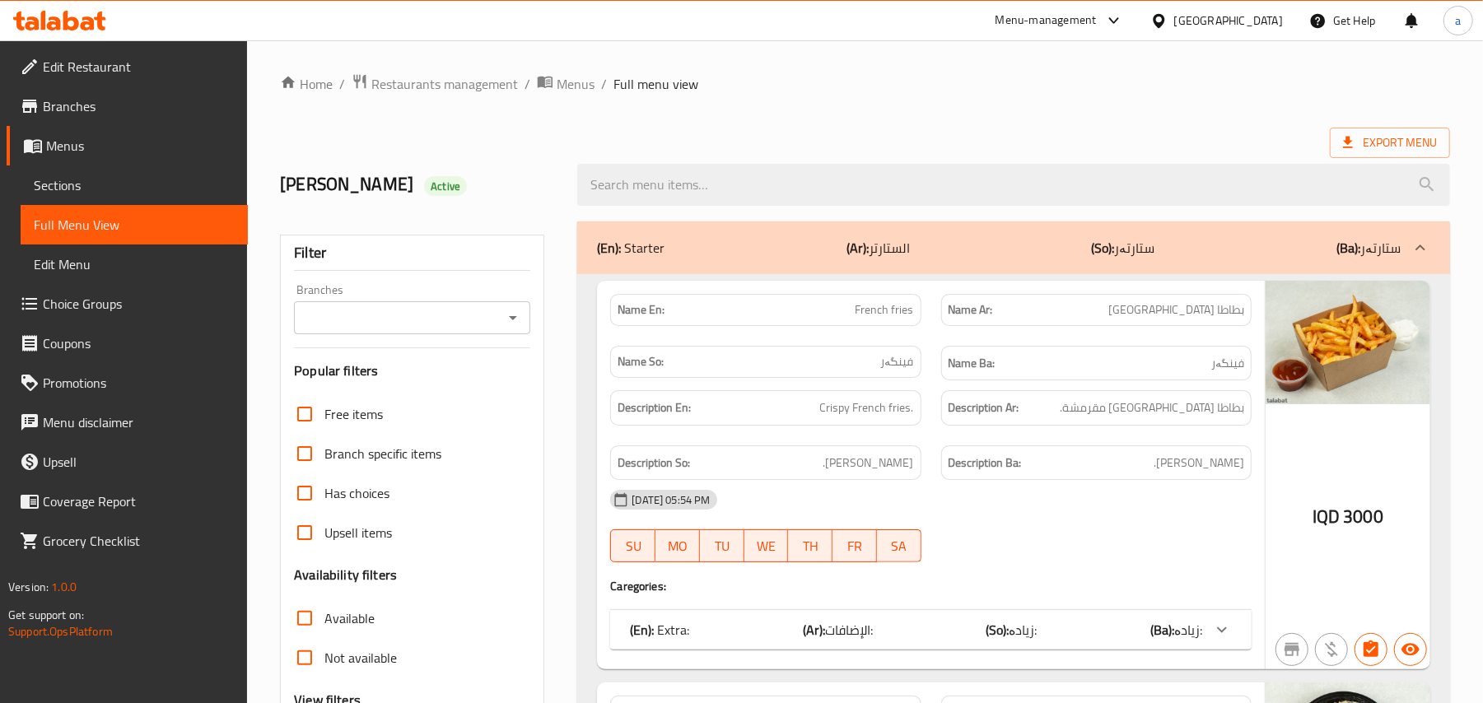
click at [511, 328] on icon "Open" at bounding box center [513, 318] width 20 height 20
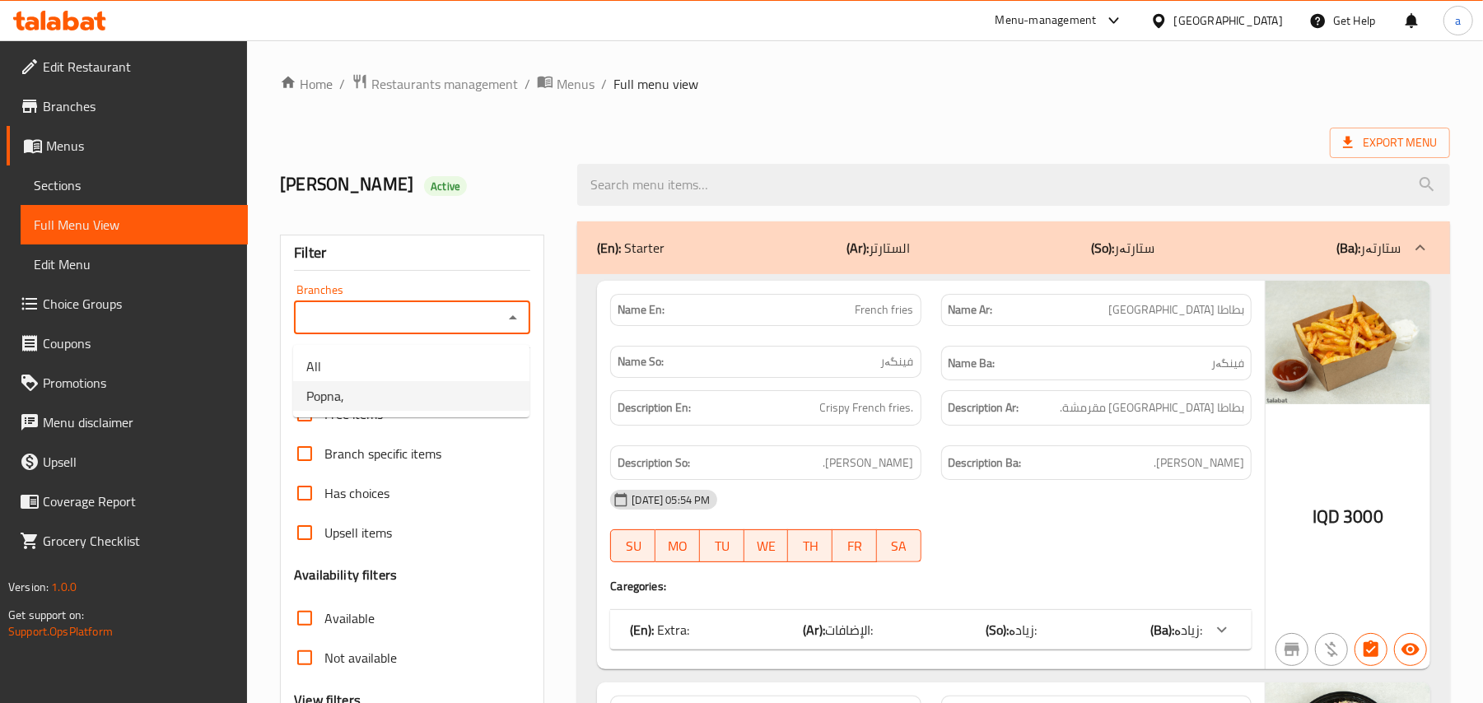
click at [396, 399] on li "Popna," at bounding box center [411, 396] width 236 height 30
type input "Popna,"
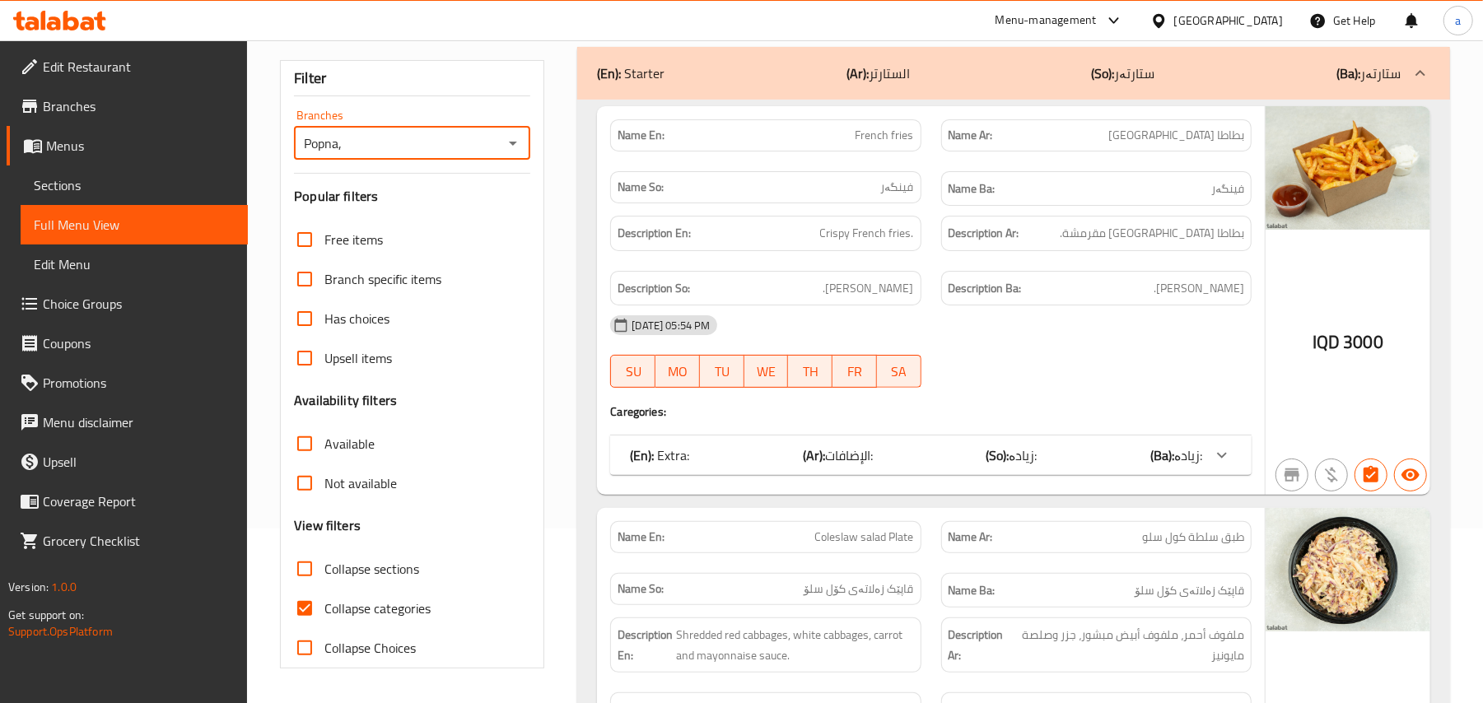
scroll to position [255, 0]
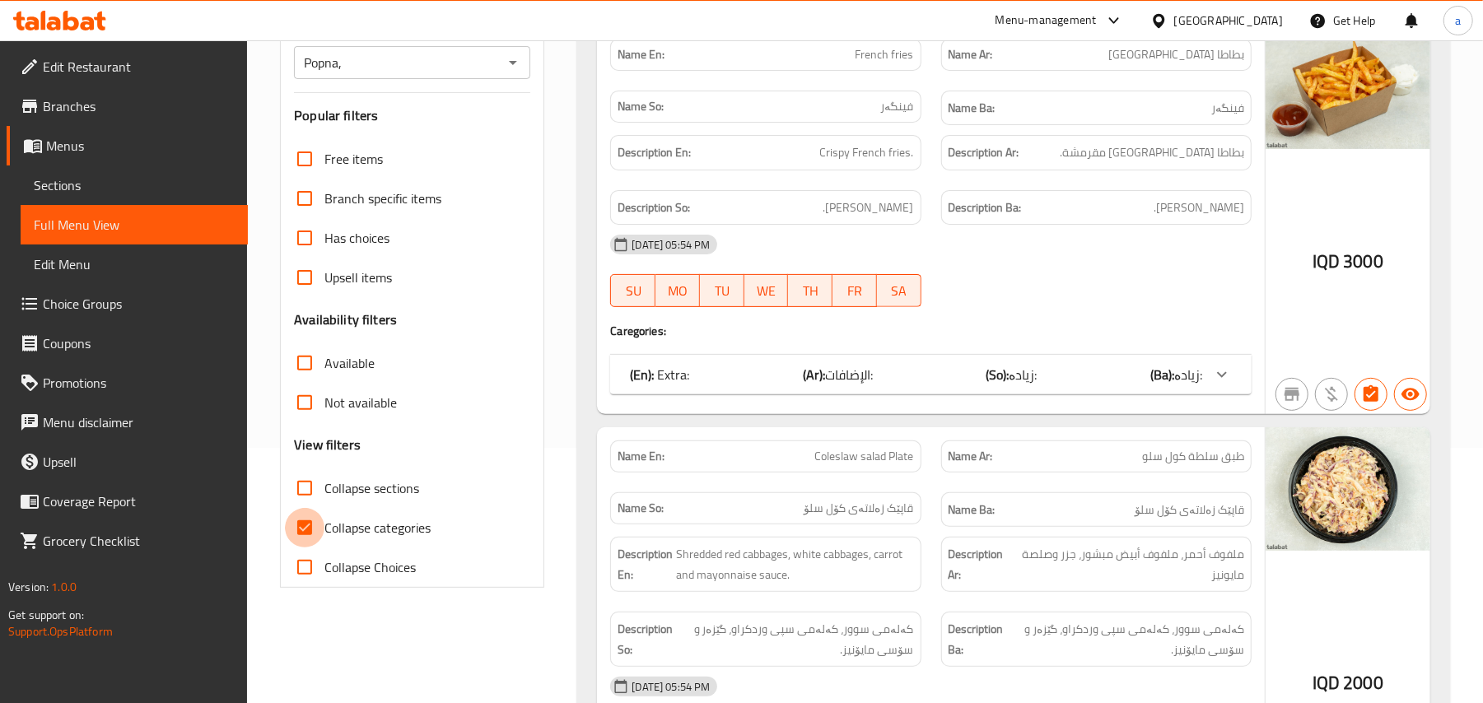
click at [319, 545] on input "Collapse categories" at bounding box center [305, 528] width 40 height 40
checkbox input "false"
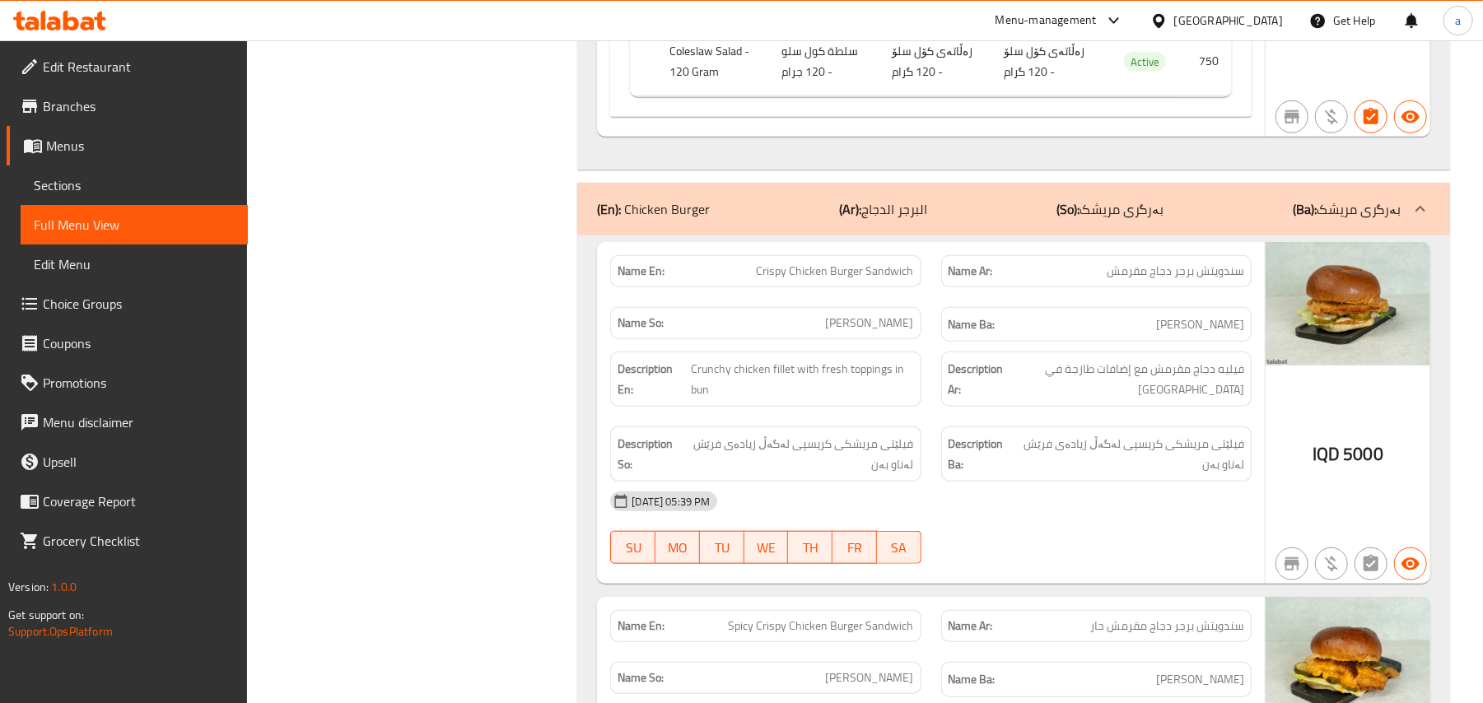
scroll to position [5672, 0]
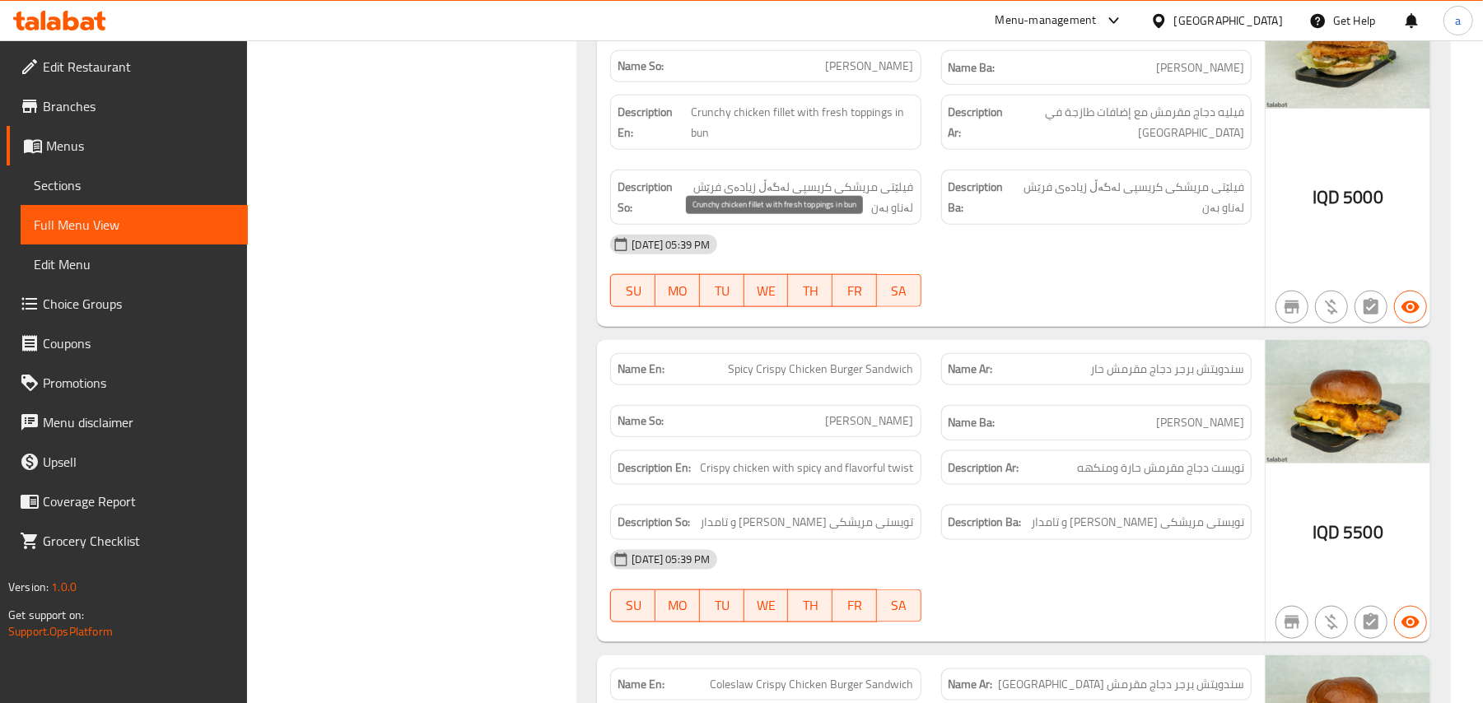
click at [712, 142] on span "Crunchy chicken fillet with fresh toppings in bun" at bounding box center [802, 122] width 223 height 40
copy span "Crunchy"
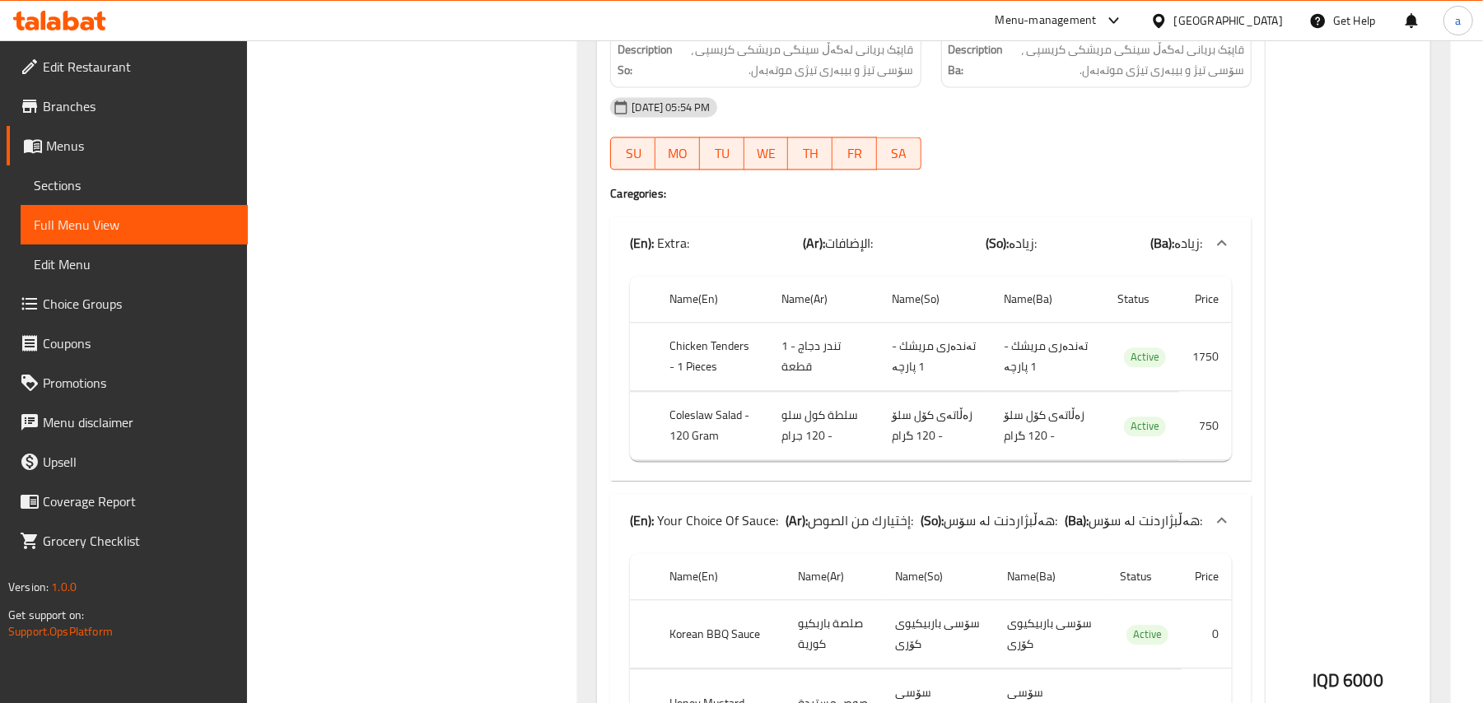
scroll to position [15574, 0]
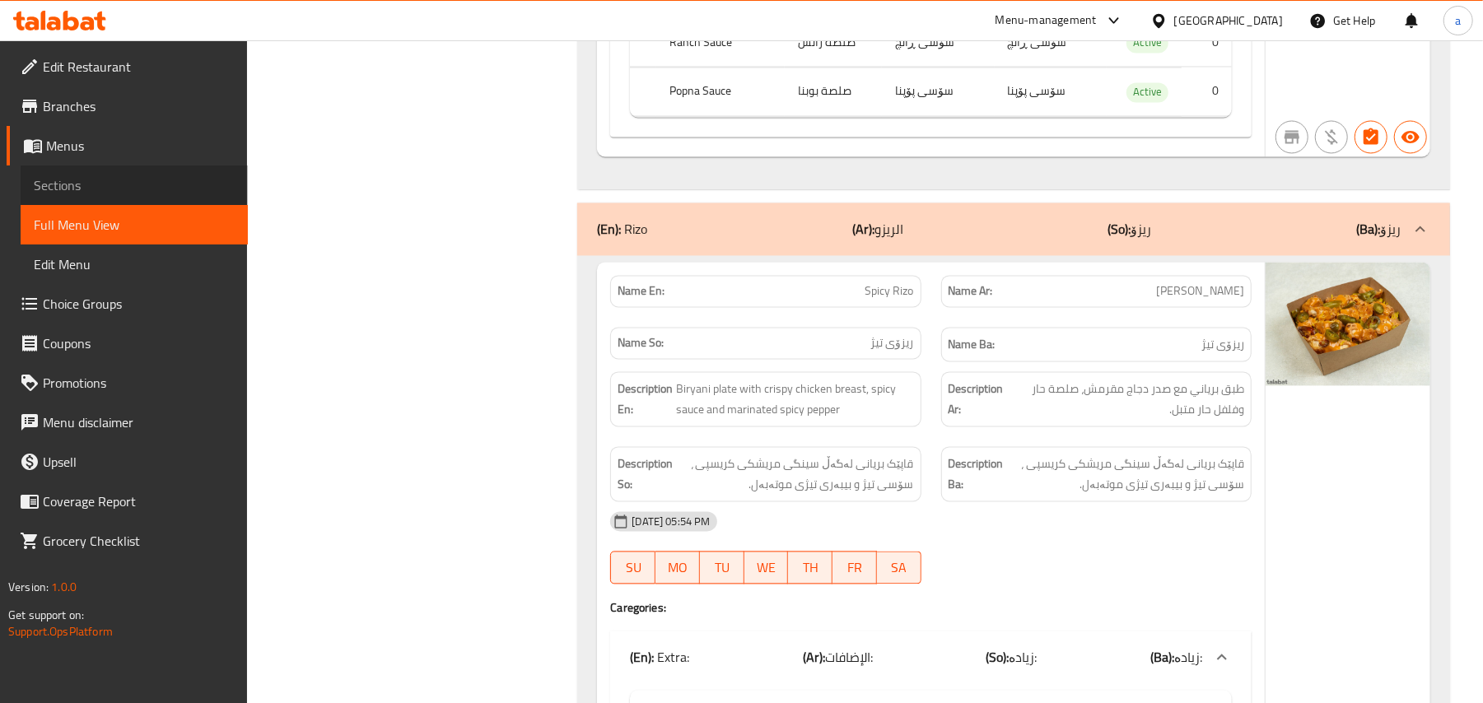
click at [87, 179] on span "Sections" at bounding box center [134, 185] width 201 height 20
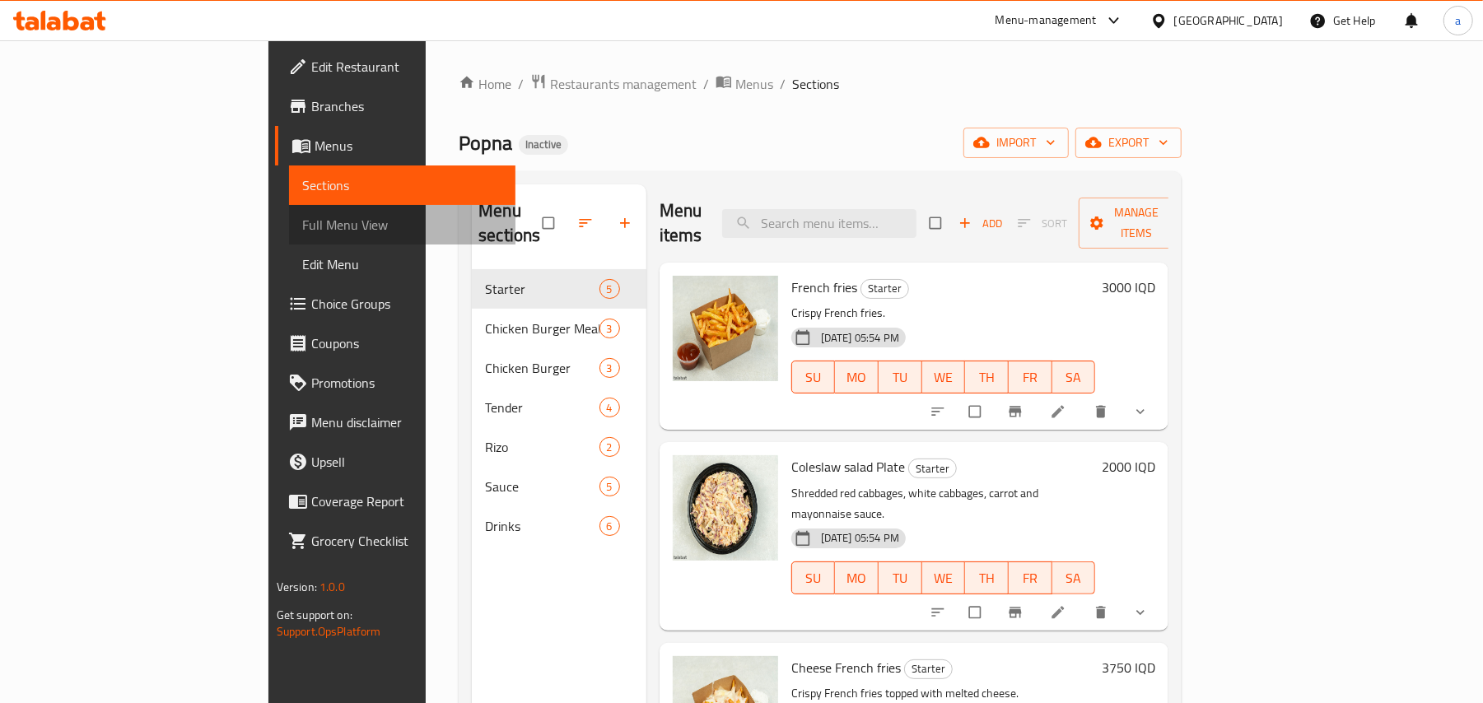
click at [302, 228] on span "Full Menu View" at bounding box center [402, 225] width 201 height 20
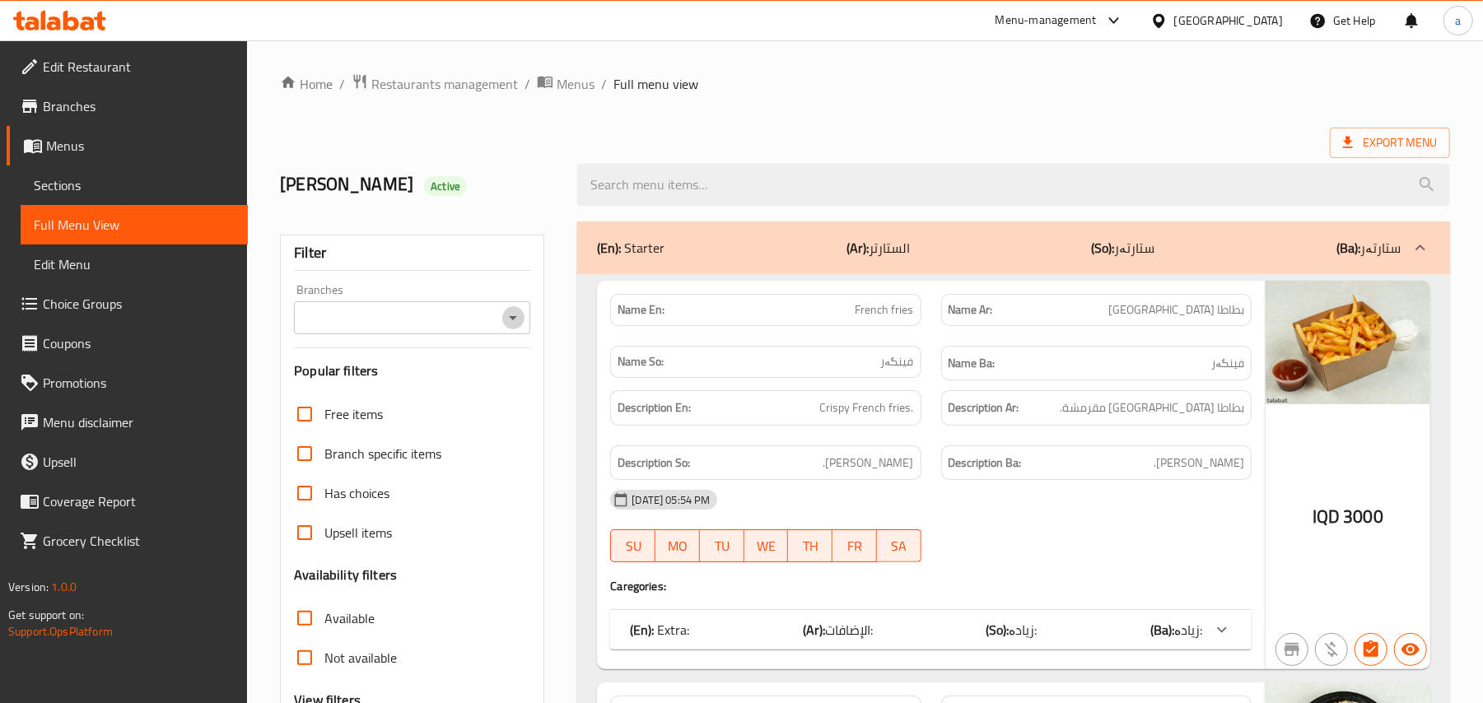
click at [508, 326] on icon "Open" at bounding box center [513, 318] width 20 height 20
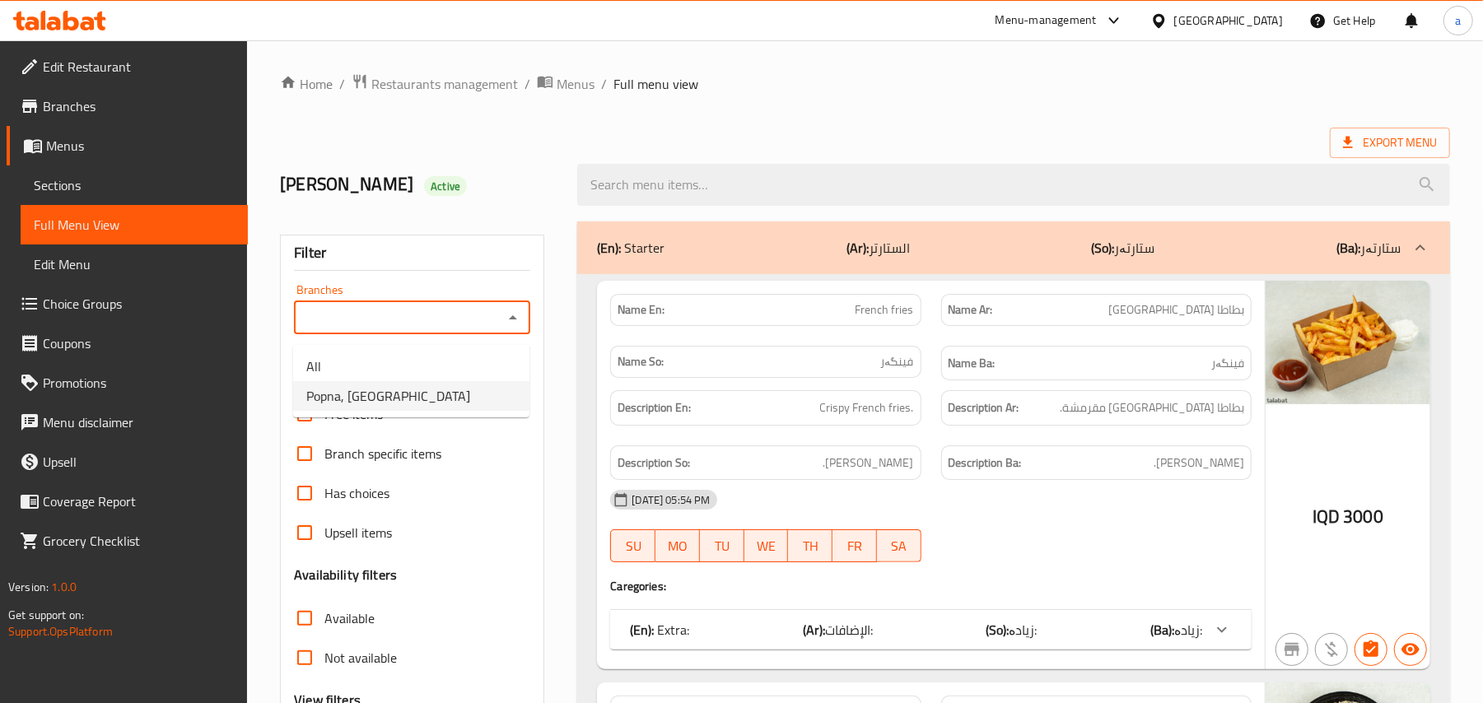
click at [432, 395] on li "Popna, [GEOGRAPHIC_DATA]" at bounding box center [411, 396] width 236 height 30
type input "Popna, [GEOGRAPHIC_DATA]"
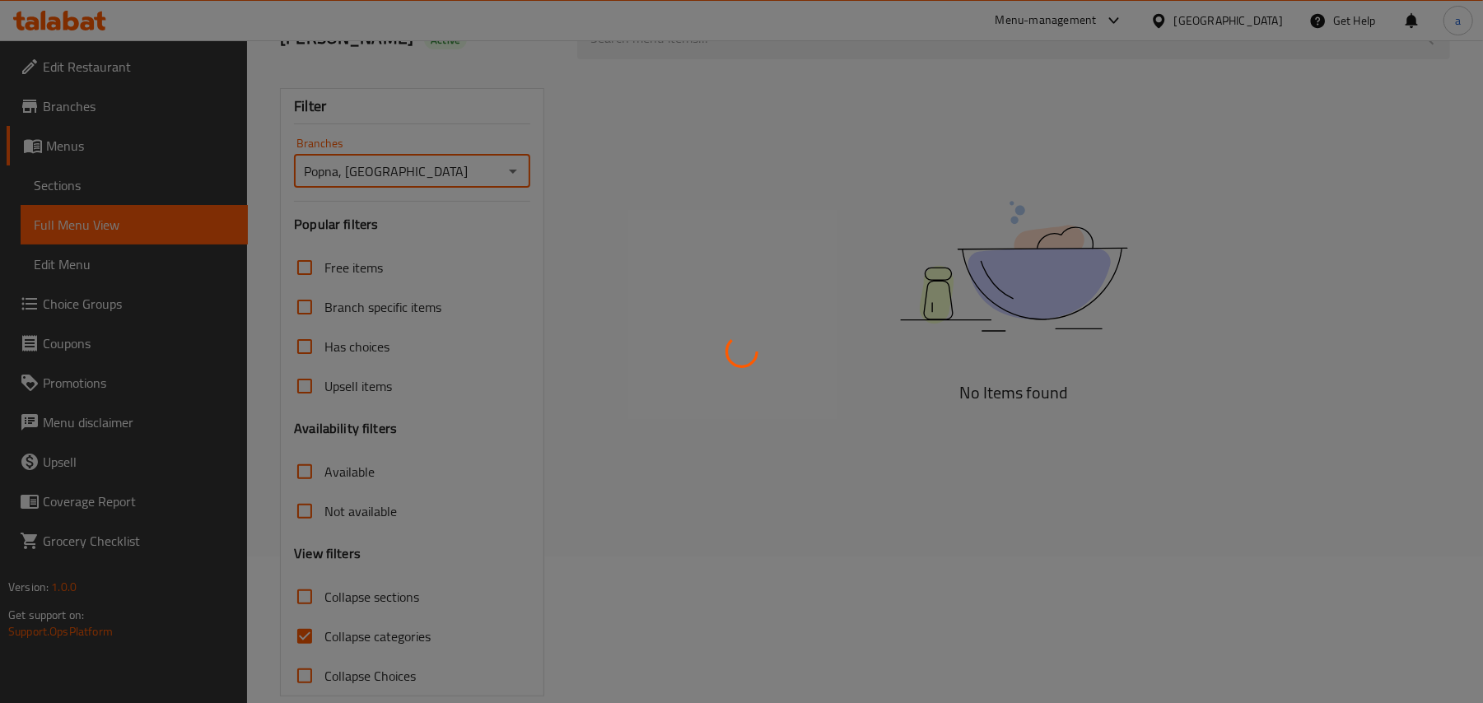
scroll to position [199, 0]
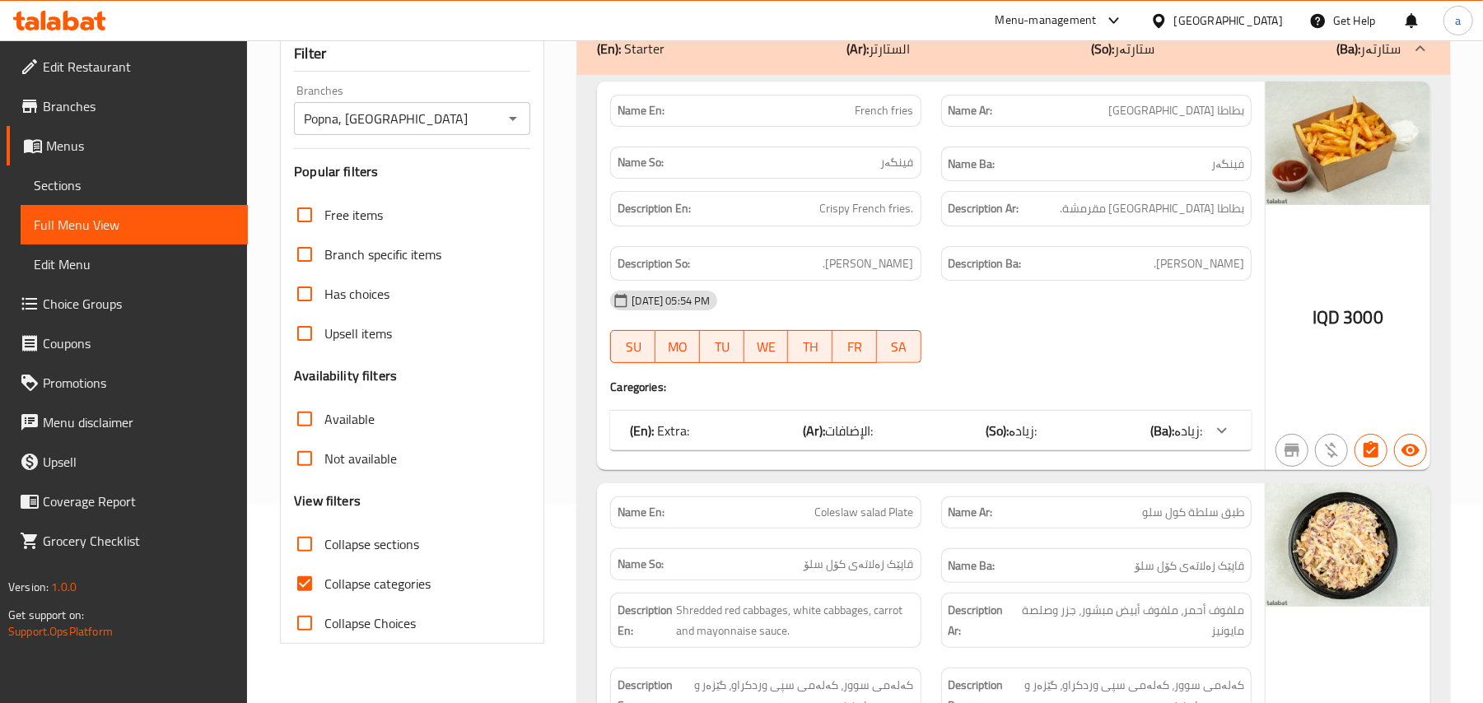
click at [327, 594] on label "Collapse categories" at bounding box center [358, 584] width 146 height 40
click at [324, 594] on input "Collapse categories" at bounding box center [305, 584] width 40 height 40
checkbox input "false"
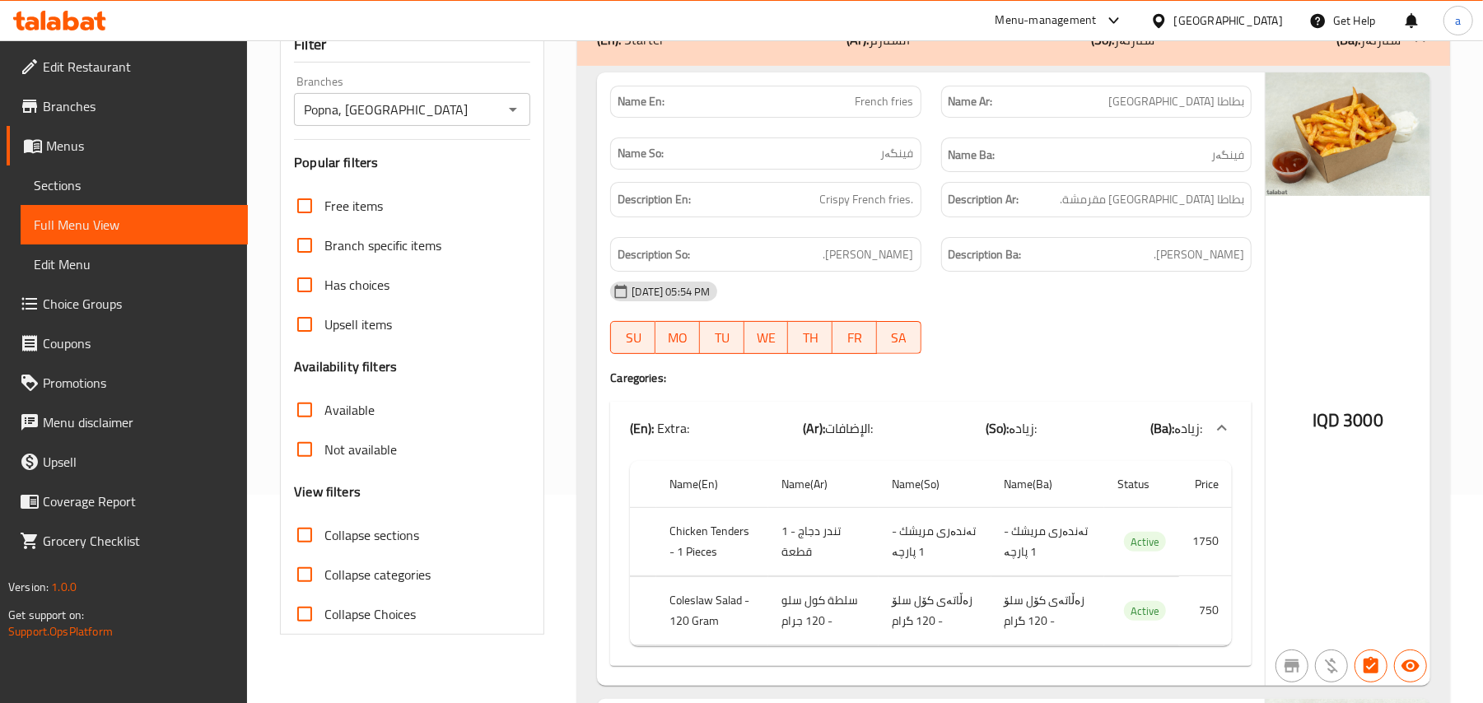
scroll to position [255, 0]
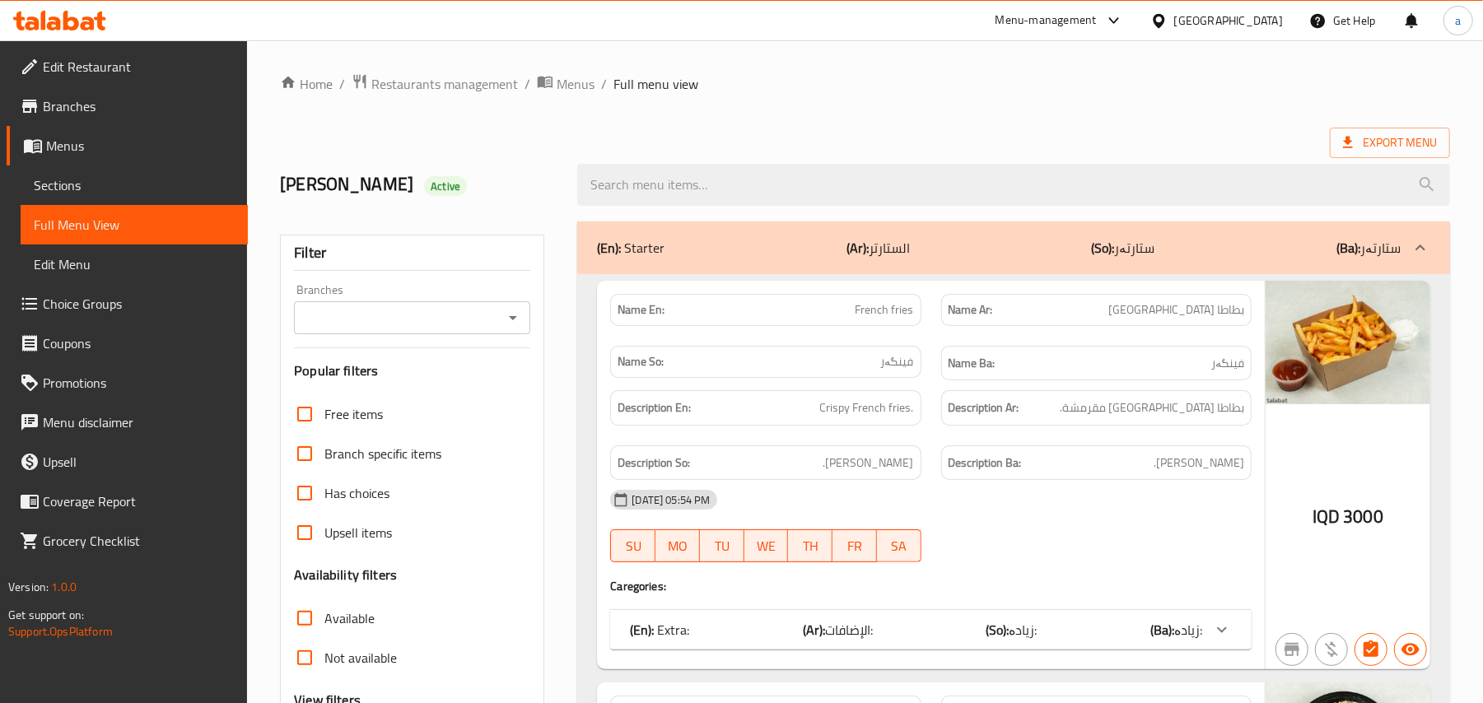
click at [90, 181] on span "Sections" at bounding box center [134, 185] width 201 height 20
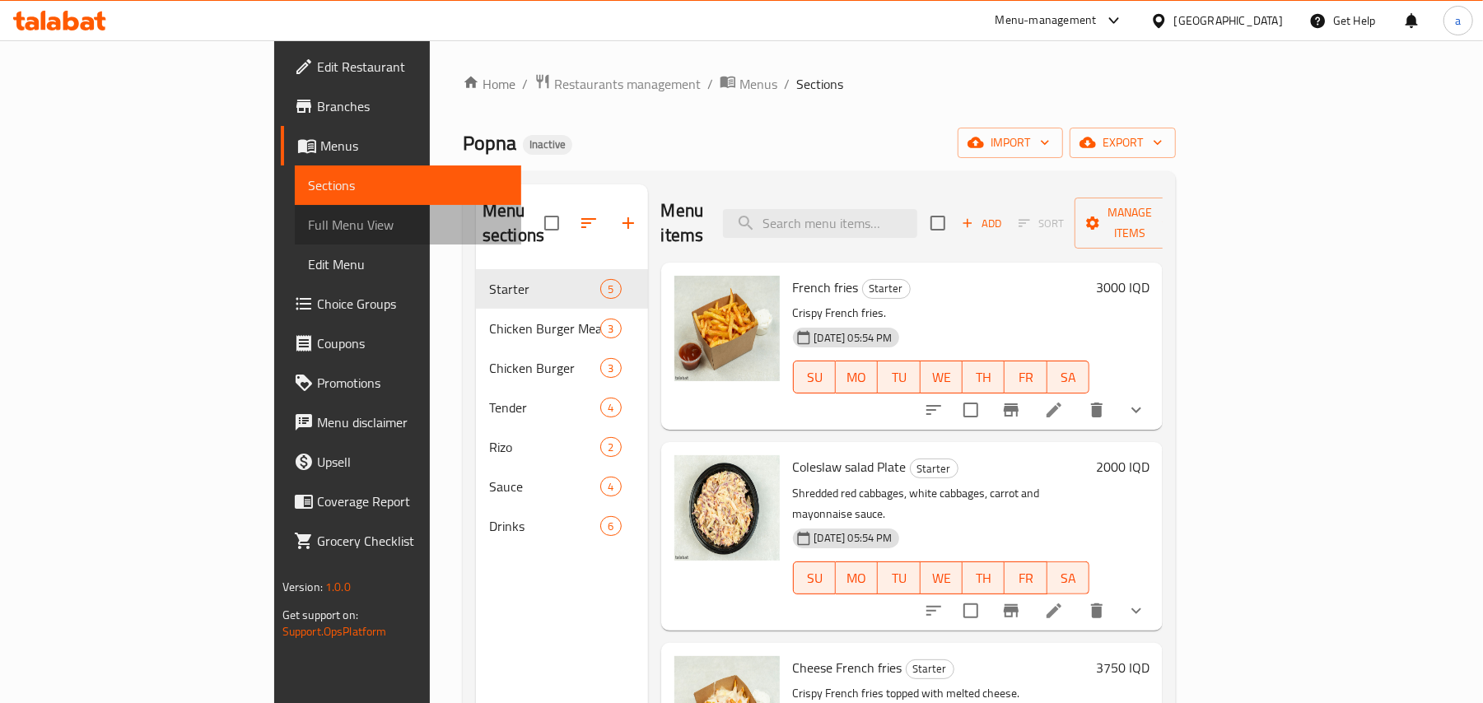
click at [308, 229] on span "Full Menu View" at bounding box center [408, 225] width 201 height 20
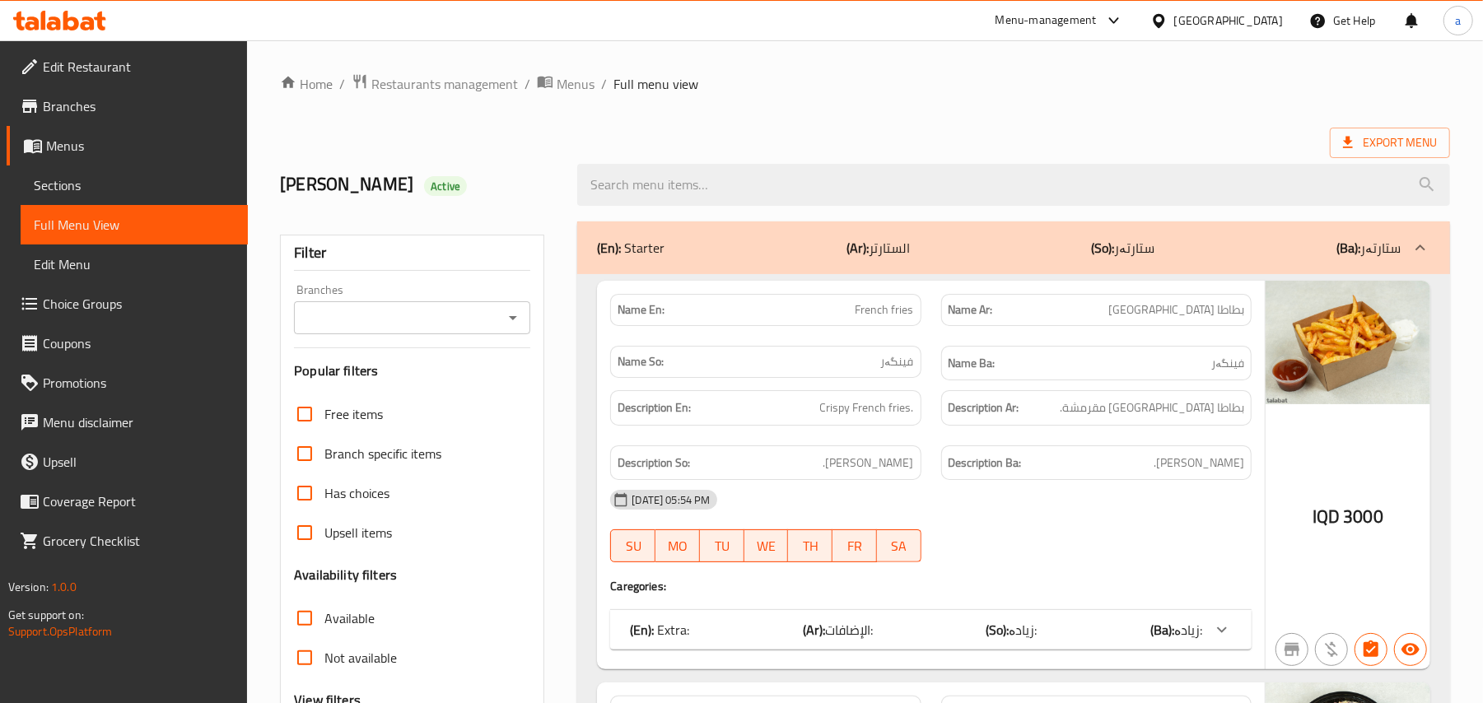
click at [515, 328] on icon "Open" at bounding box center [513, 318] width 20 height 20
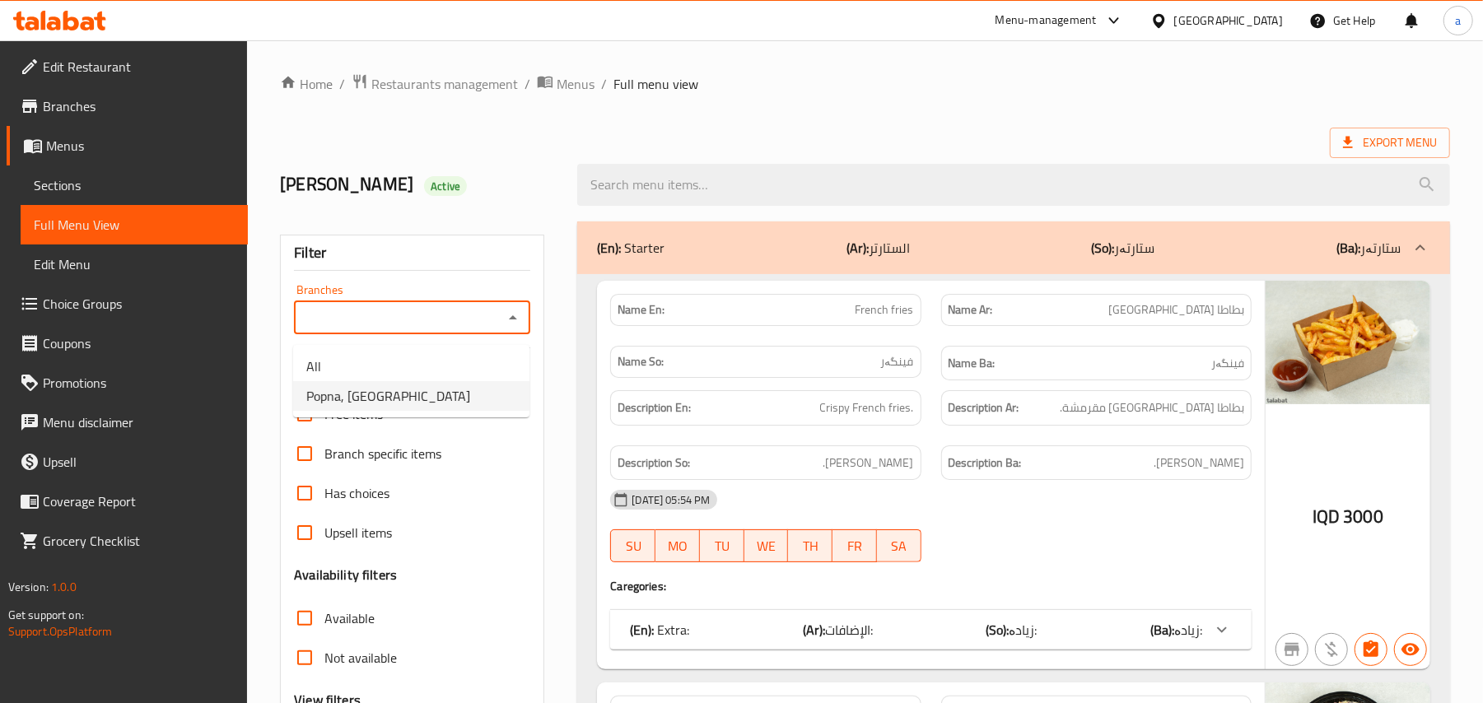
click at [455, 408] on li "Popna, [GEOGRAPHIC_DATA]" at bounding box center [411, 396] width 236 height 30
type input "Popna, [GEOGRAPHIC_DATA]"
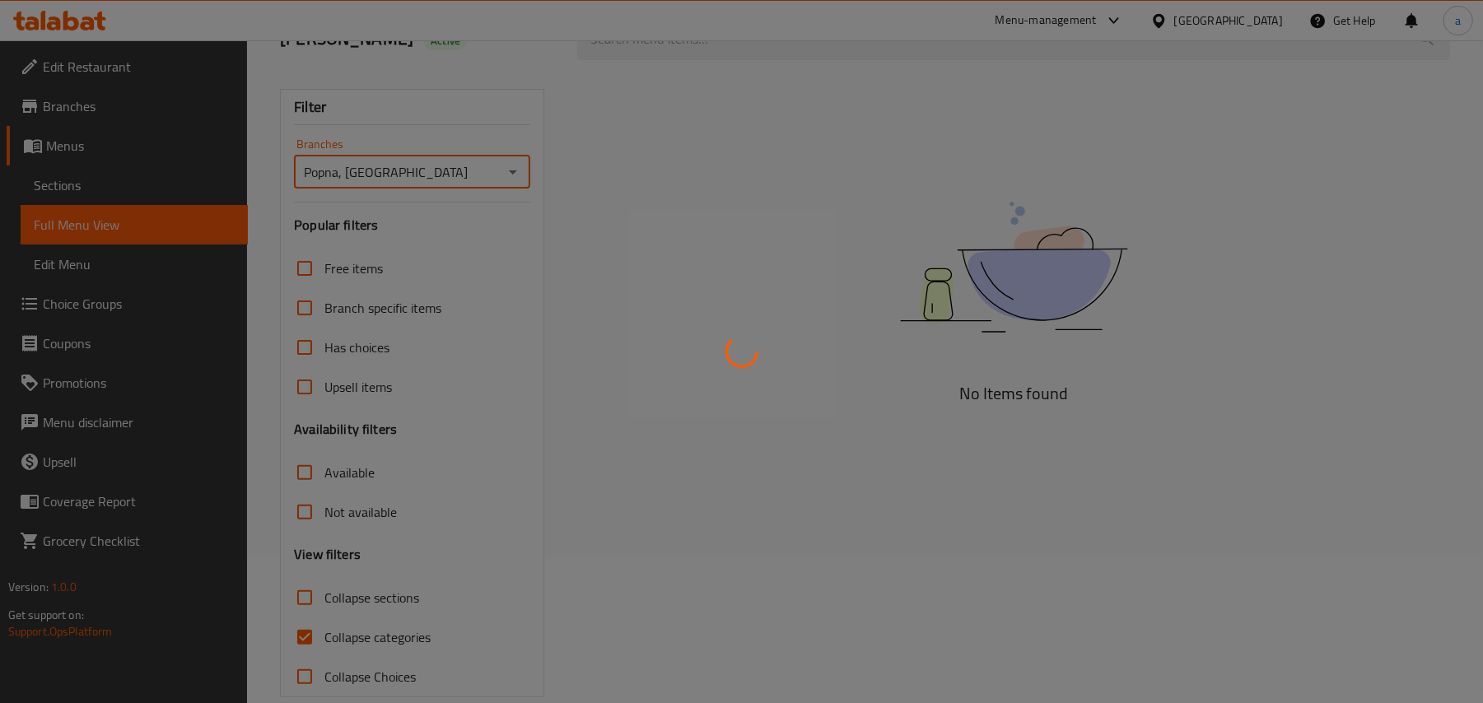
scroll to position [199, 0]
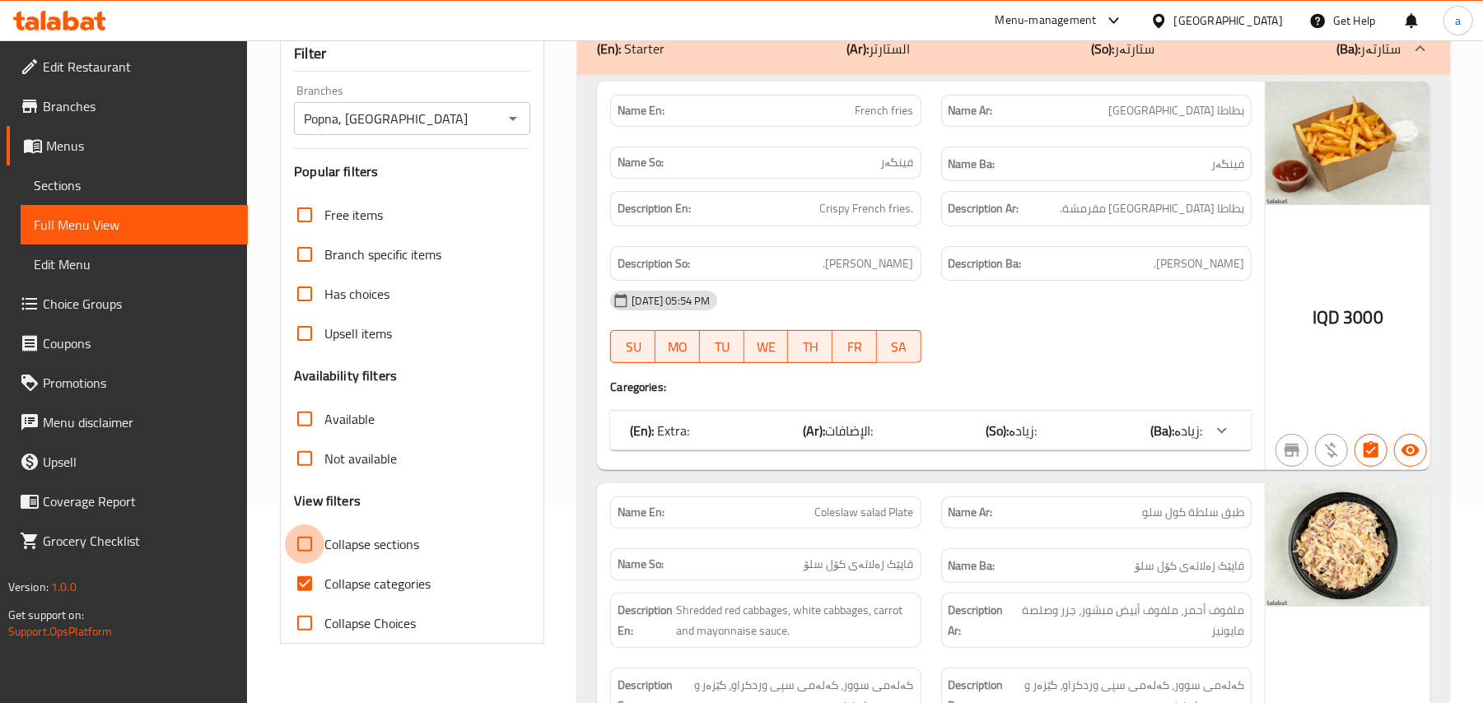
click at [303, 564] on input "Collapse sections" at bounding box center [305, 544] width 40 height 40
checkbox input "true"
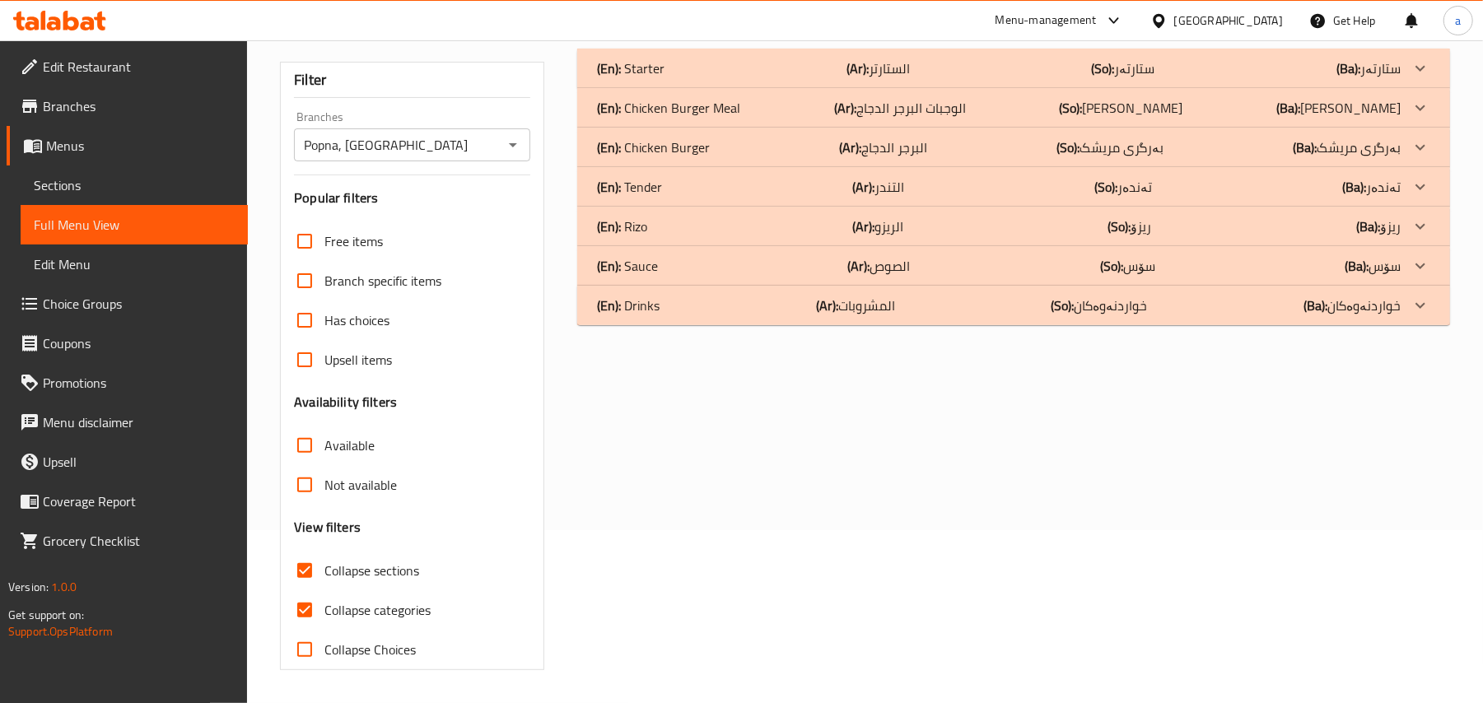
click at [851, 78] on div "(En): Tender (Ar): التندر (So): تەندەر (Ba): تەندەر" at bounding box center [999, 68] width 804 height 20
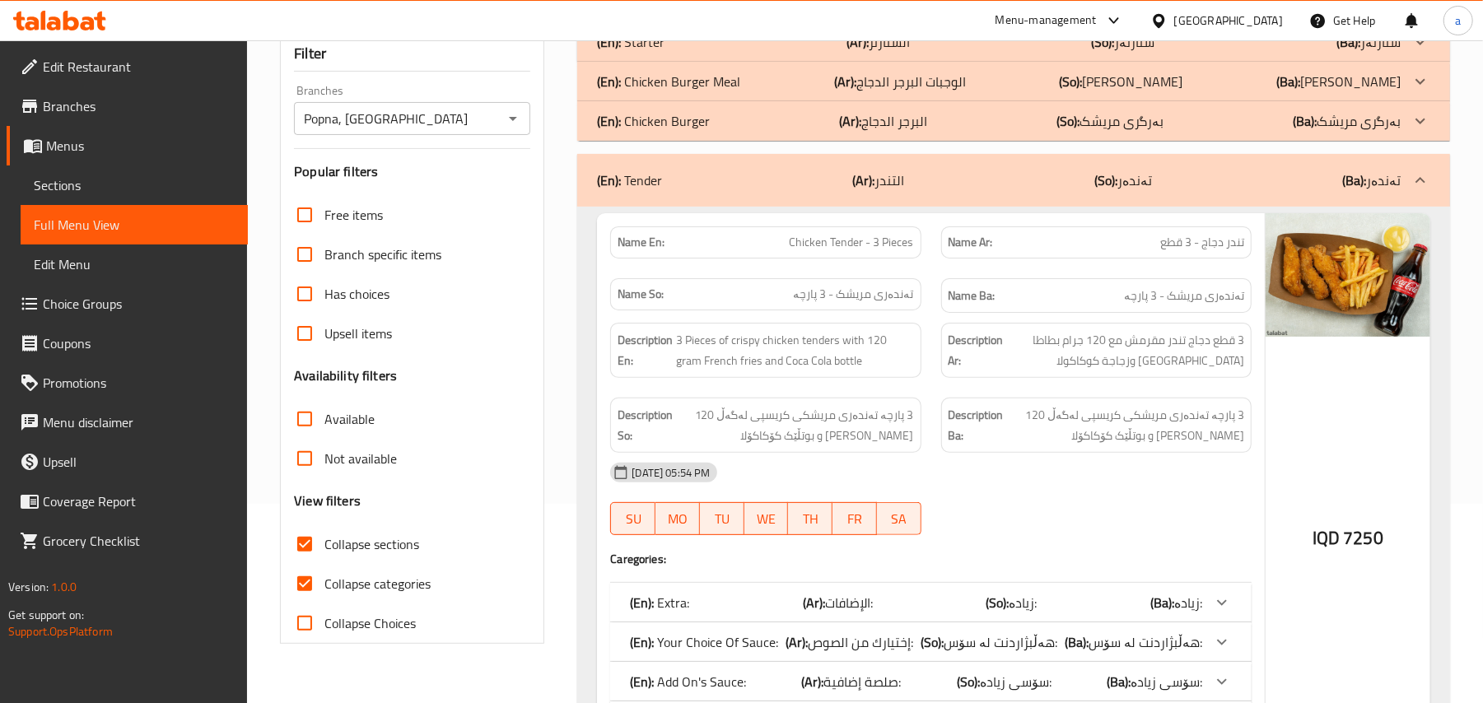
click at [871, 183] on b "(Ar):" at bounding box center [863, 180] width 22 height 25
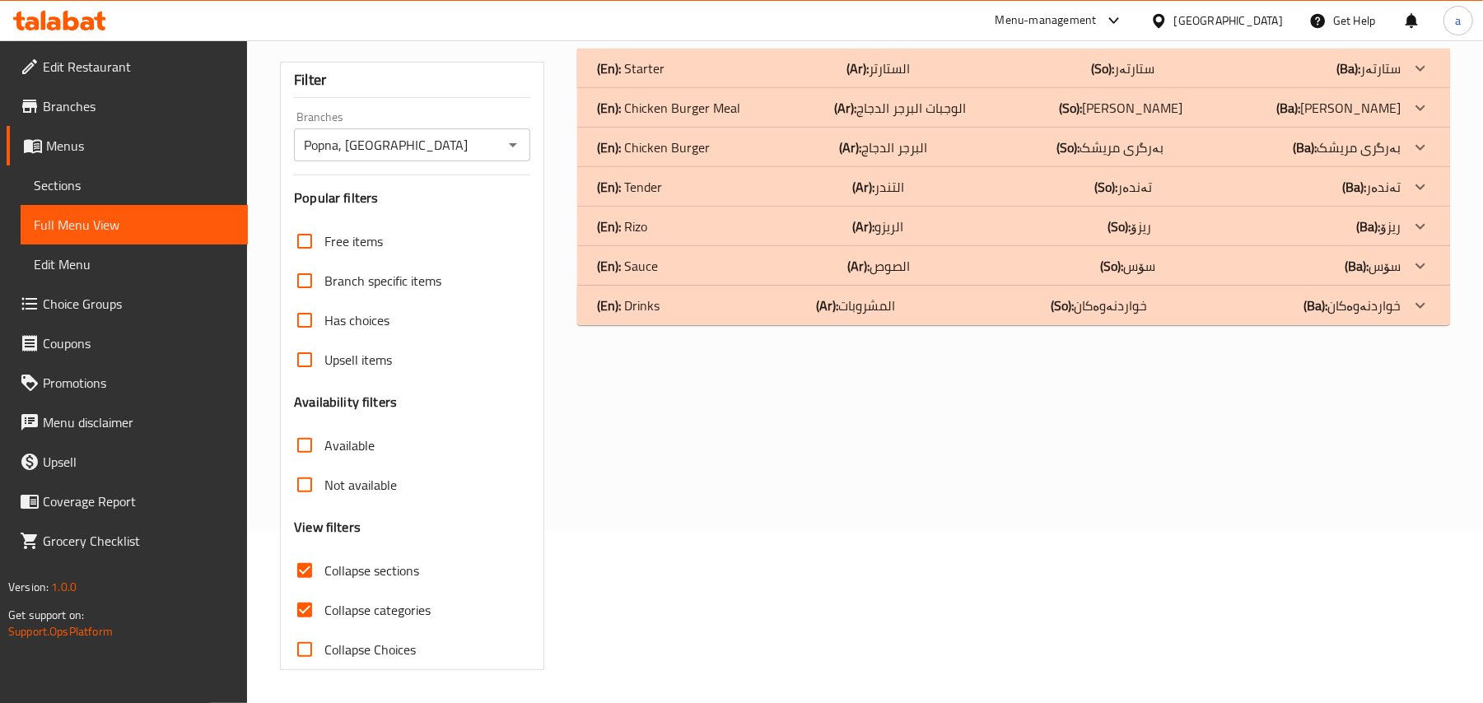
click at [880, 88] on div "(En): [PERSON_NAME] (Ar): الريزو (So): ریزۆ (Ba): ریزۆ" at bounding box center [1013, 69] width 873 height 40
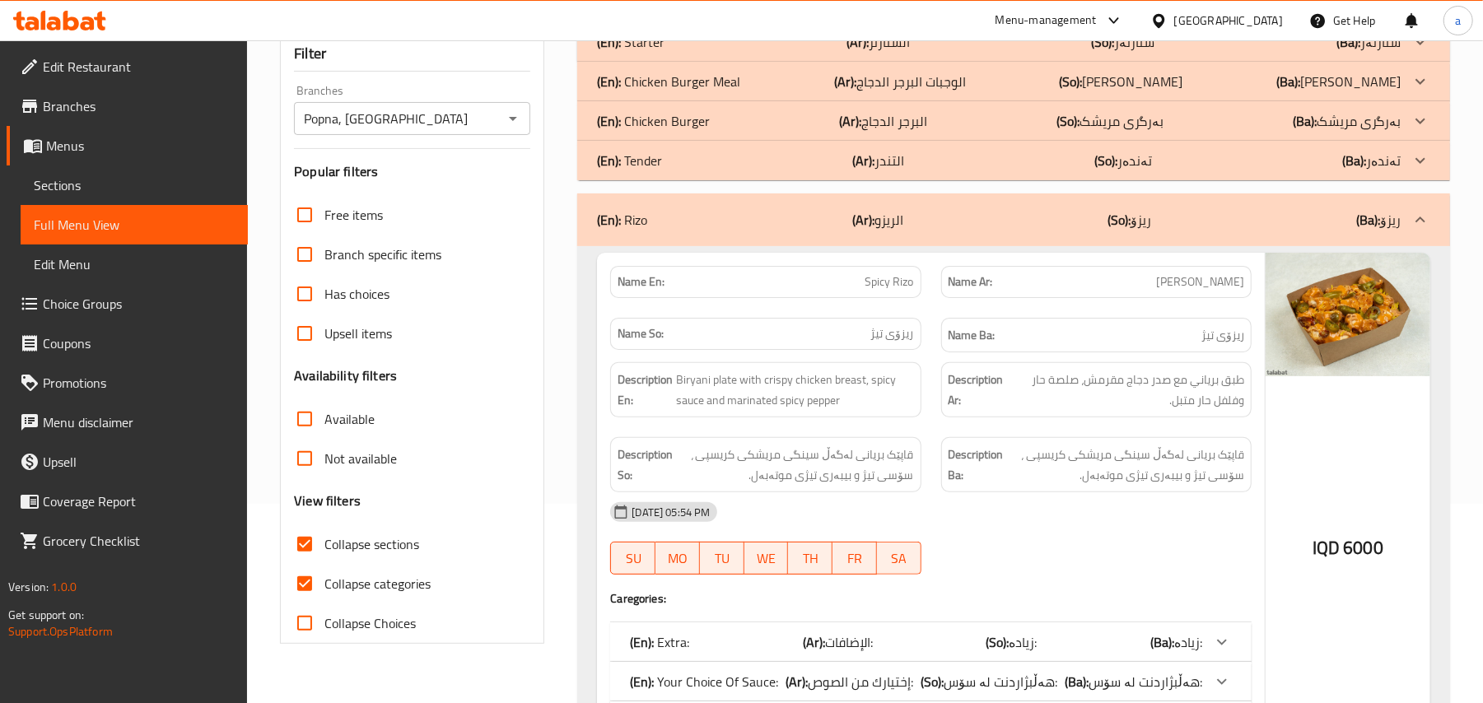
click at [884, 52] on p "(Ar): التندر" at bounding box center [877, 42] width 63 height 20
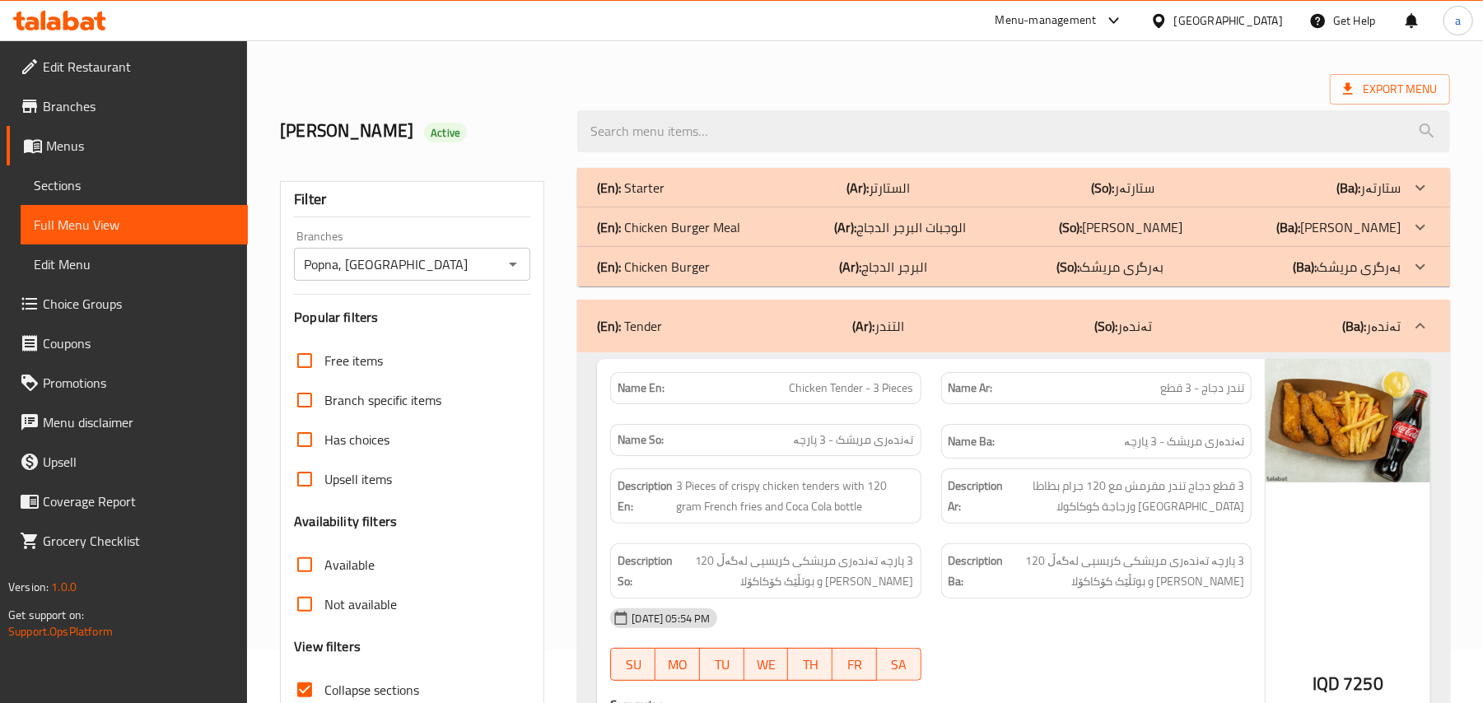
scroll to position [0, 0]
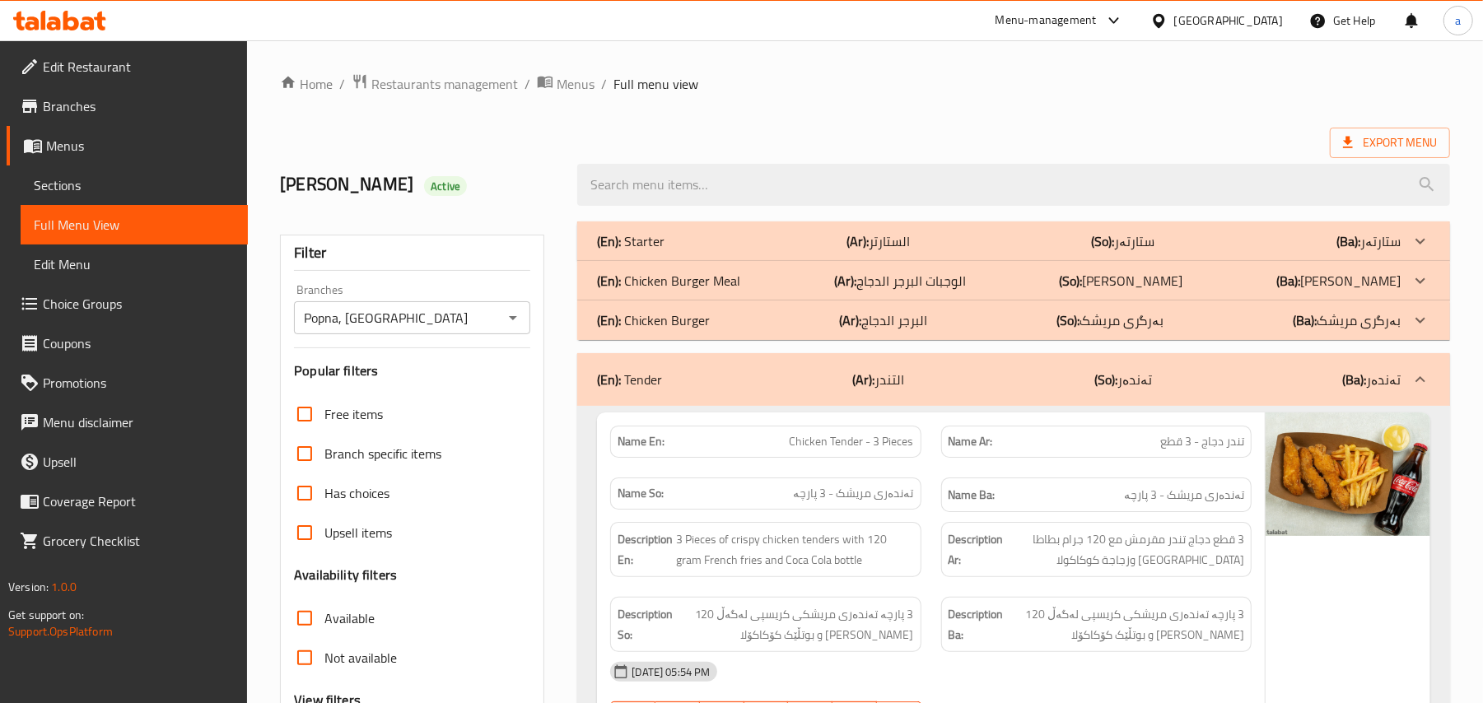
click at [929, 248] on div "(En): Starter (Ar): الستارتر (So): ستارتەر (Ba): ستارتەر" at bounding box center [999, 241] width 804 height 20
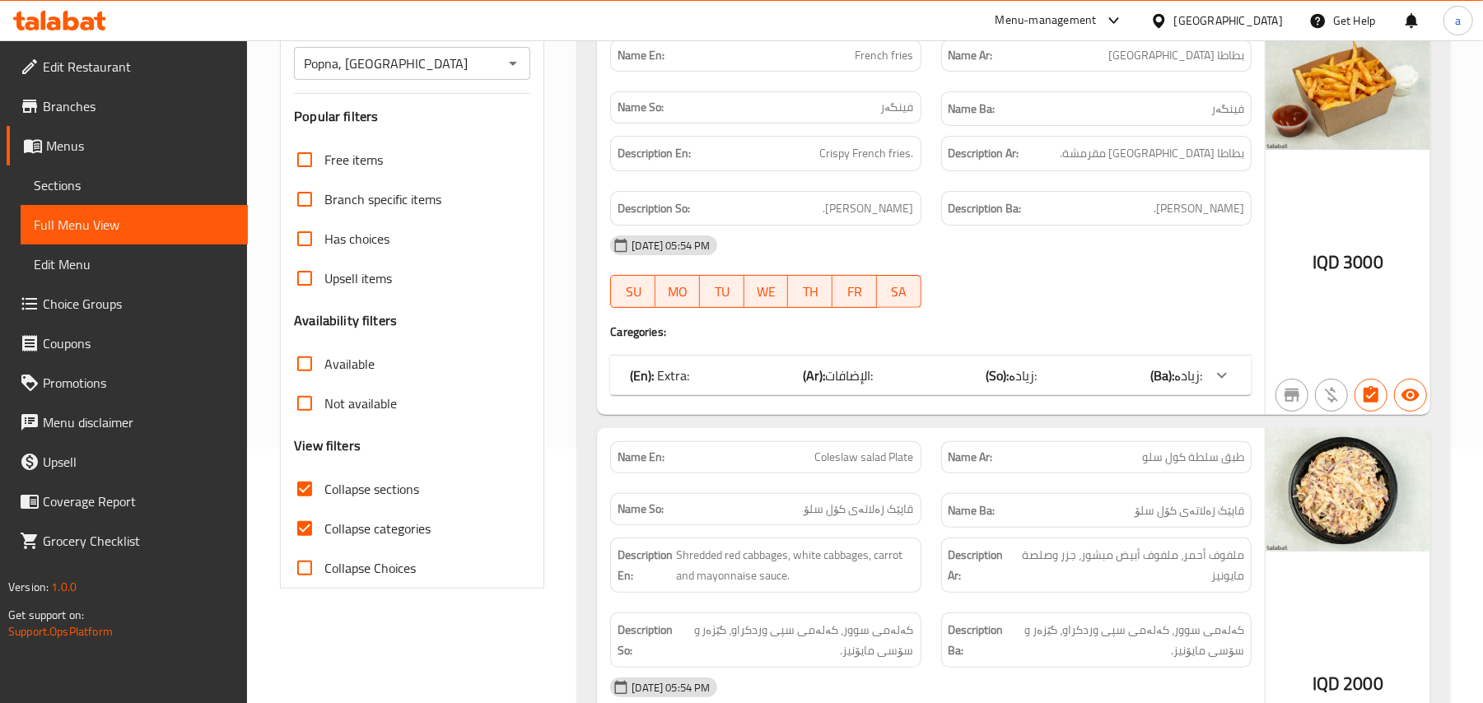
scroll to position [255, 0]
click at [310, 544] on input "Collapse categories" at bounding box center [305, 528] width 40 height 40
checkbox input "false"
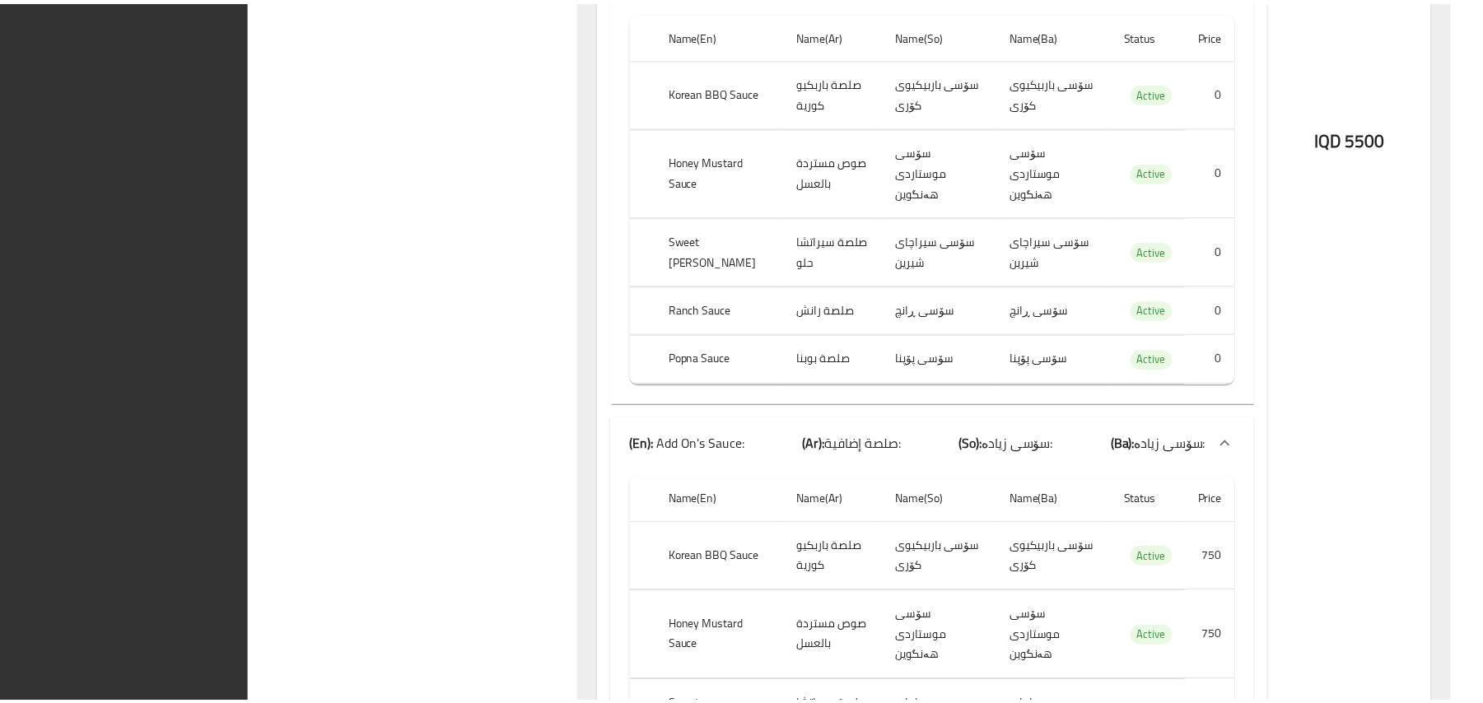
scroll to position [15488, 0]
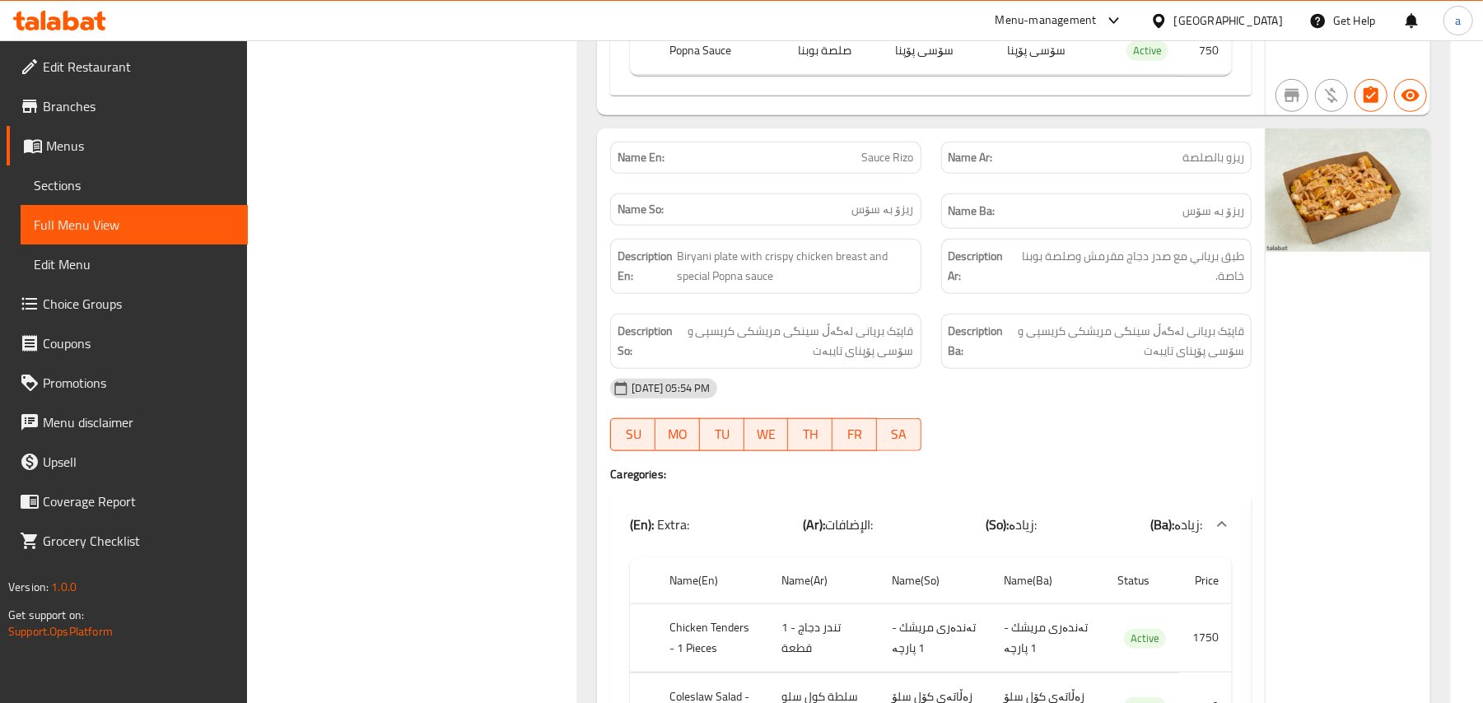
drag, startPoint x: 433, startPoint y: 473, endPoint x: 491, endPoint y: 151, distance: 326.2
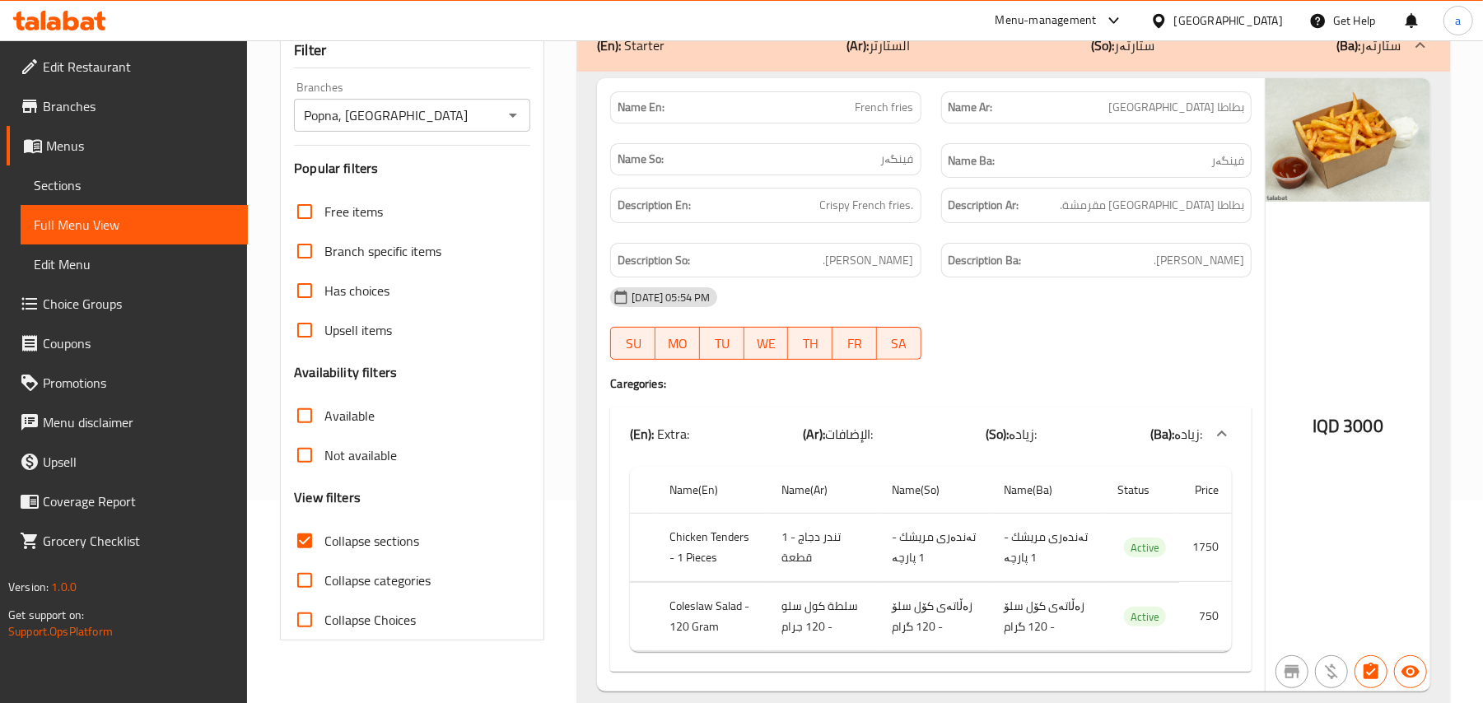
scroll to position [0, 0]
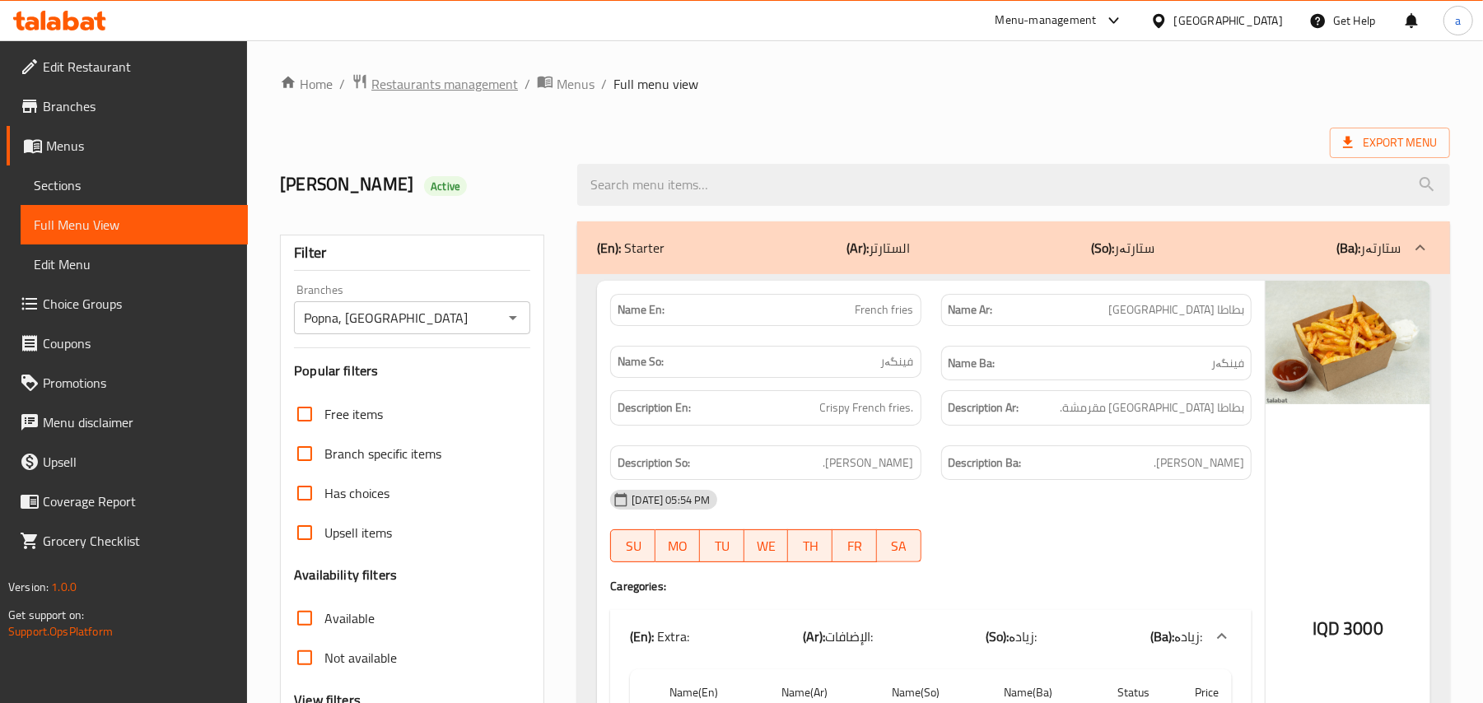
click at [501, 80] on span "Restaurants management" at bounding box center [444, 84] width 147 height 20
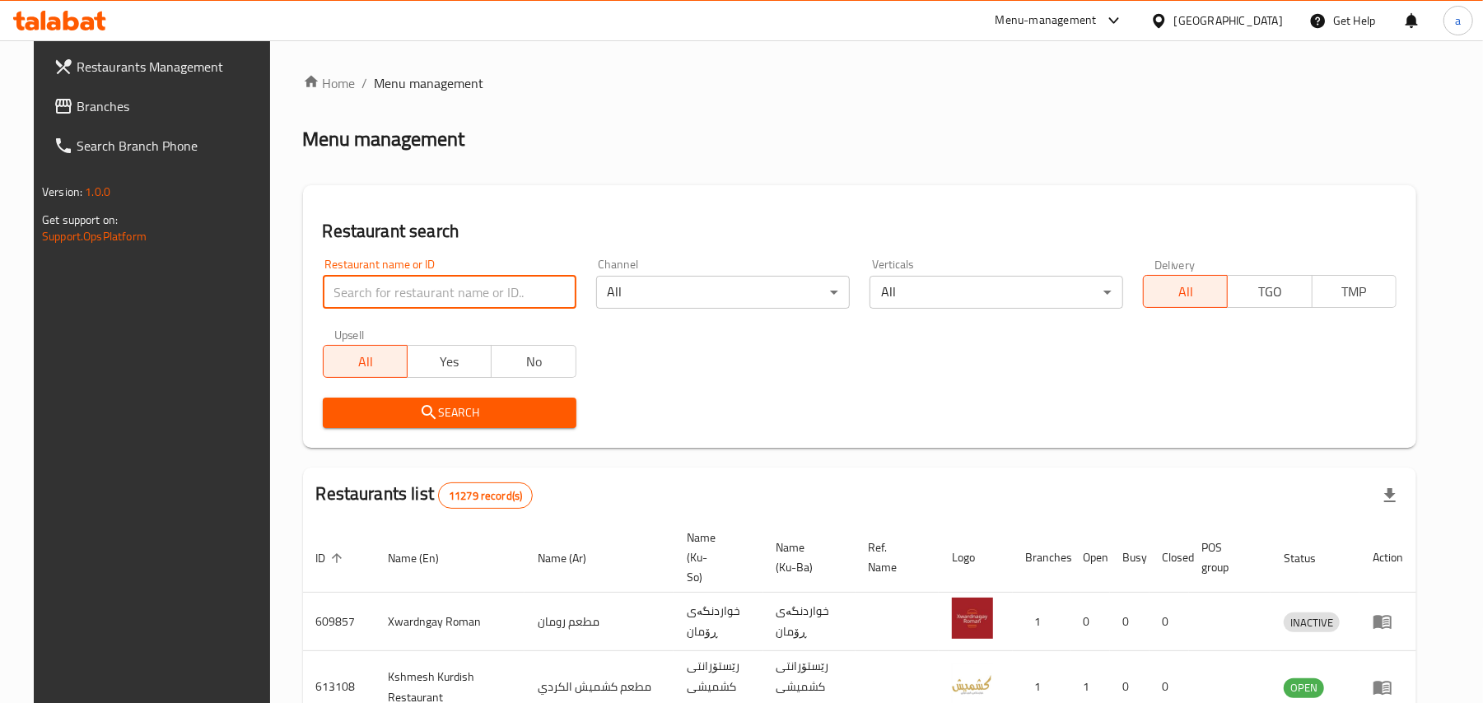
click at [385, 297] on input "search" at bounding box center [450, 292] width 254 height 33
paste input "Big Land"
type input "Big Land"
click button "Search" at bounding box center [450, 413] width 254 height 30
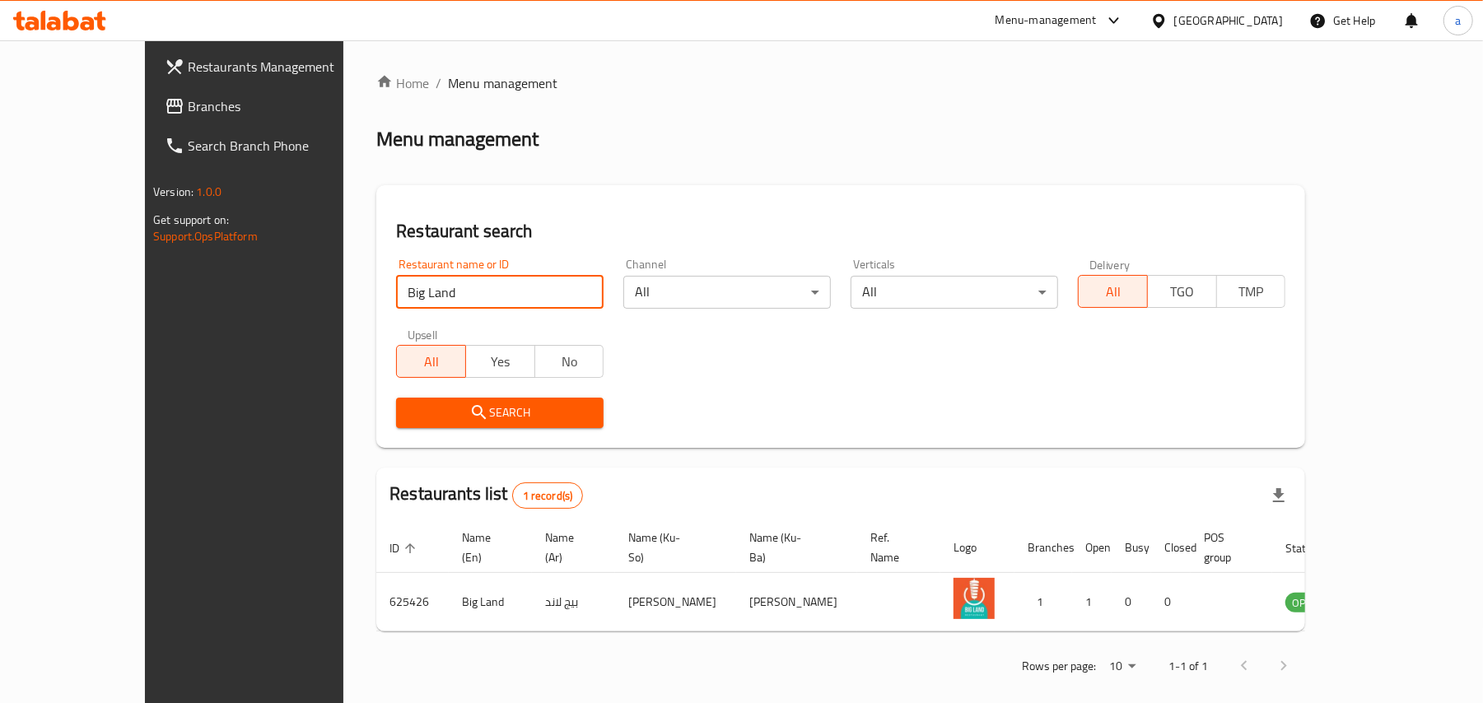
scroll to position [11, 0]
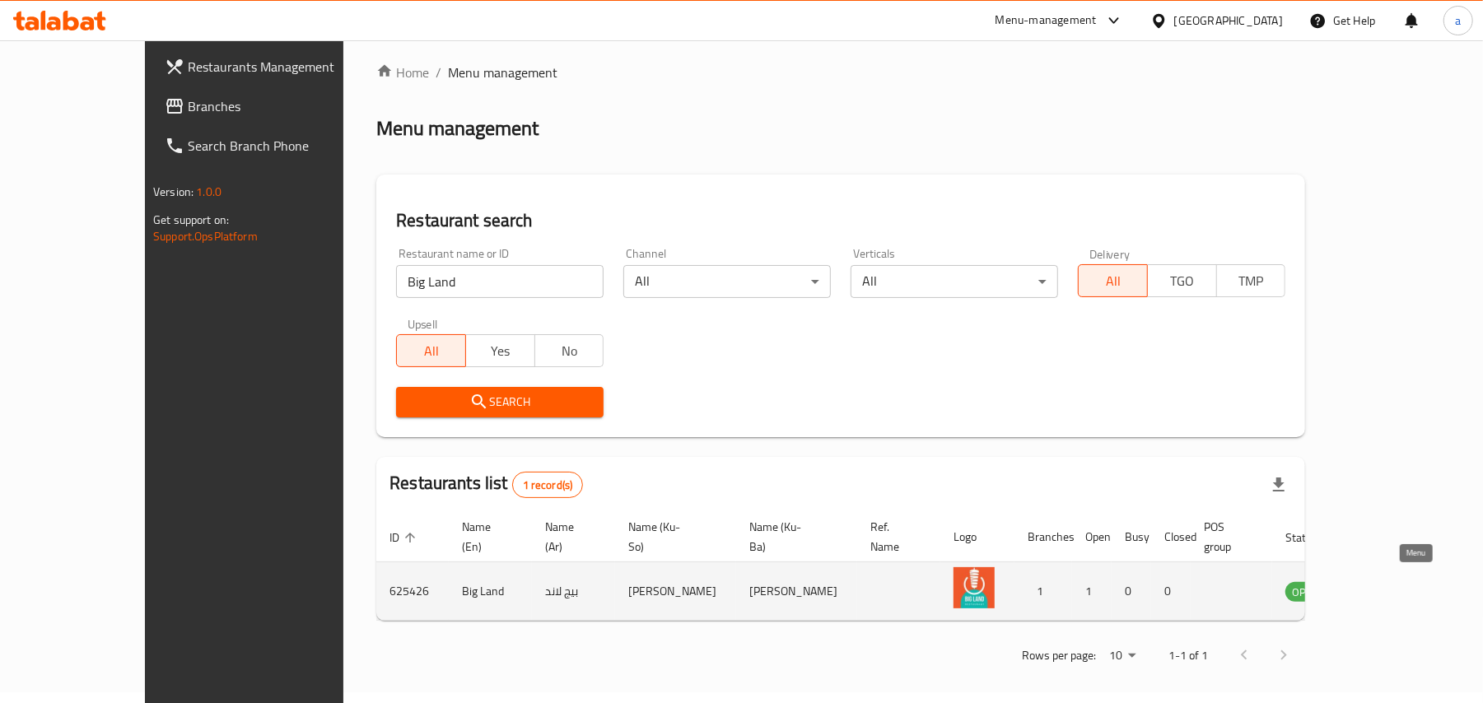
click at [1391, 581] on icon "enhanced table" at bounding box center [1382, 591] width 20 height 20
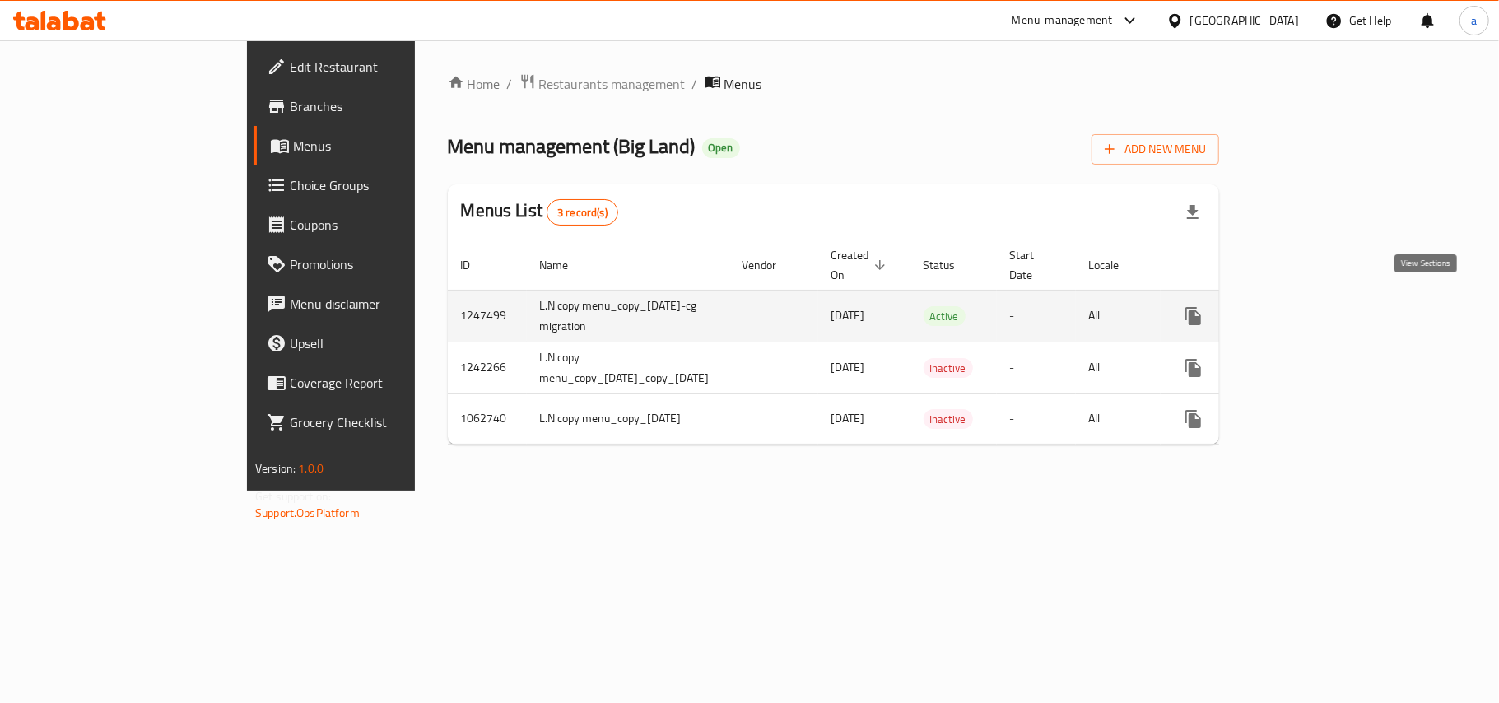
click at [1322, 306] on icon "enhanced table" at bounding box center [1312, 316] width 20 height 20
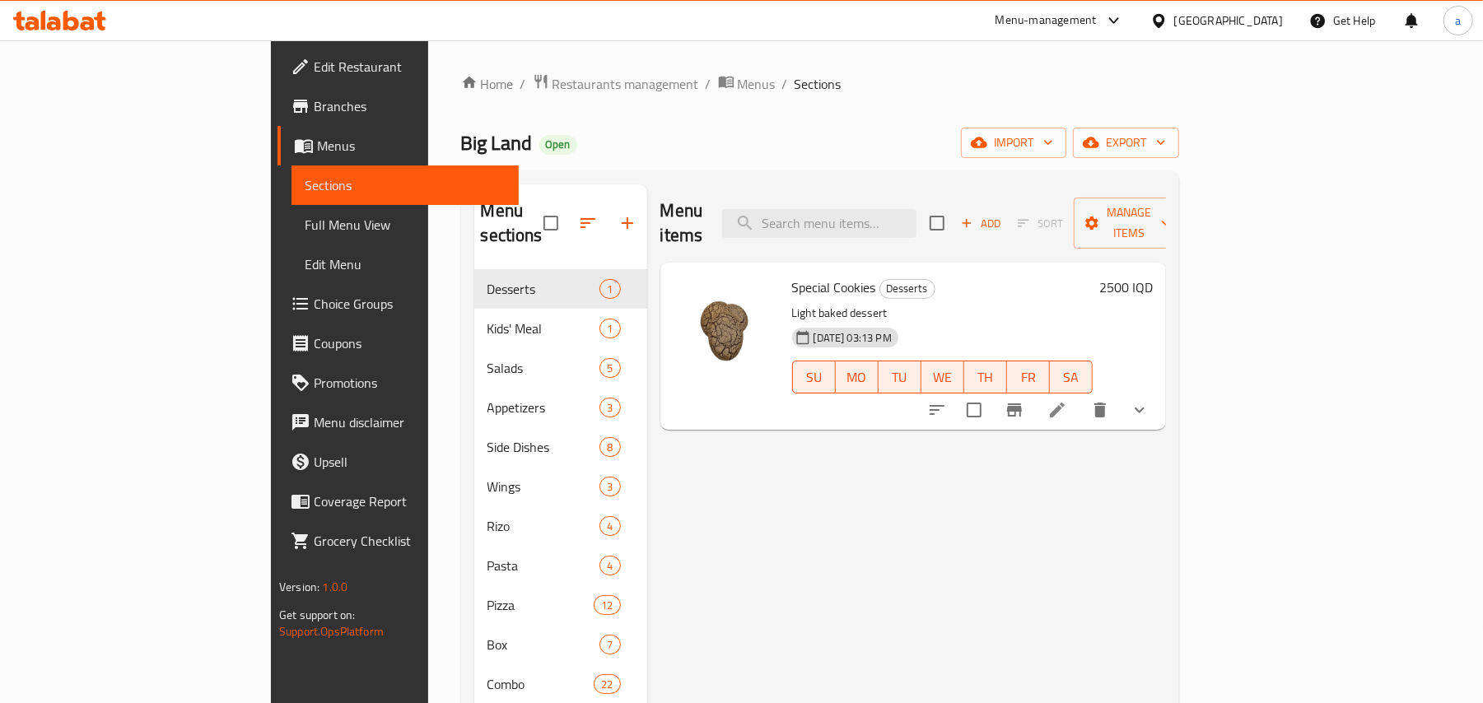
click at [305, 224] on span "Full Menu View" at bounding box center [405, 225] width 201 height 20
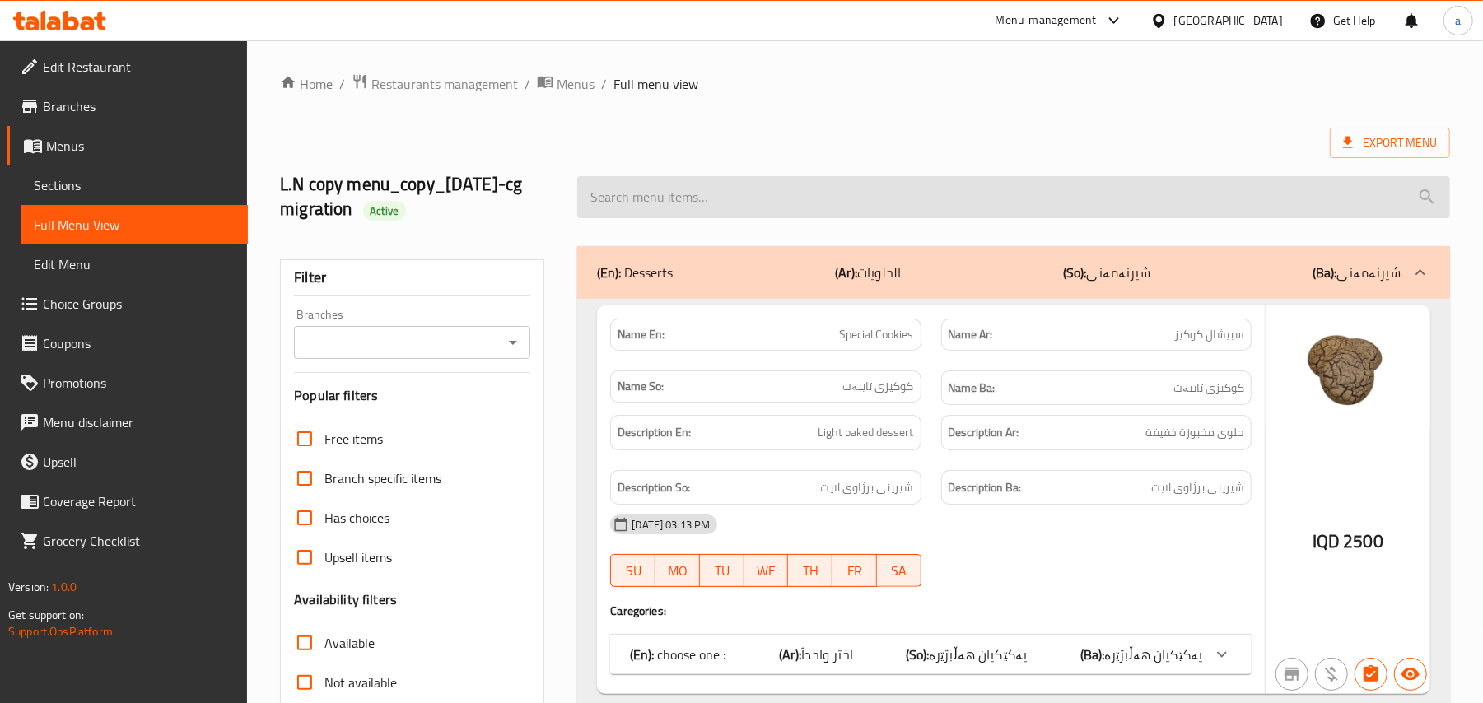
click at [675, 209] on input "search" at bounding box center [1013, 197] width 873 height 42
paste input "Mountain Dew"
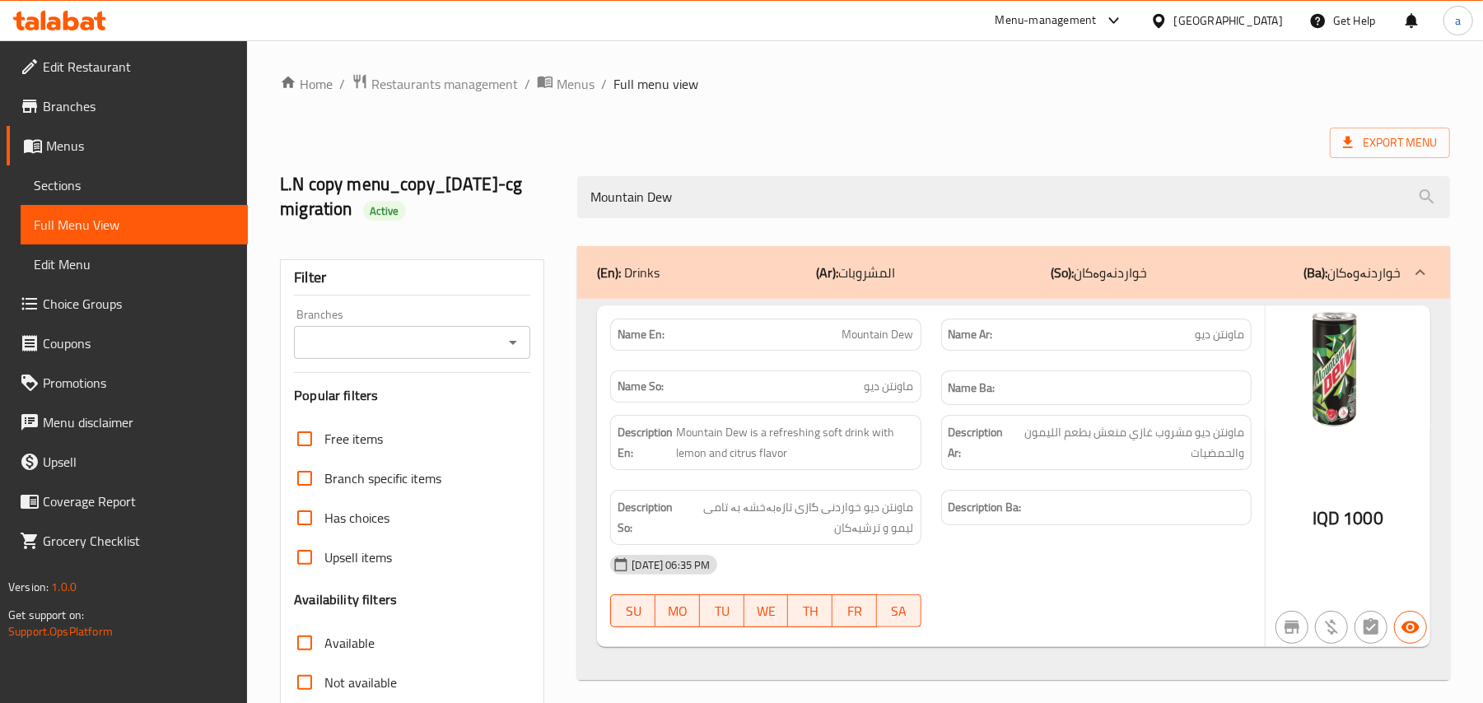
click at [501, 354] on div at bounding box center [511, 342] width 21 height 23
type input "Mountain Dew"
click at [557, 400] on div "Filter Branches Branches Popular filters Free items Branch specific items Has c…" at bounding box center [418, 556] width 297 height 641
click at [515, 352] on icon "Open" at bounding box center [513, 343] width 20 height 20
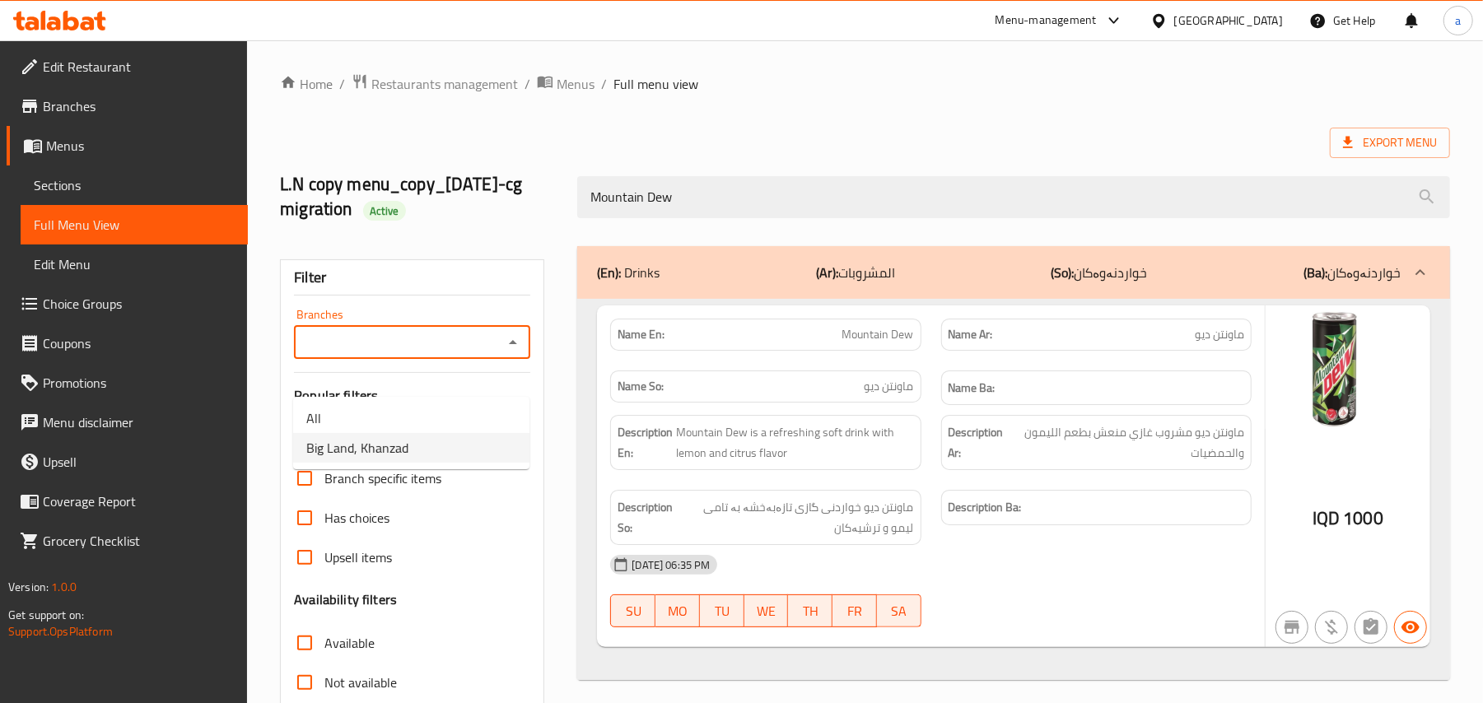
click at [425, 445] on li "Big Land, Khanzad" at bounding box center [411, 448] width 236 height 30
type input "Big Land, Khanzad"
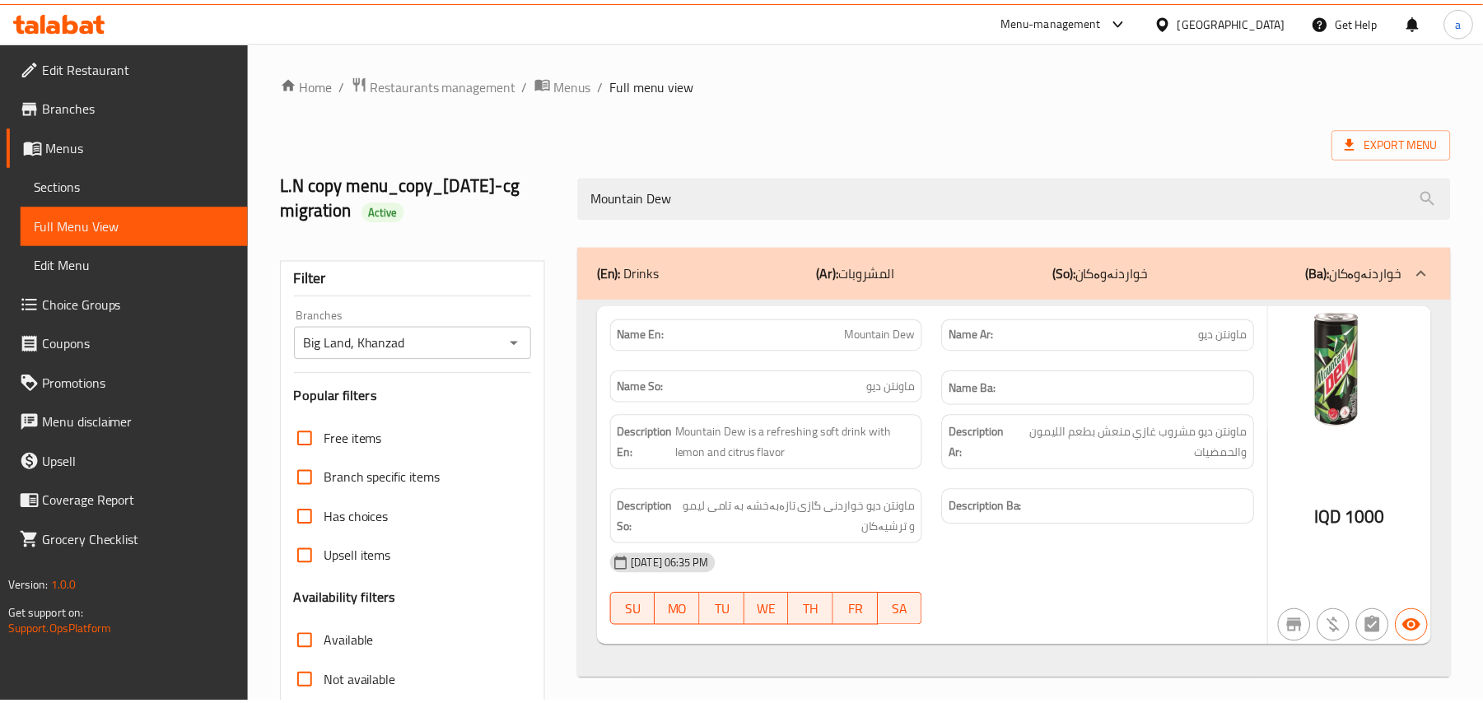
scroll to position [252, 0]
